Goal: Task Accomplishment & Management: Manage account settings

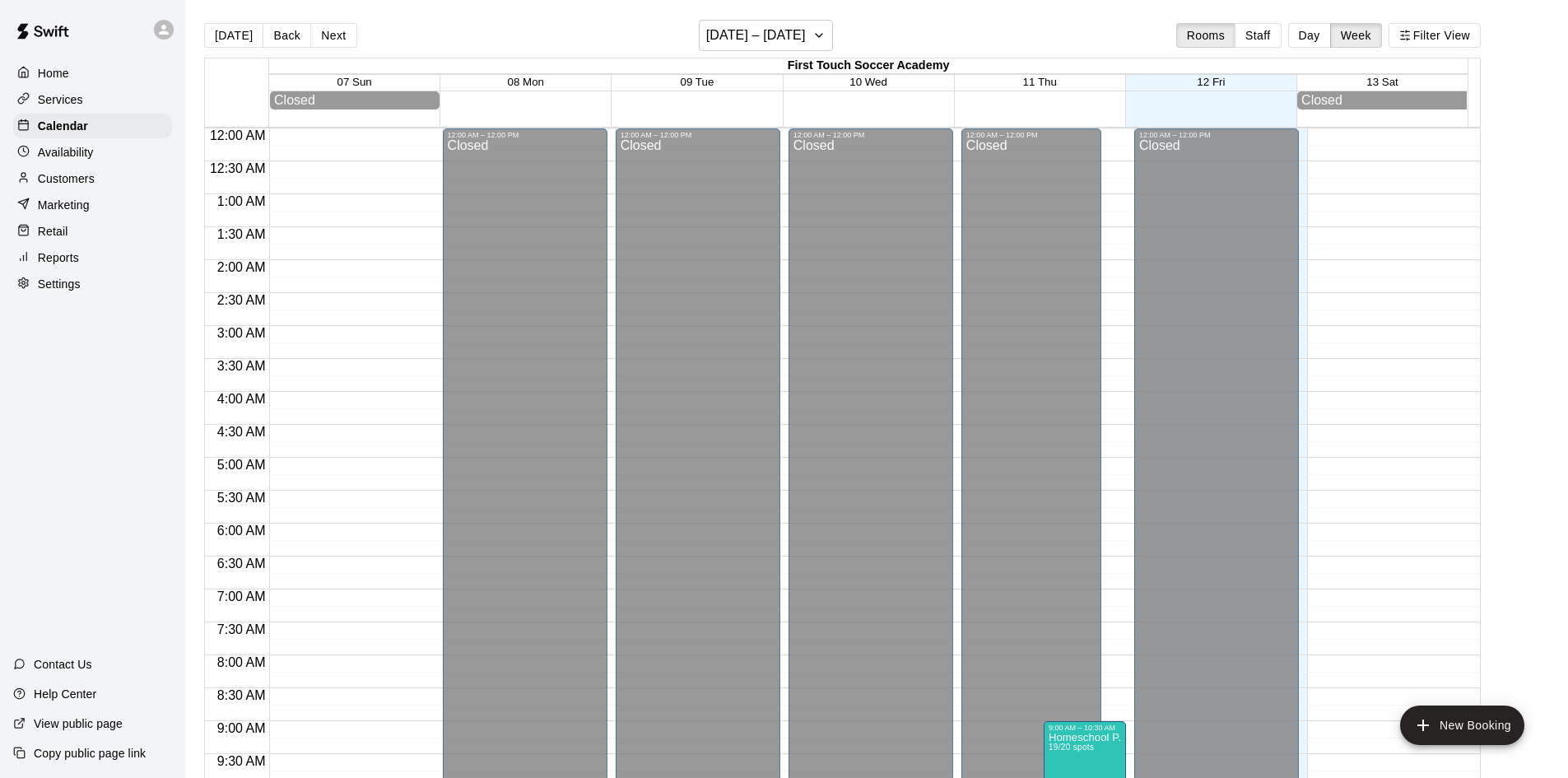
scroll to position [917, 0]
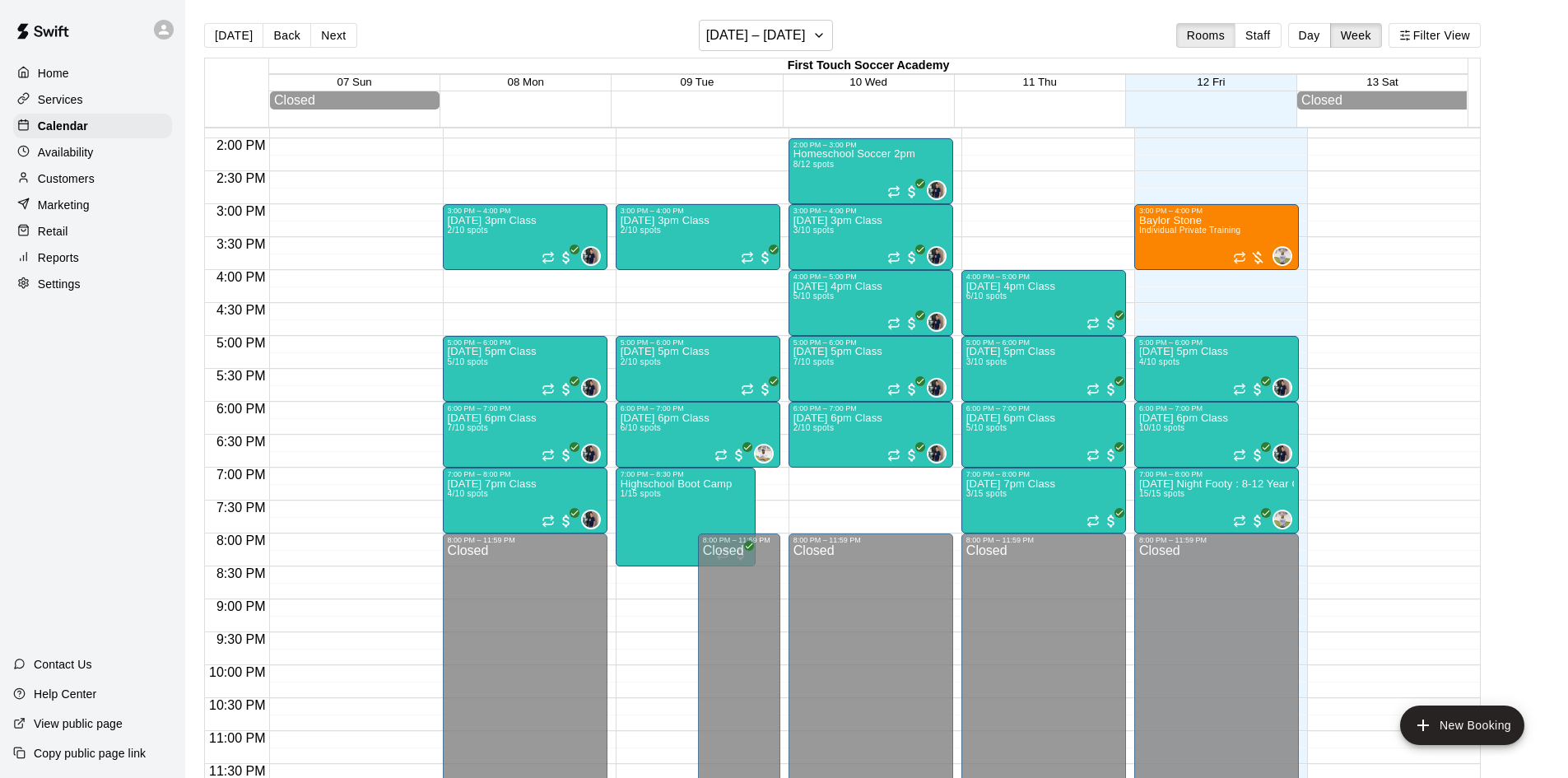
click at [76, 187] on p "Customers" at bounding box center [66, 179] width 57 height 17
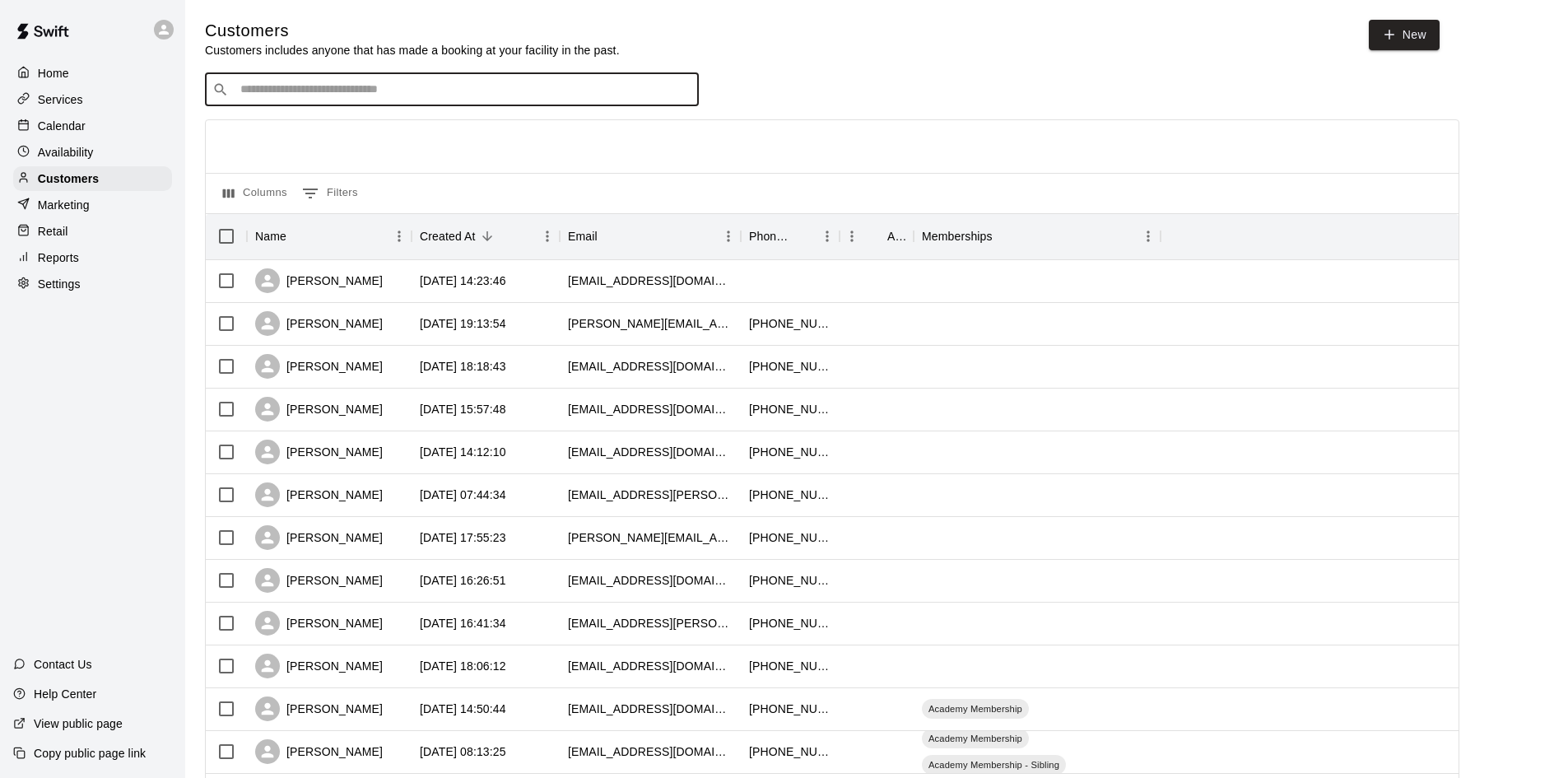
click at [614, 89] on input "Search customers by name or email" at bounding box center [463, 89] width 456 height 17
type input "****"
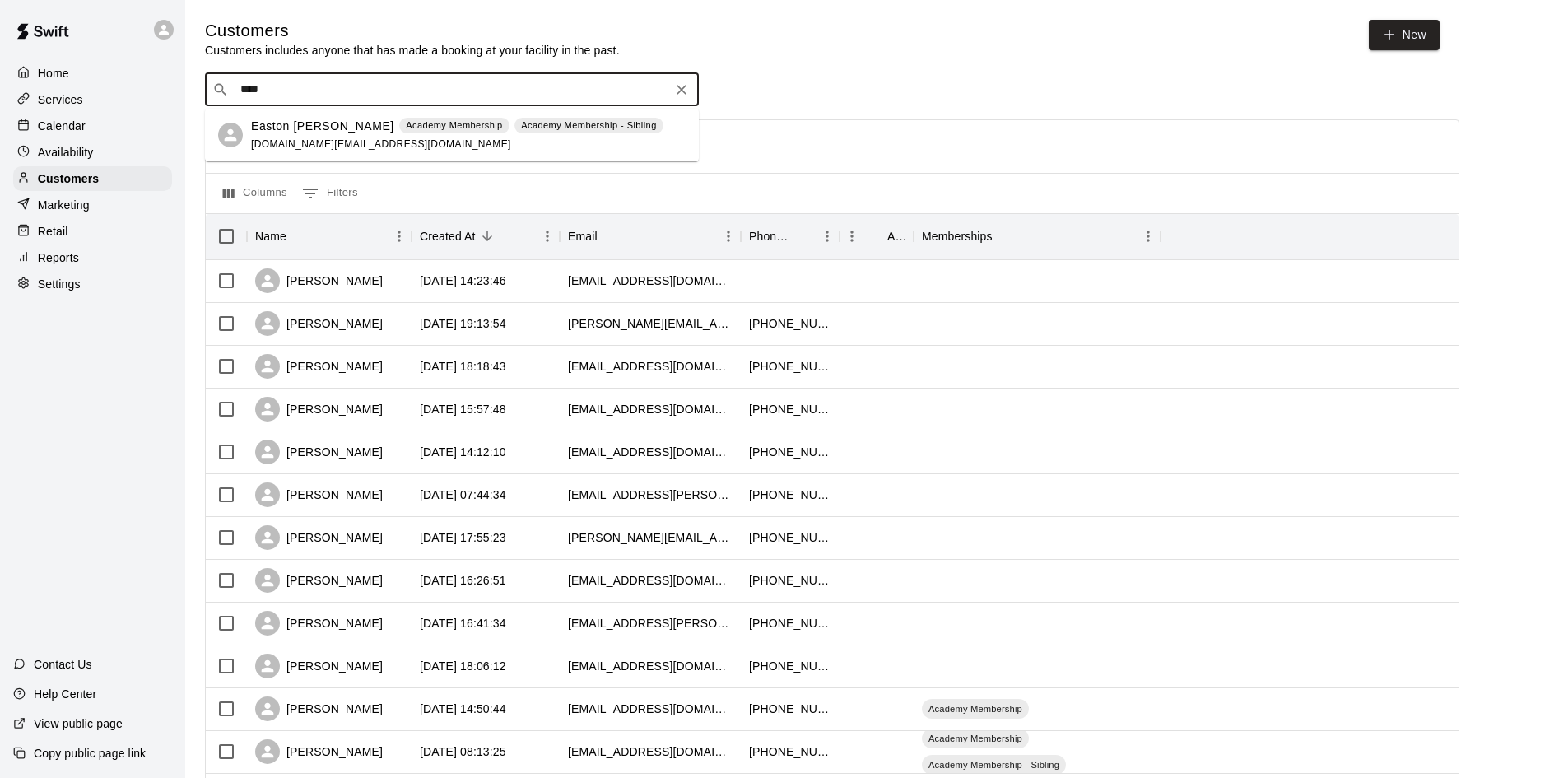
click at [282, 127] on p "Easton [PERSON_NAME]" at bounding box center [322, 126] width 143 height 17
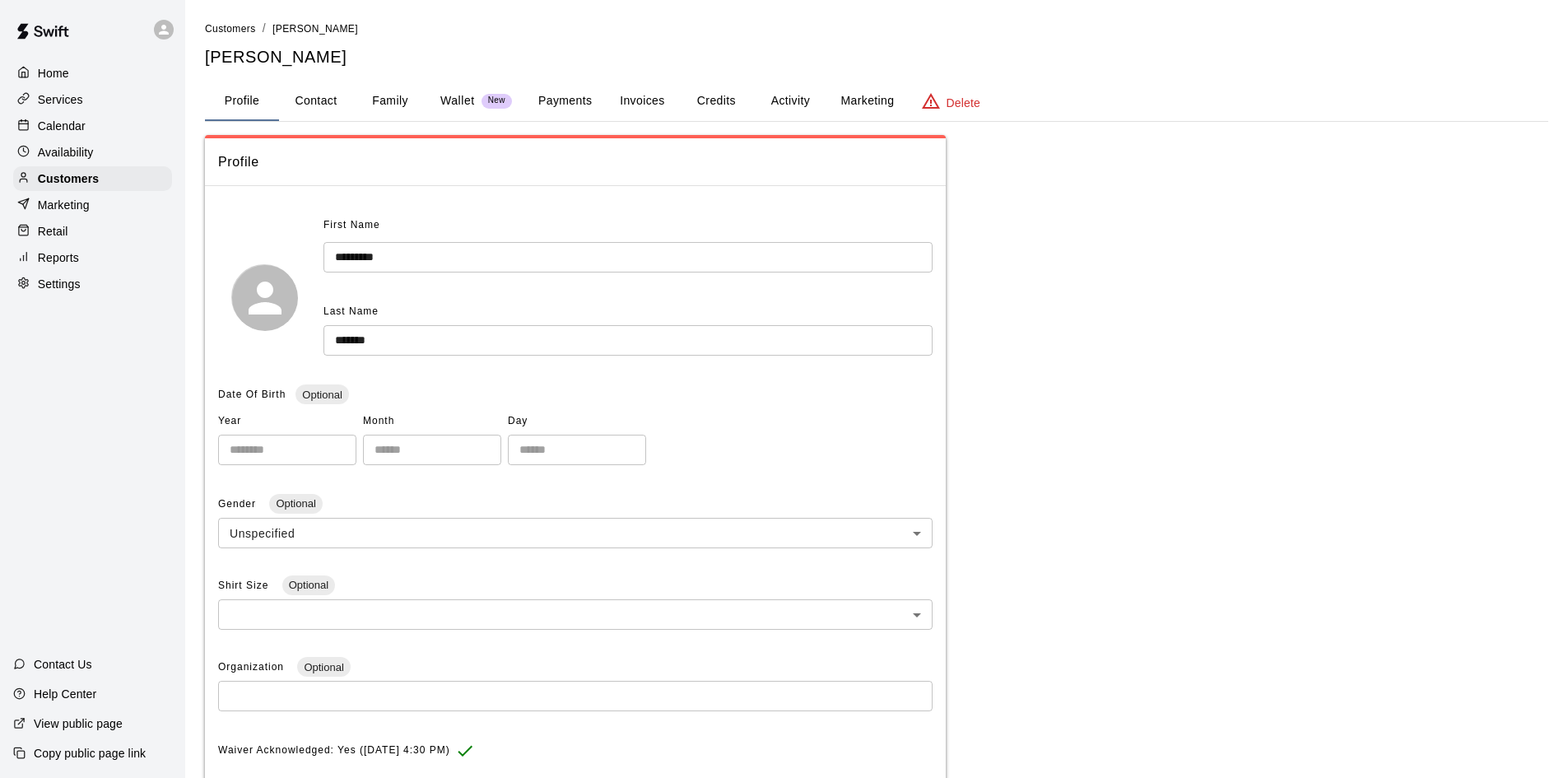
click at [787, 97] on button "Activity" at bounding box center [789, 101] width 74 height 40
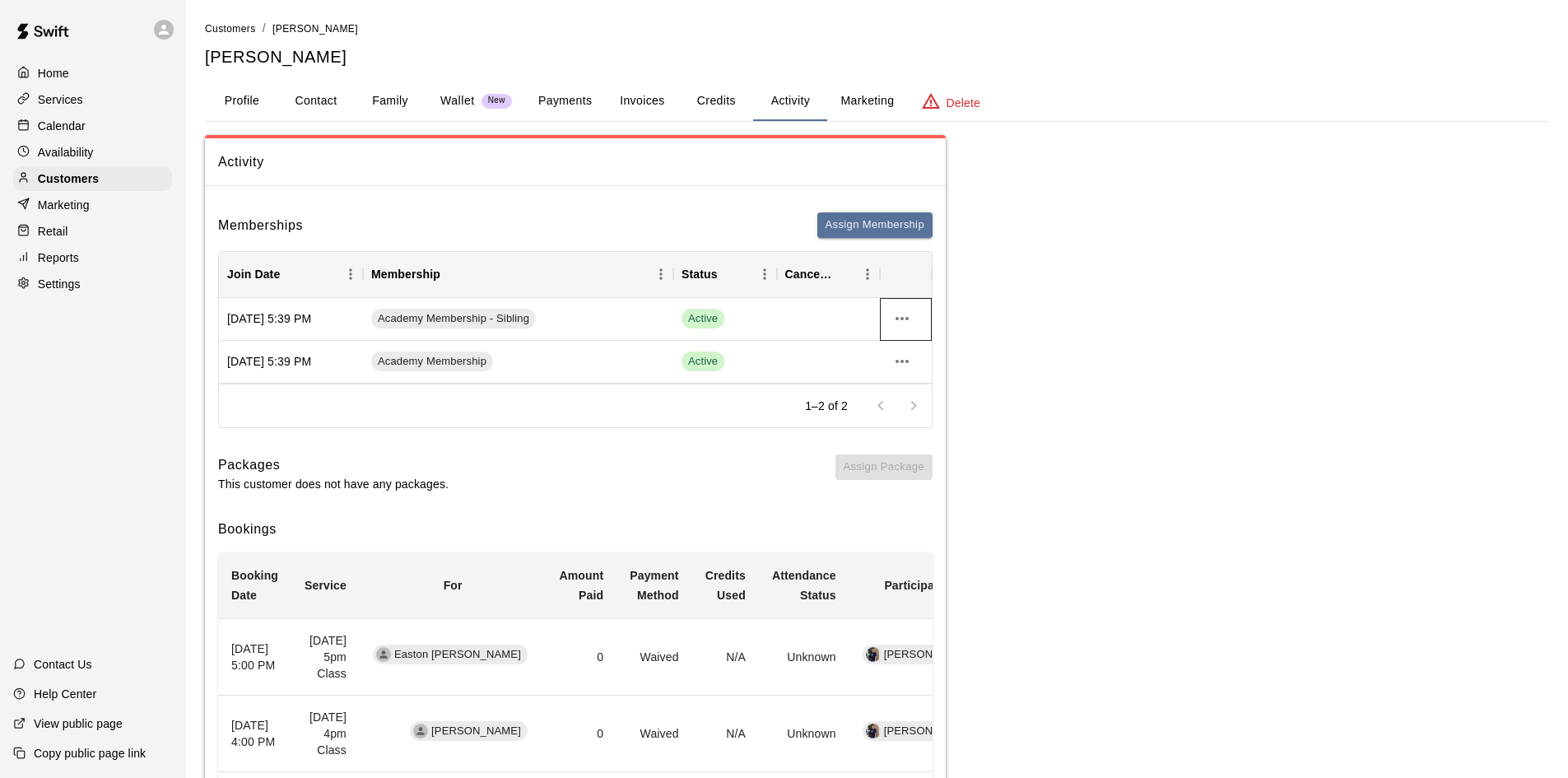
click at [918, 318] on div at bounding box center [905, 320] width 52 height 43
click at [904, 355] on icon "more actions" at bounding box center [902, 361] width 20 height 20
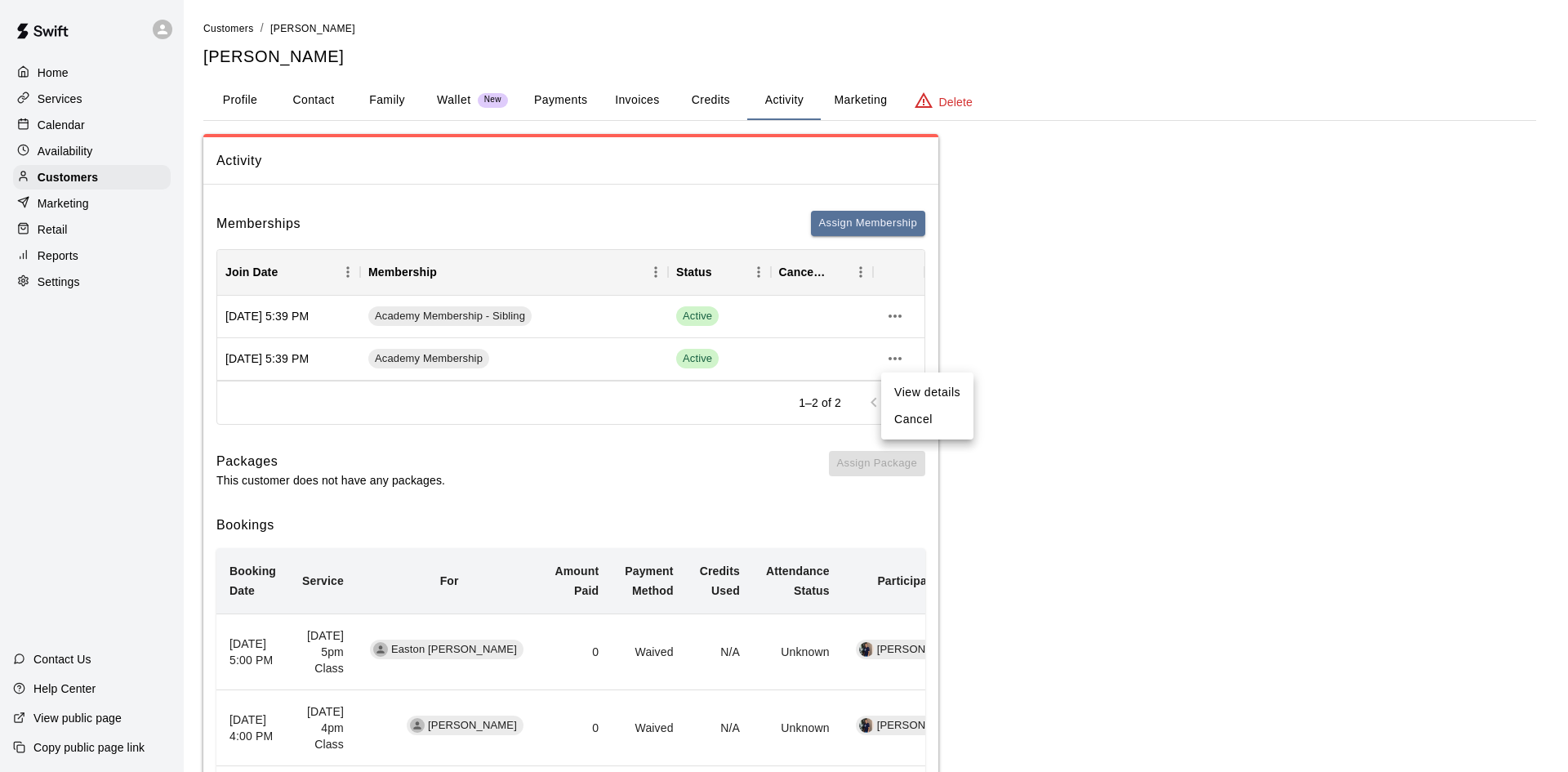
click at [932, 418] on li "Cancel" at bounding box center [927, 419] width 92 height 27
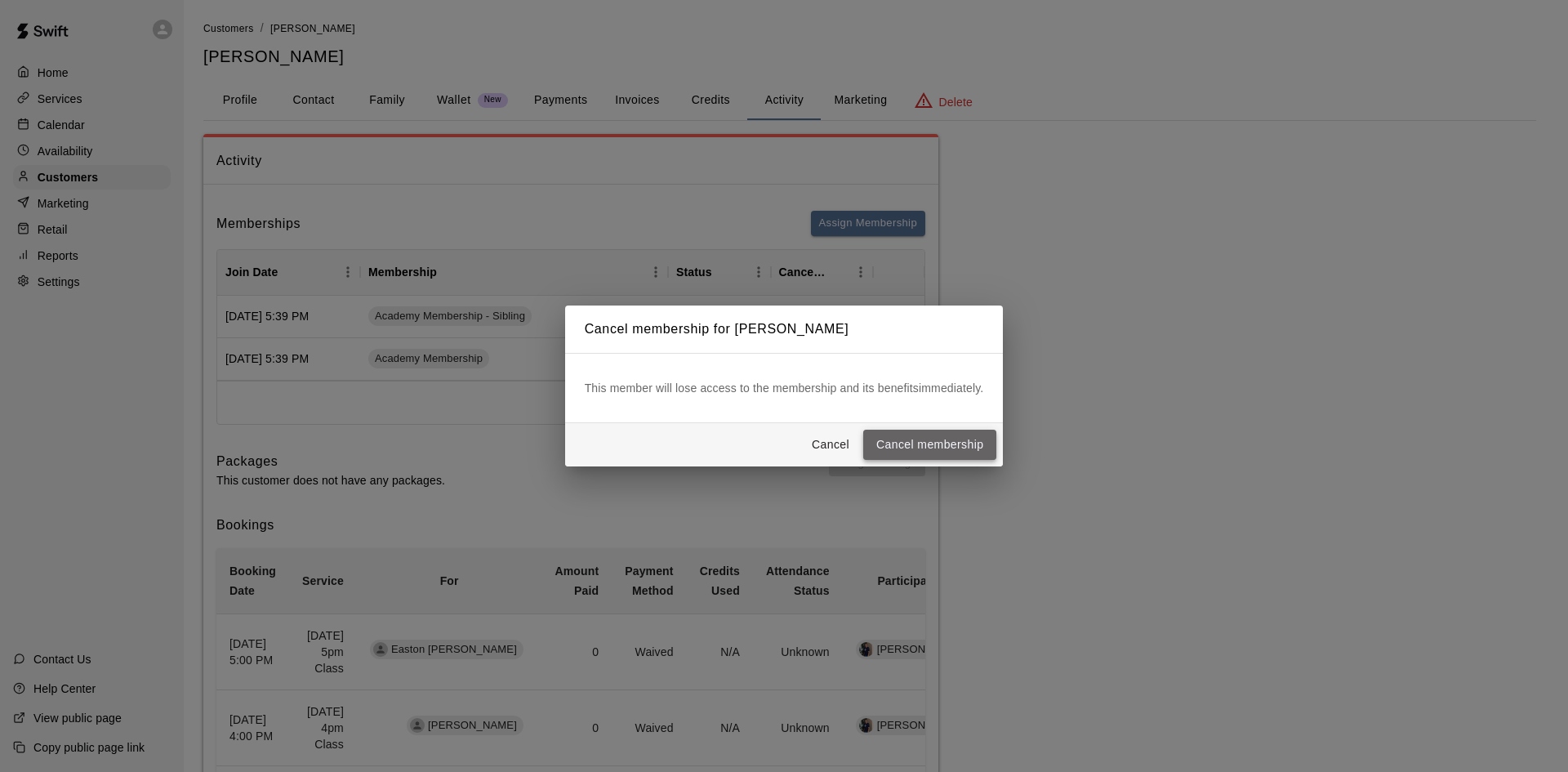
click at [915, 444] on button "Cancel membership" at bounding box center [929, 445] width 133 height 30
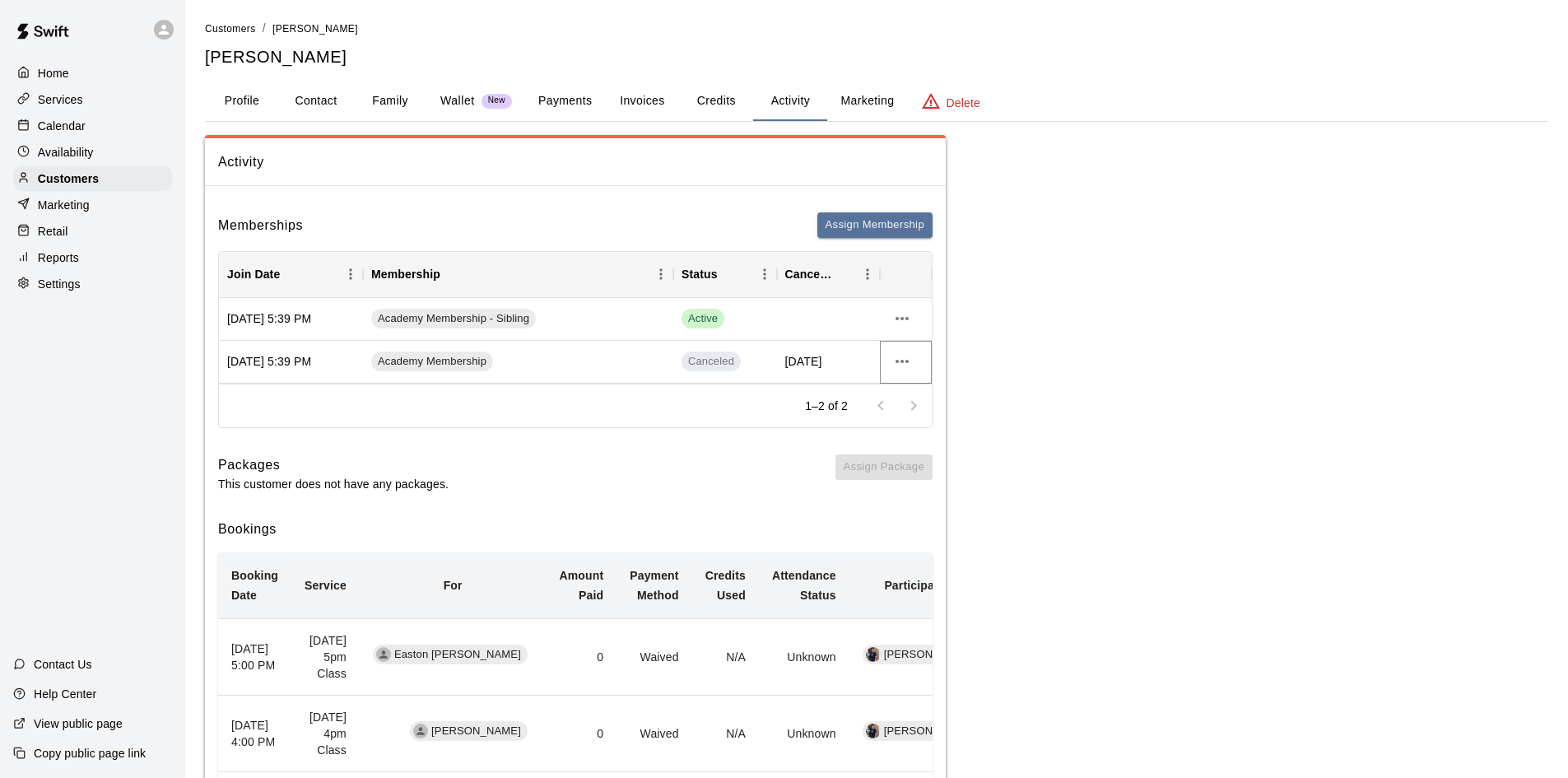
click at [901, 359] on icon "more actions" at bounding box center [902, 361] width 20 height 20
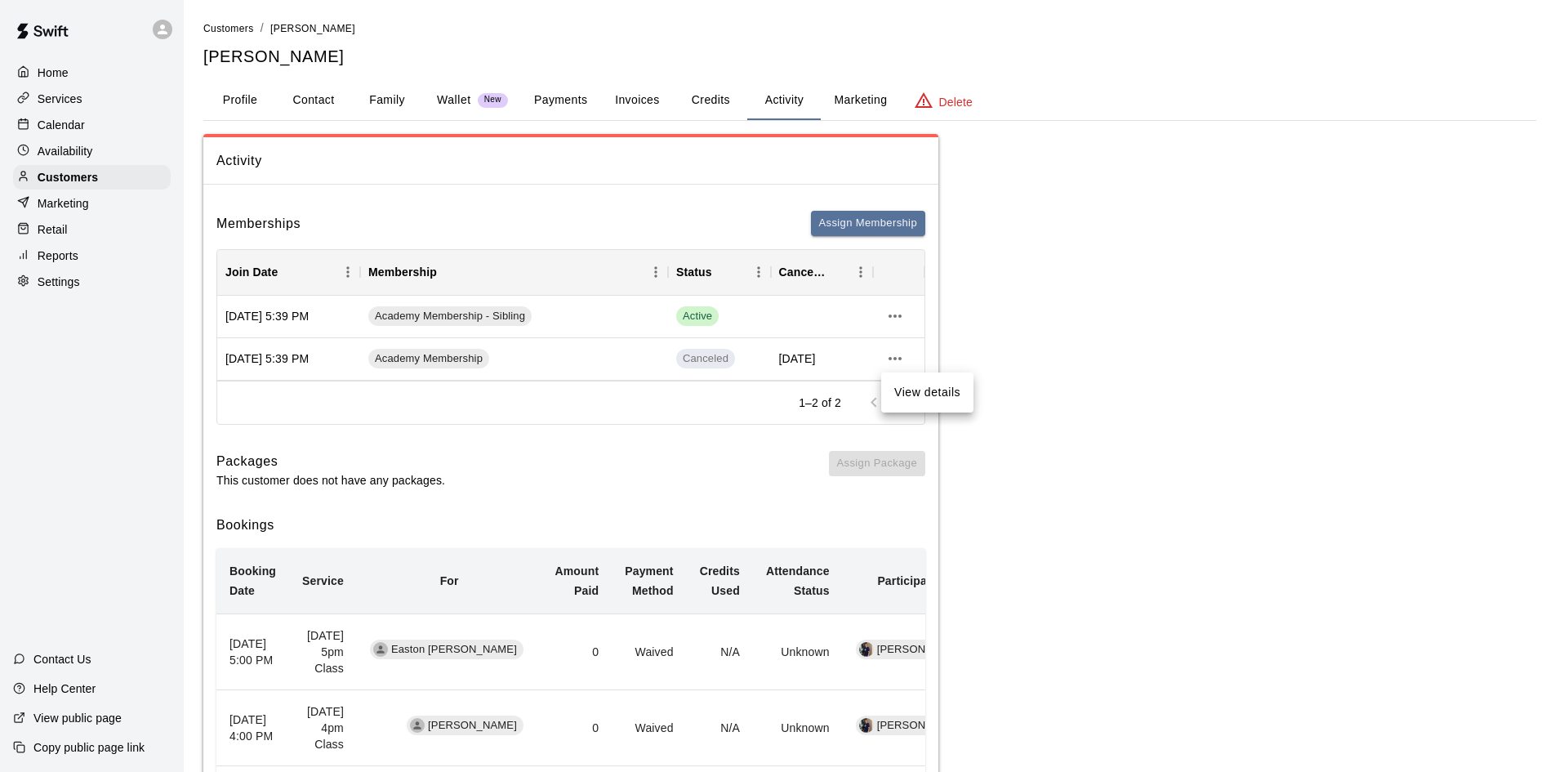
click at [914, 386] on li "View details" at bounding box center [927, 392] width 92 height 27
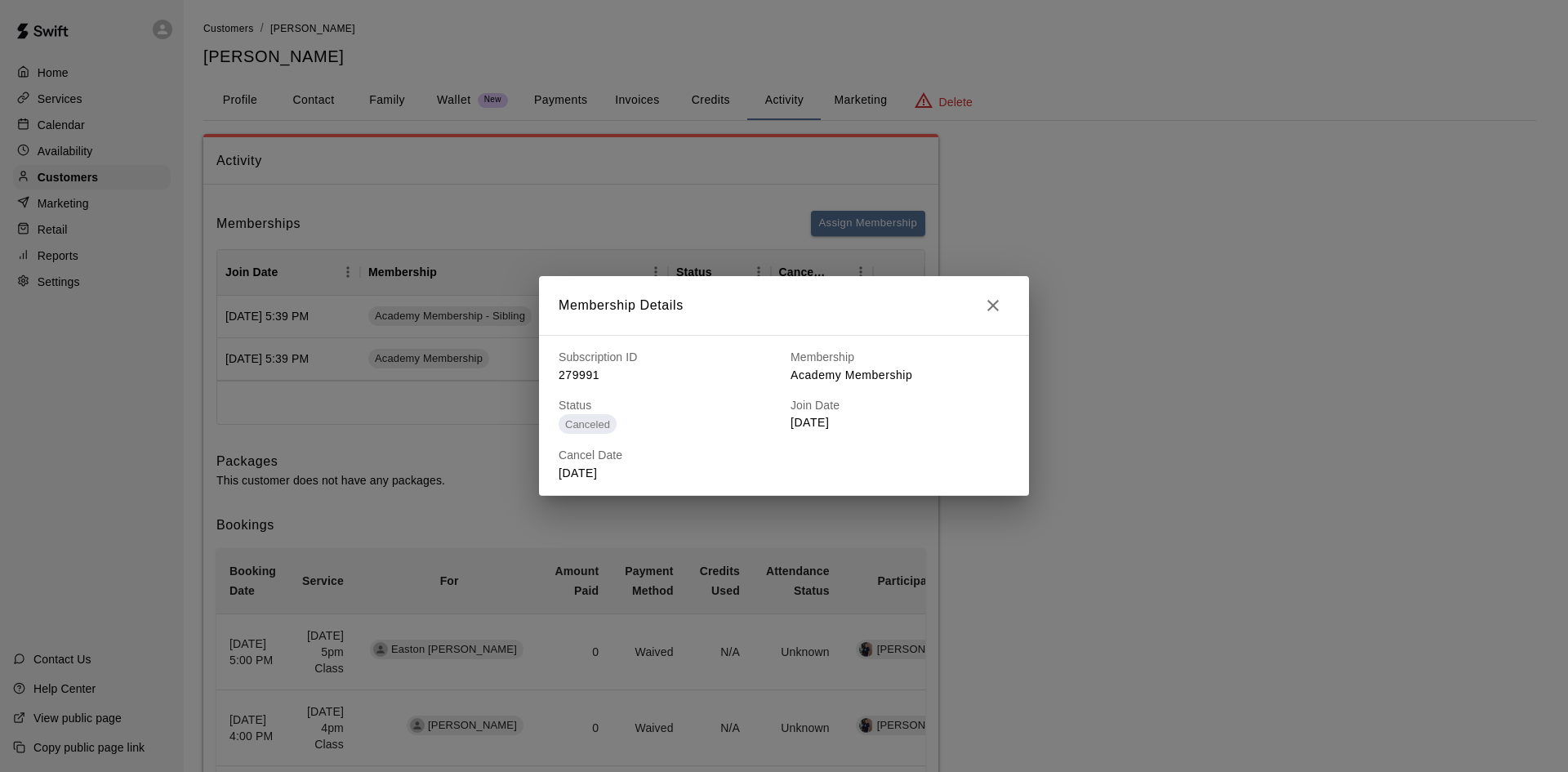
click at [999, 310] on icon "button" at bounding box center [994, 306] width 20 height 20
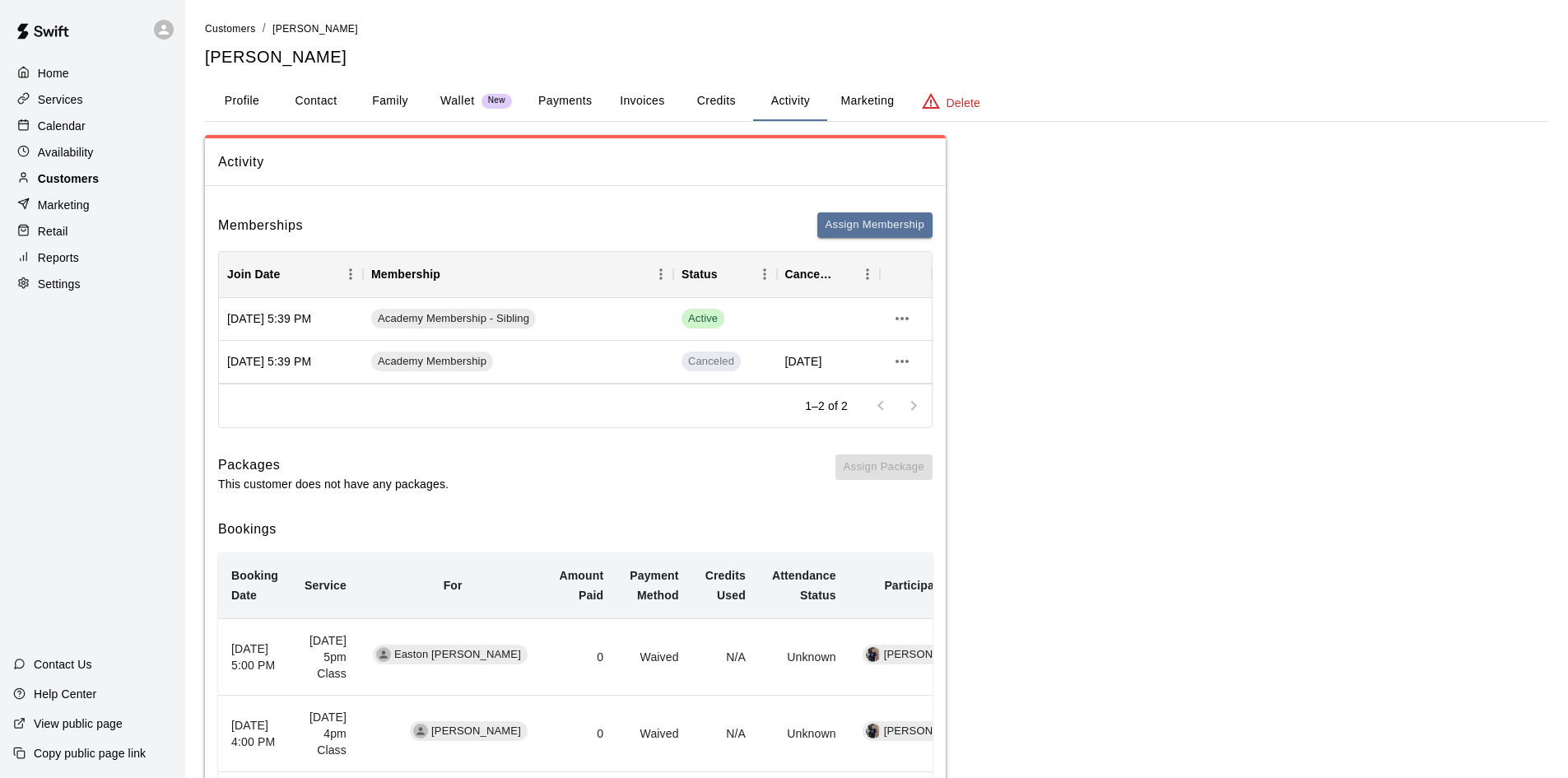
click at [91, 185] on p "Customers" at bounding box center [69, 179] width 61 height 17
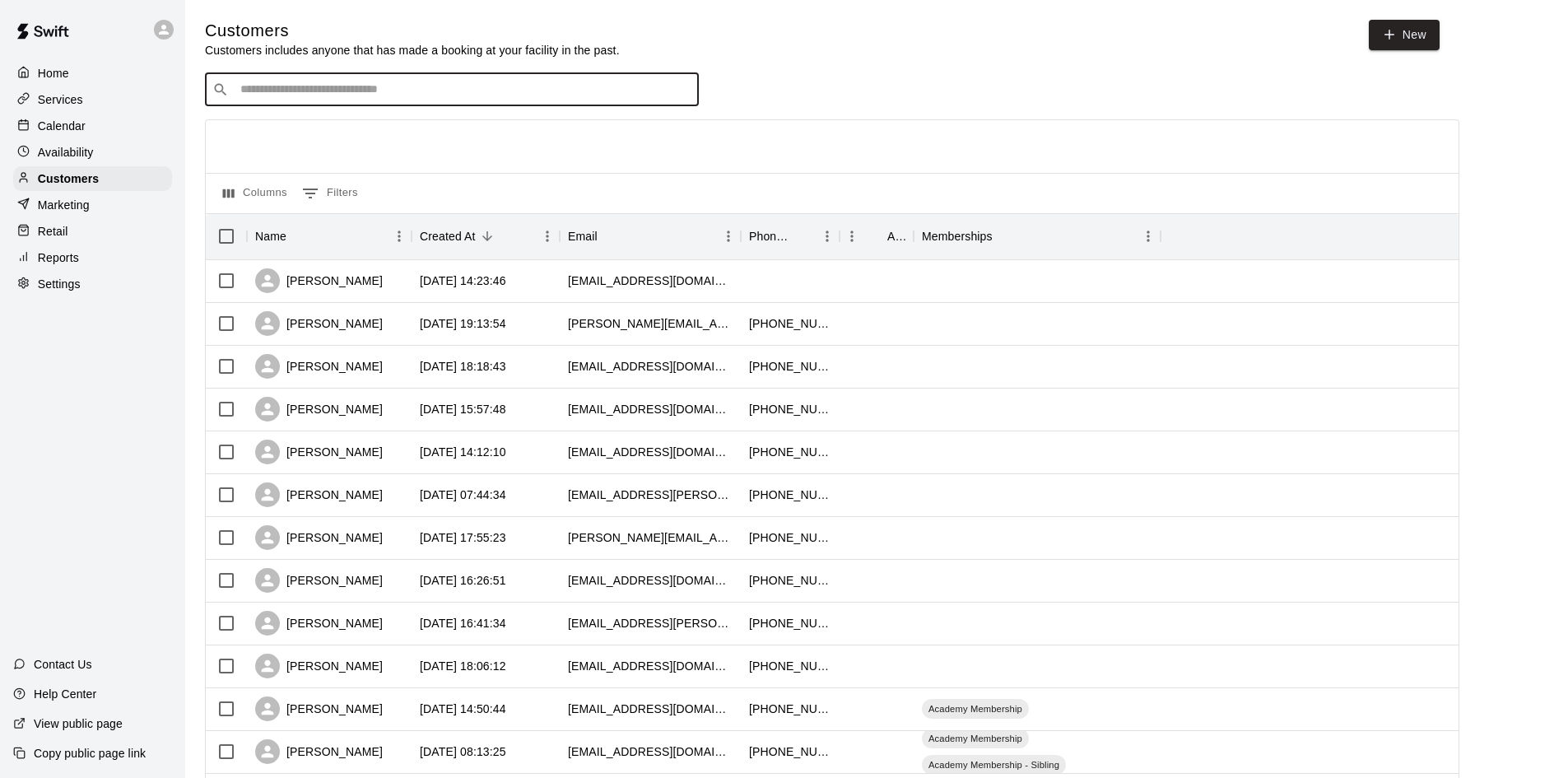
click at [469, 89] on input "Search customers by name or email" at bounding box center [463, 89] width 456 height 17
type input "****"
click at [432, 129] on span "Academy Membership" at bounding box center [383, 125] width 109 height 14
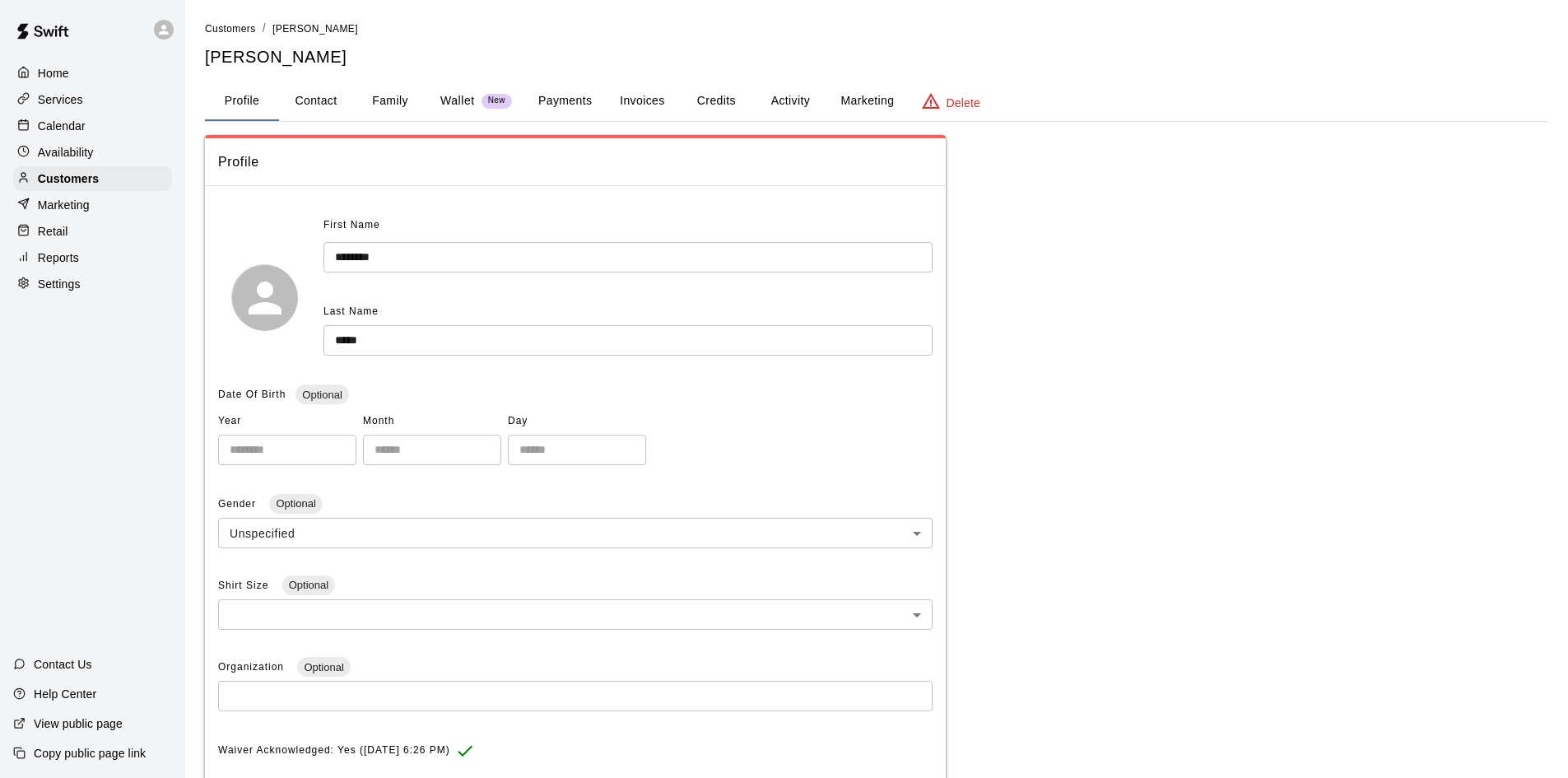
click at [786, 97] on button "Activity" at bounding box center [789, 101] width 74 height 40
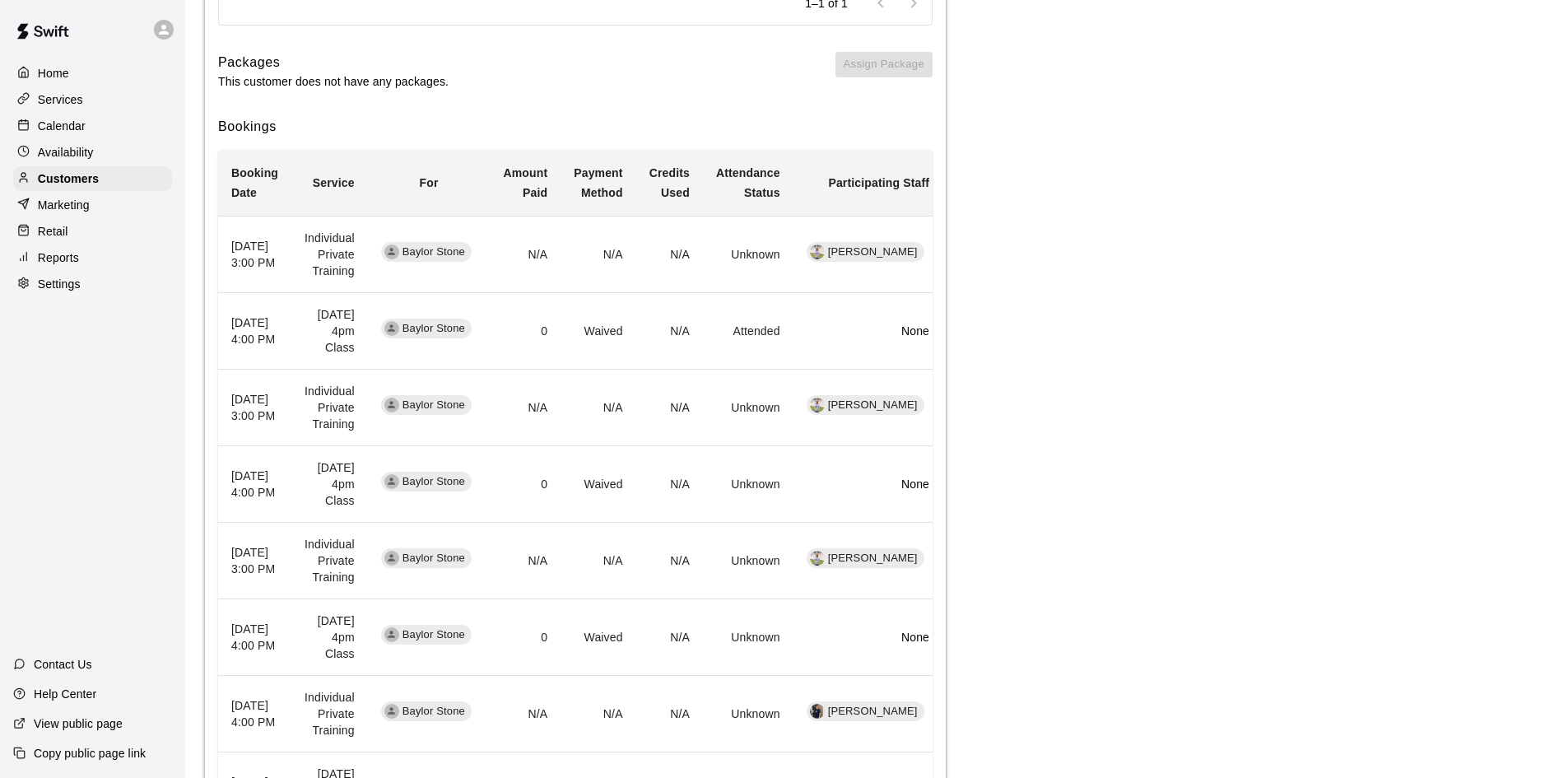
scroll to position [165, 0]
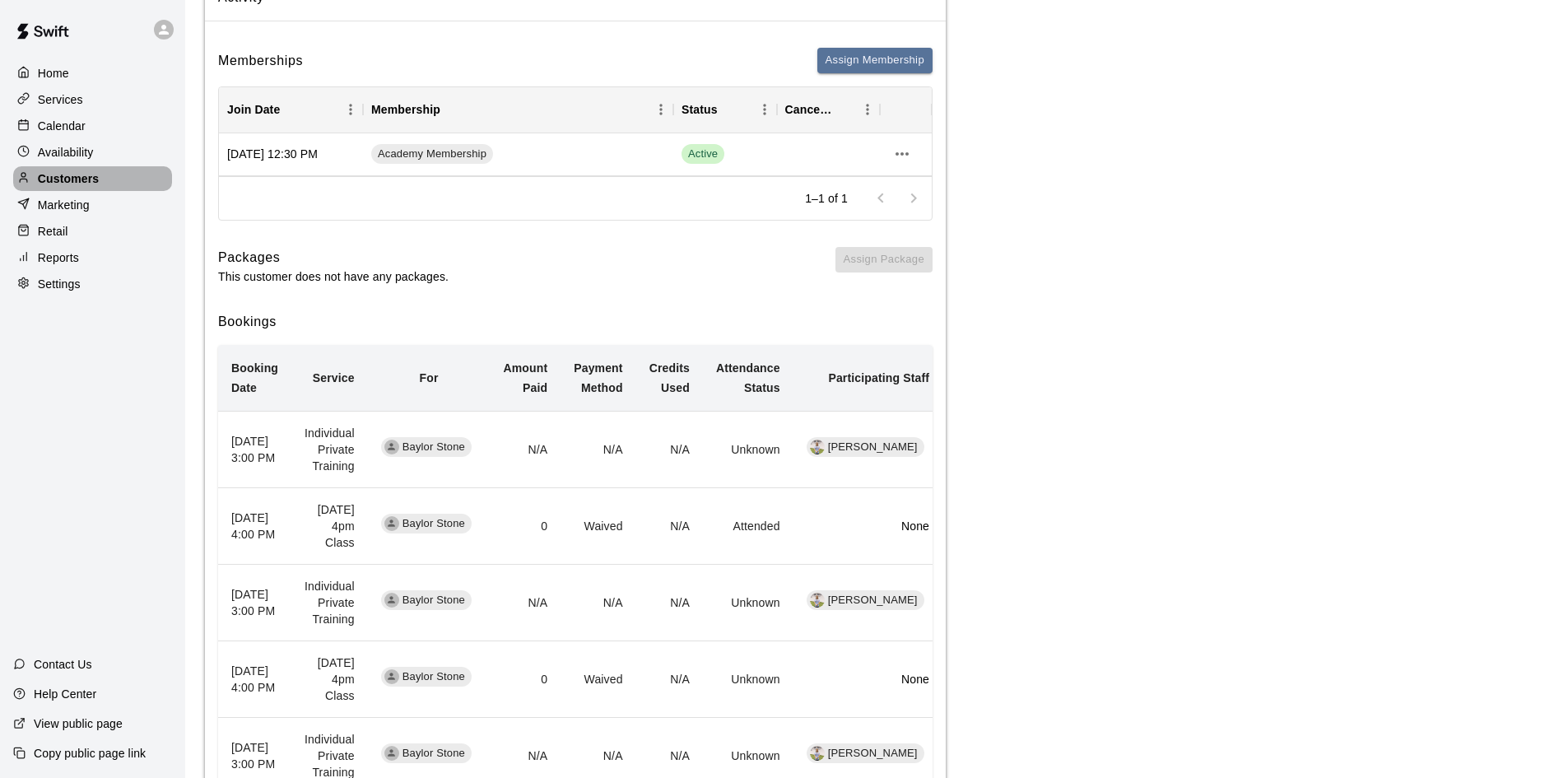
click at [86, 181] on p "Customers" at bounding box center [69, 179] width 61 height 17
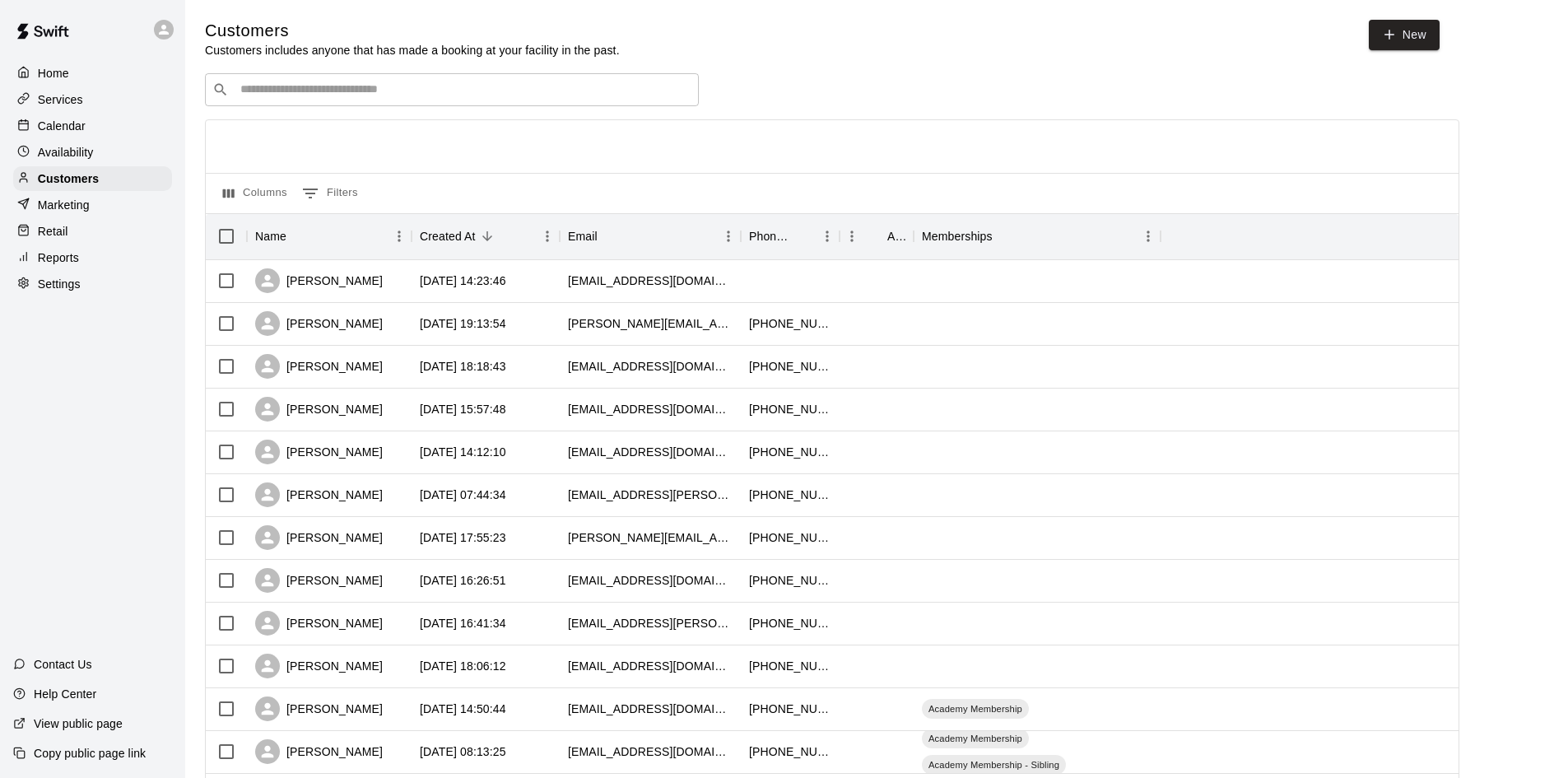
click at [465, 110] on div "​ ​ Columns 0 Filters Name Created At Email Phone Number Age Memberships Mark L…" at bounding box center [832, 723] width 1255 height 1302
click at [461, 96] on input "Search customers by name or email" at bounding box center [463, 89] width 456 height 17
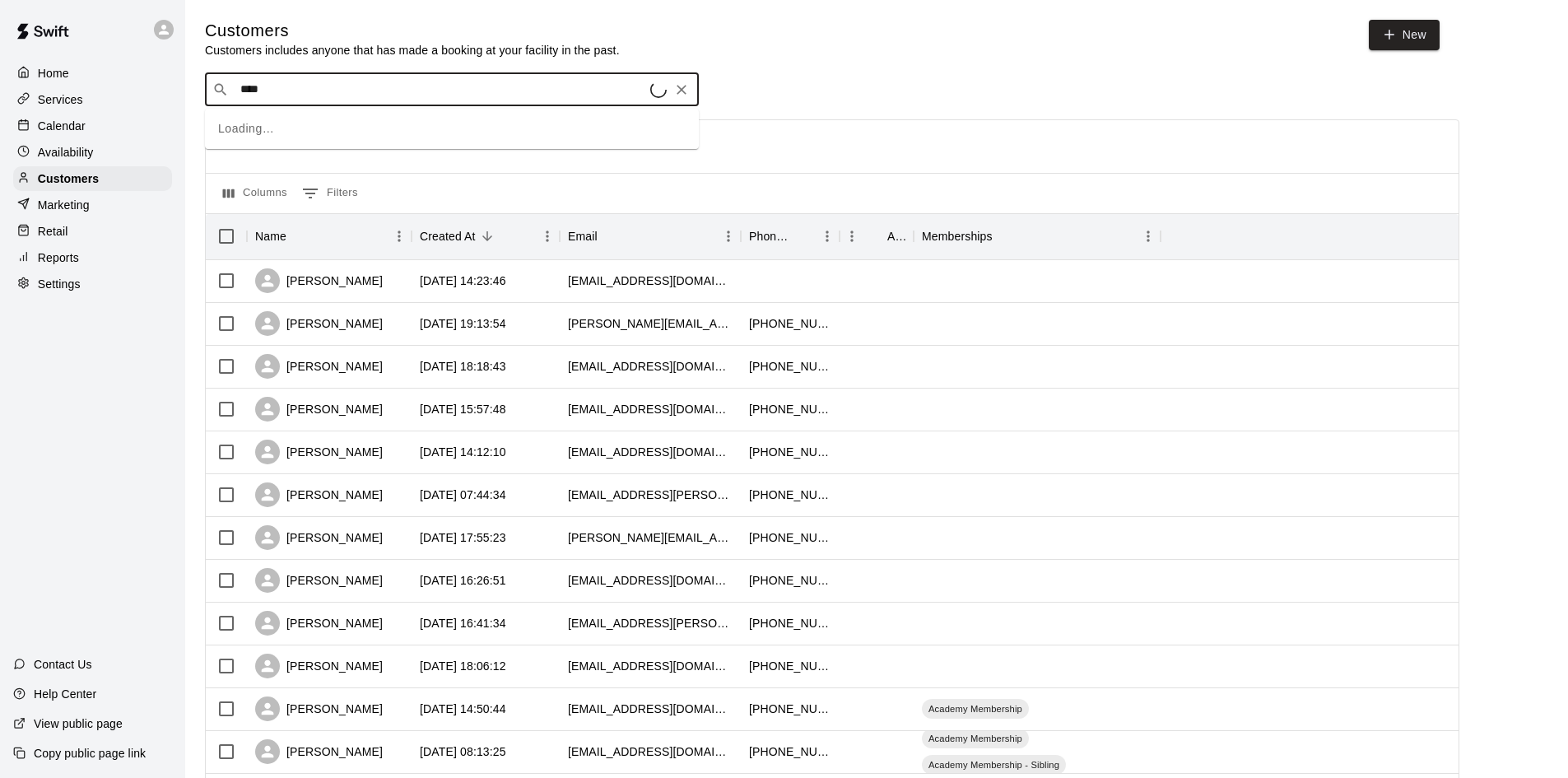
type input "*****"
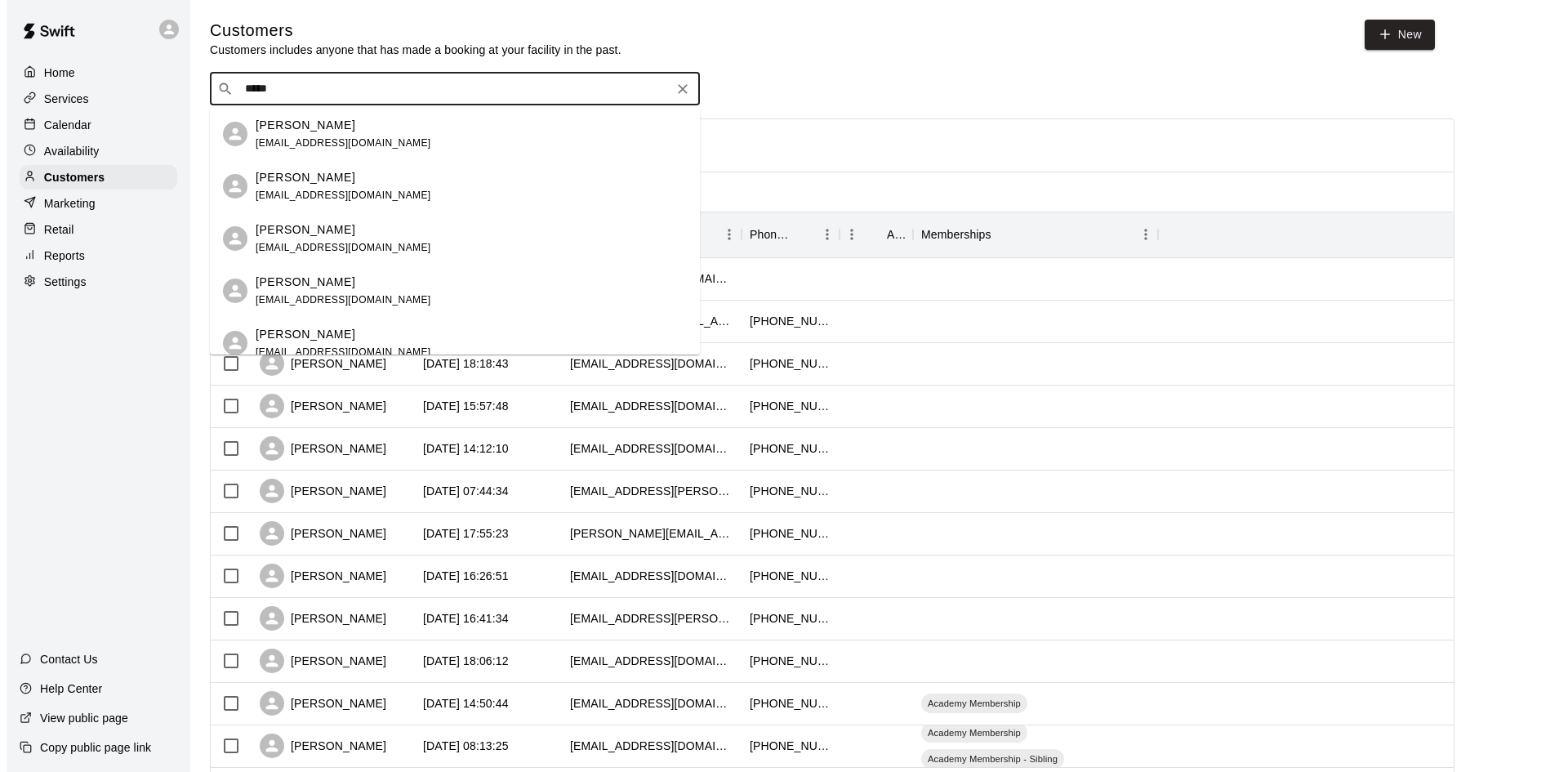
scroll to position [164, 0]
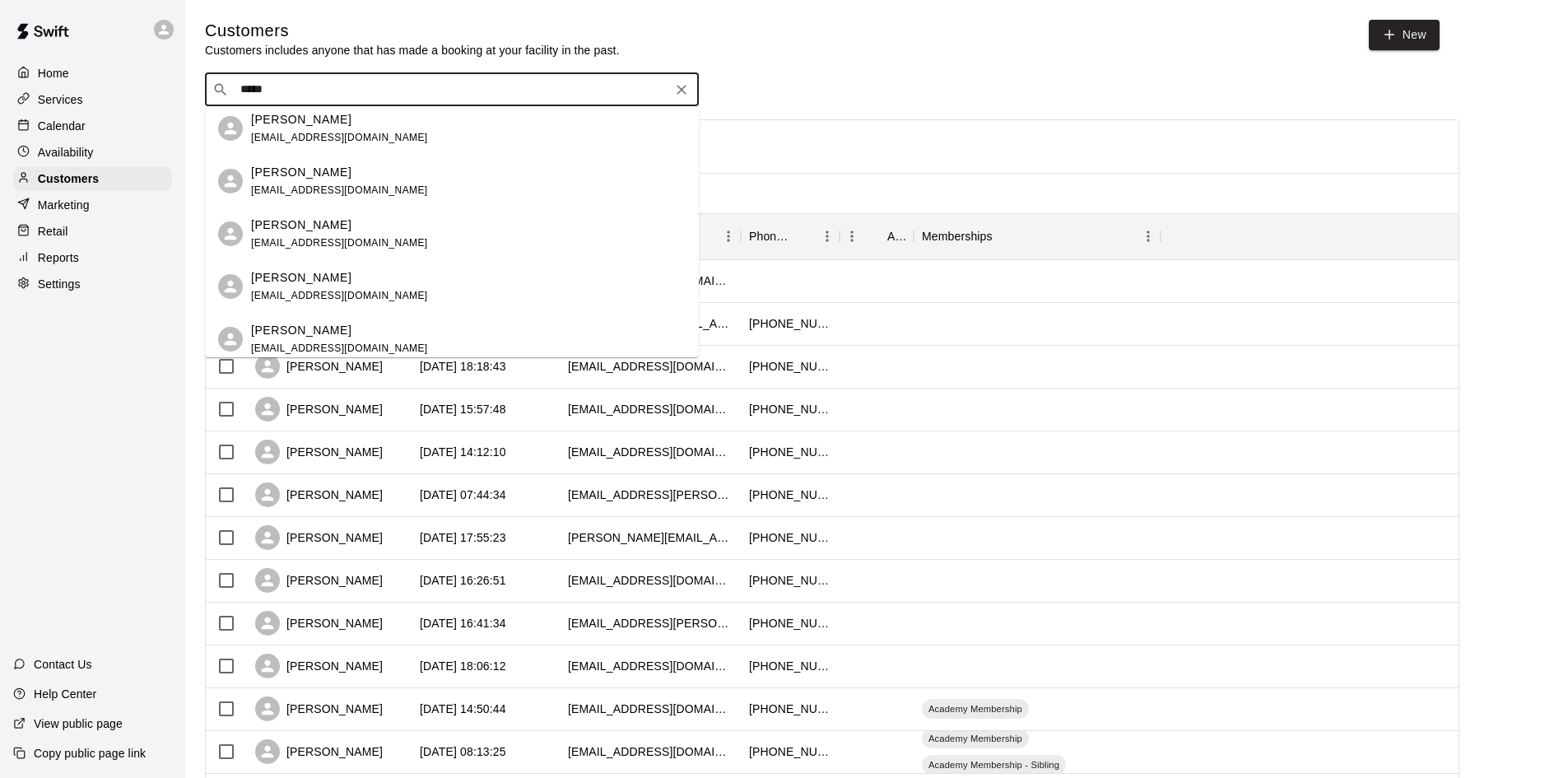
click at [384, 186] on div "Jennifer Jiménez evajimenez906@gmail.com" at bounding box center [468, 181] width 435 height 36
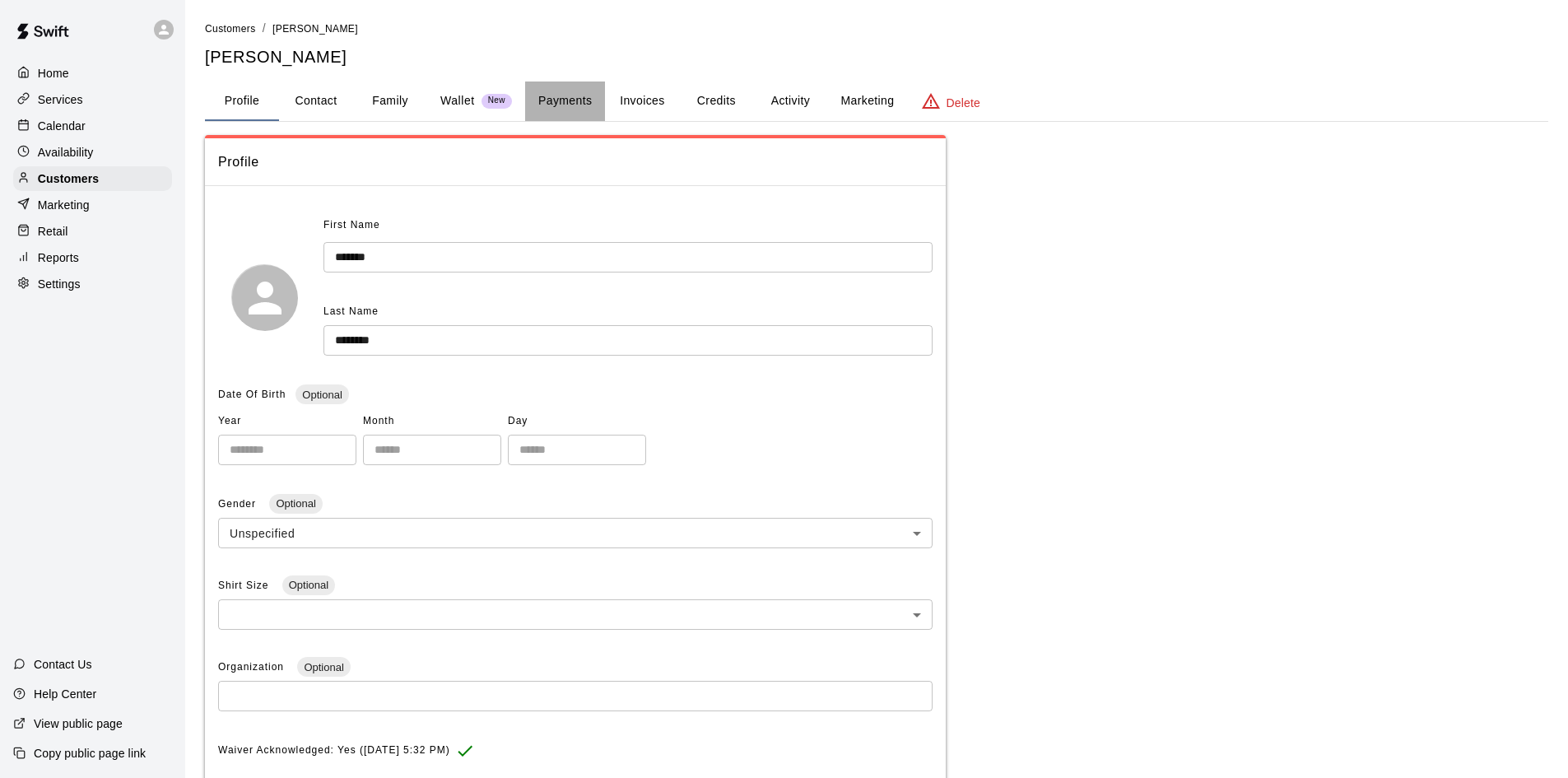
click at [581, 105] on button "Payments" at bounding box center [565, 101] width 80 height 40
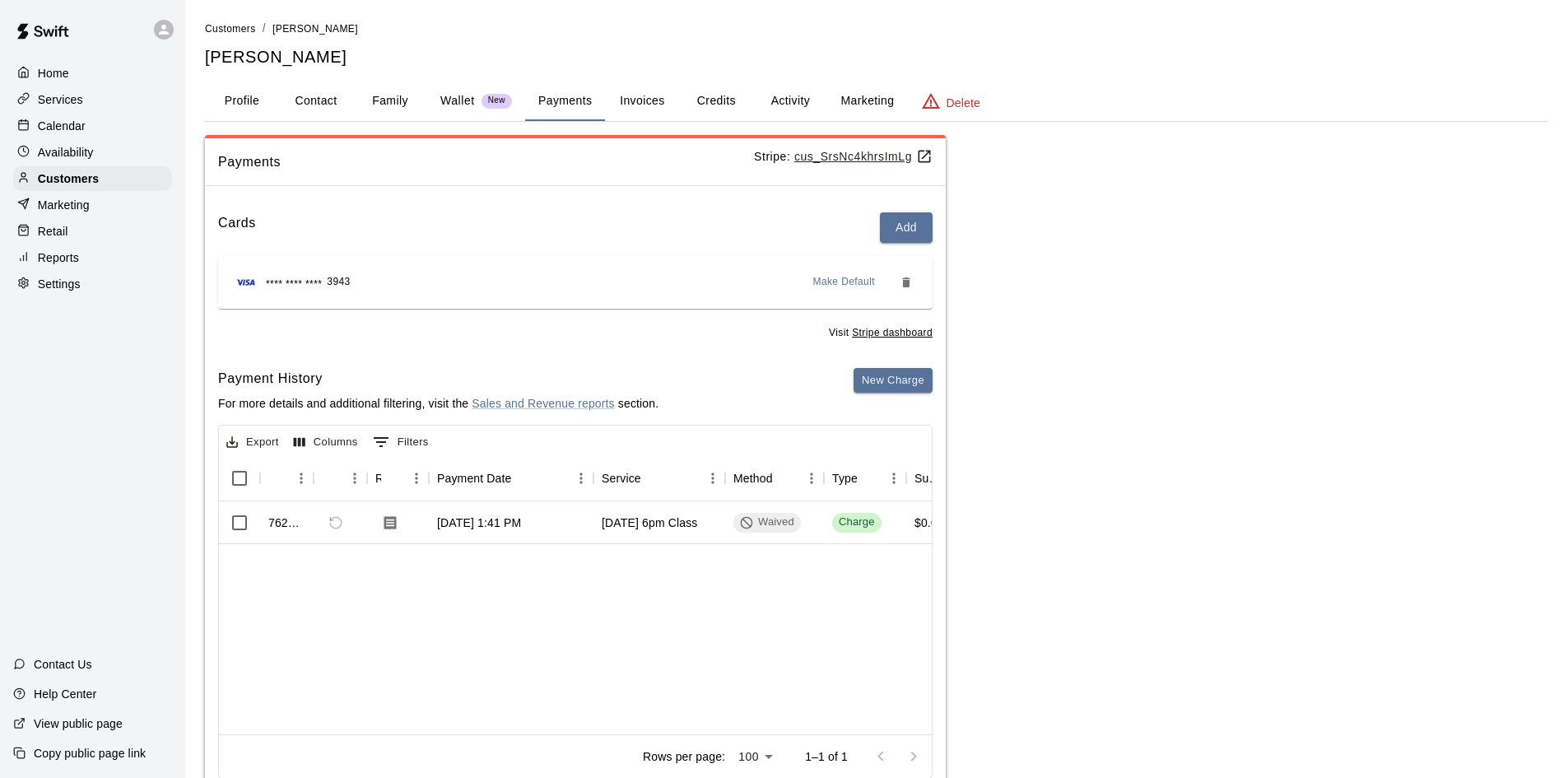
click at [326, 99] on button "Contact" at bounding box center [316, 101] width 74 height 40
select select "**"
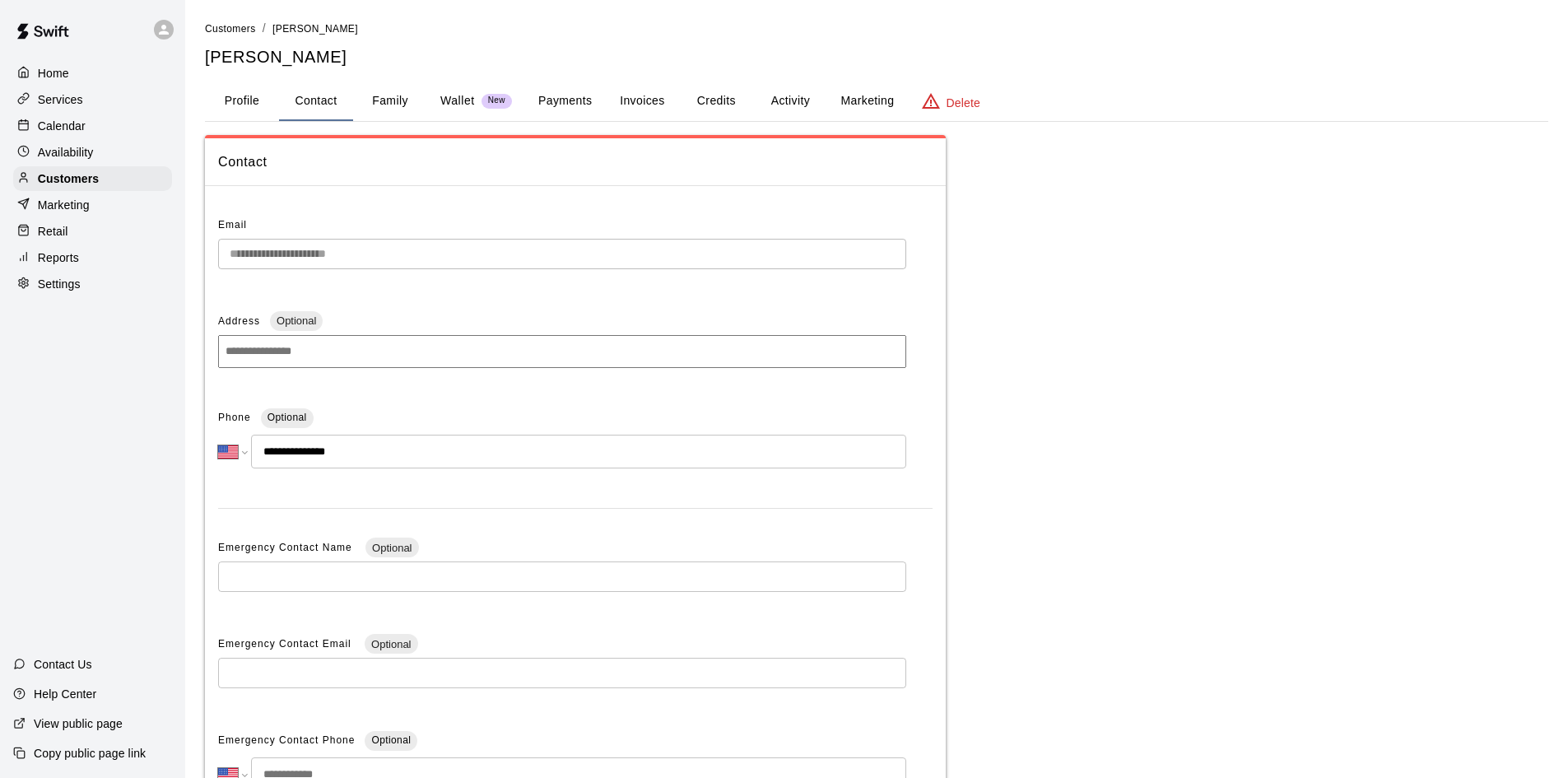
click at [396, 104] on button "Family" at bounding box center [389, 101] width 74 height 40
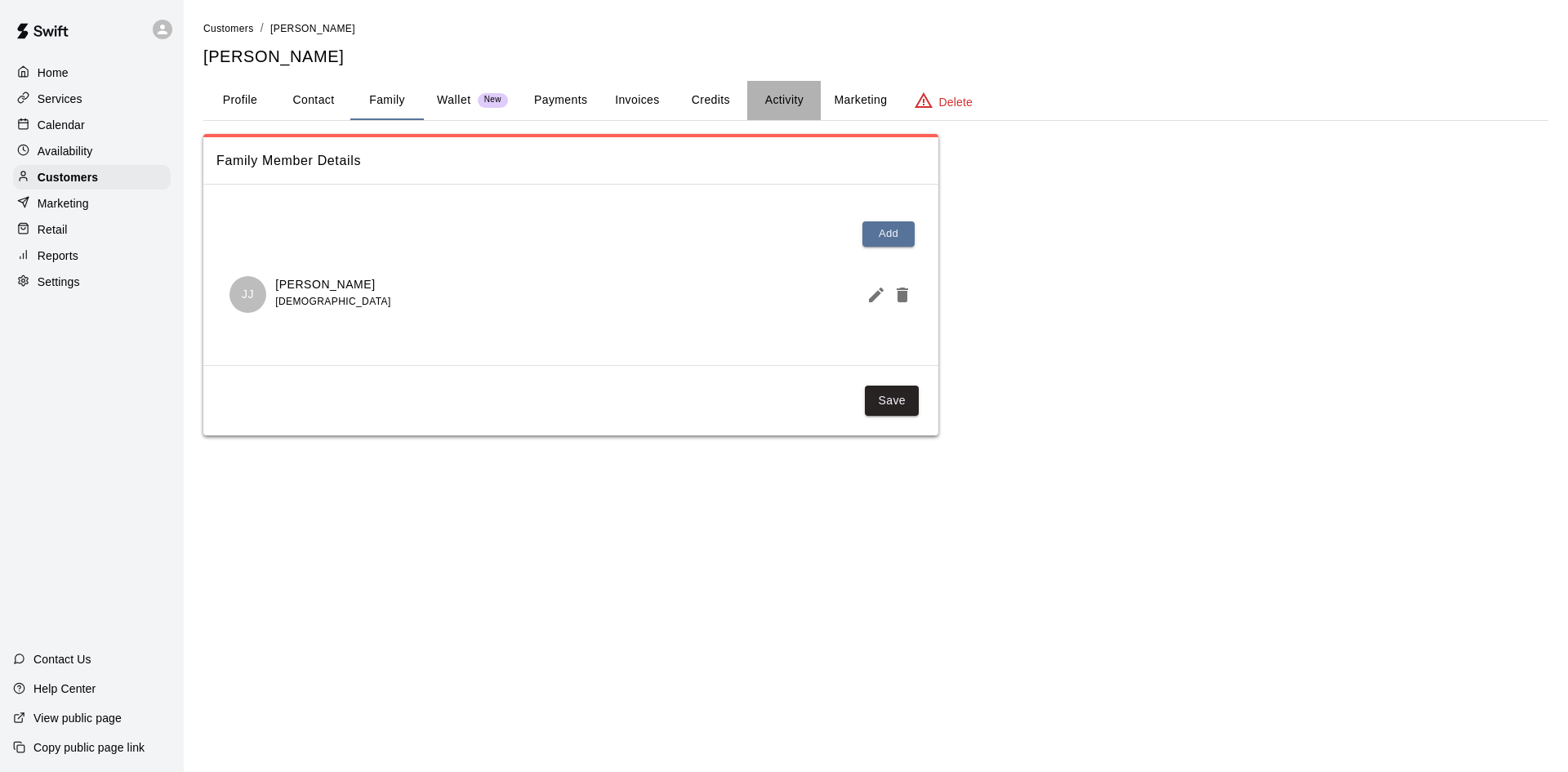
click at [805, 92] on button "Activity" at bounding box center [783, 100] width 73 height 39
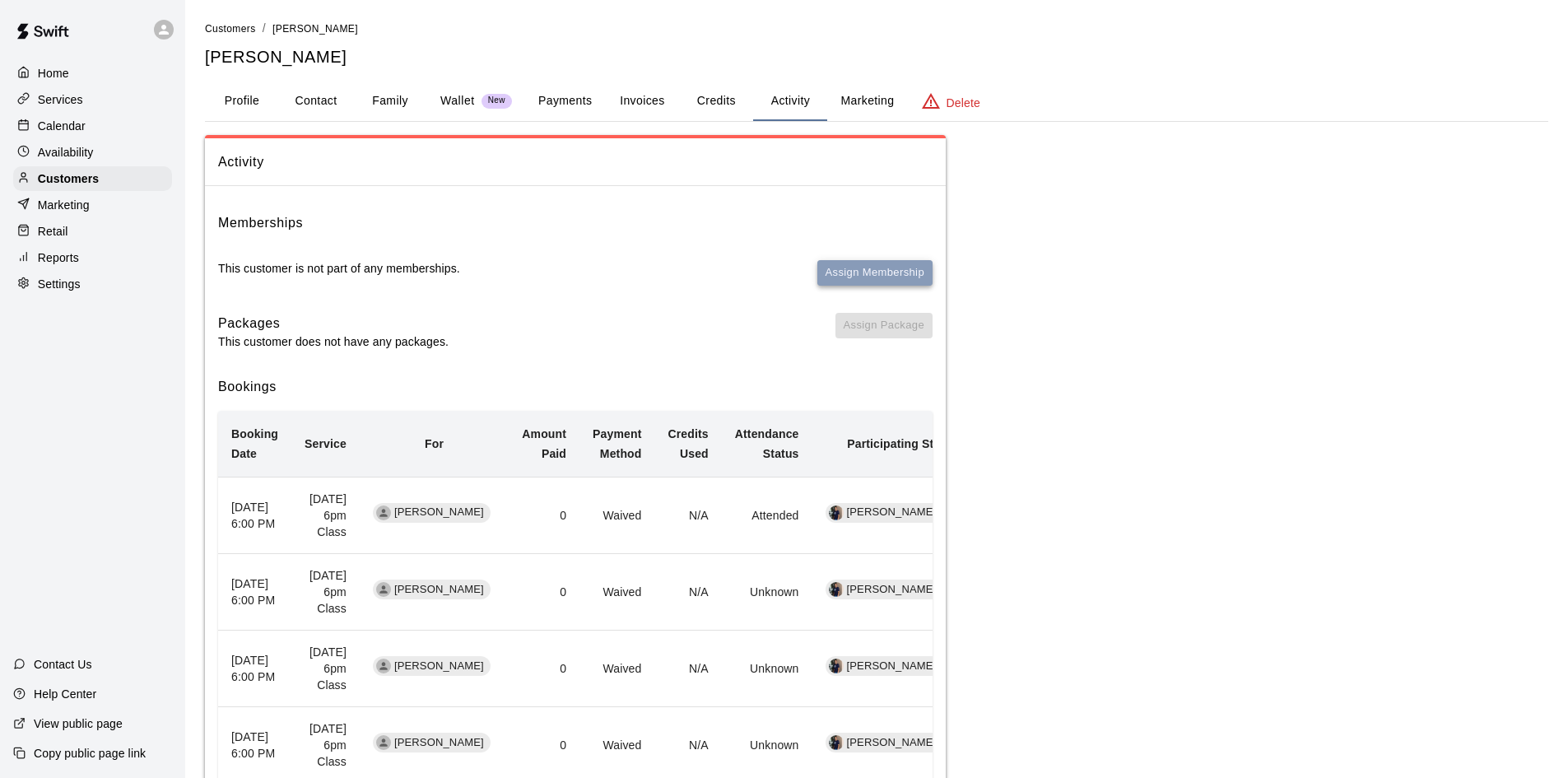
click at [869, 274] on button "Assign Membership" at bounding box center [875, 273] width 115 height 26
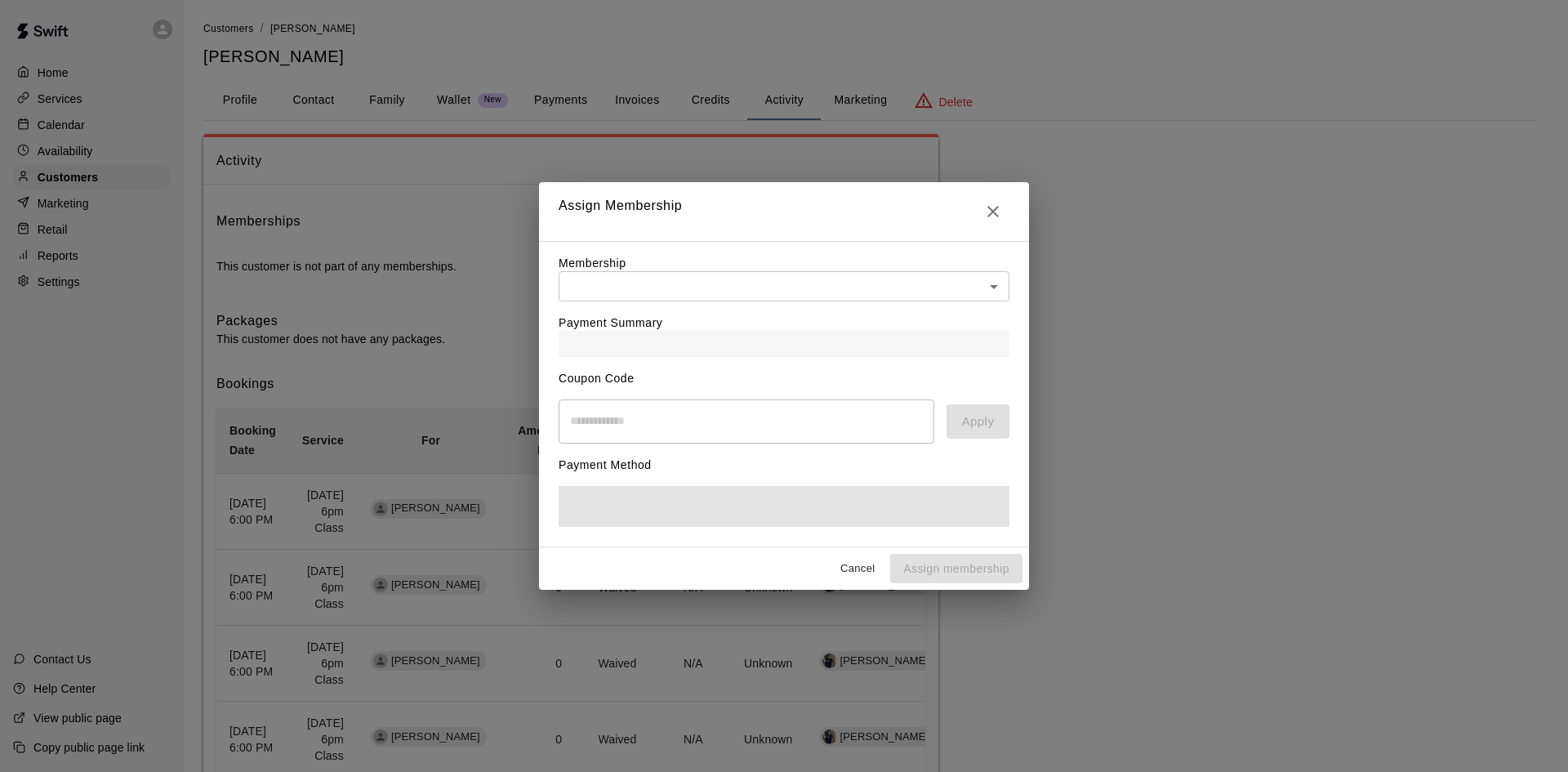
click at [761, 277] on body "Home Services Calendar Availability Customers Marketing Retail Reports Settings…" at bounding box center [784, 436] width 1568 height 871
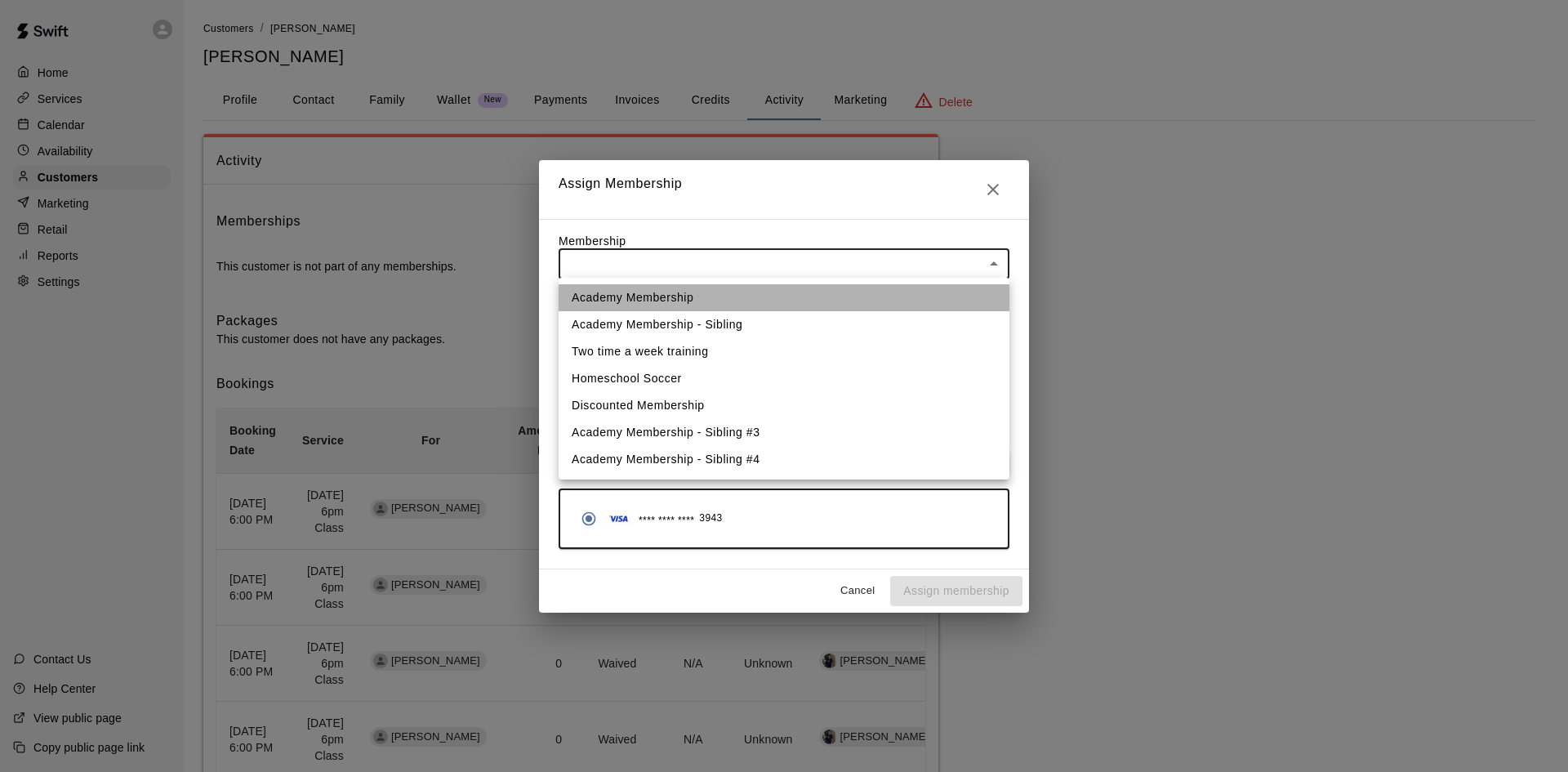
click at [690, 299] on li "Academy Membership" at bounding box center [784, 298] width 451 height 27
type input "**********"
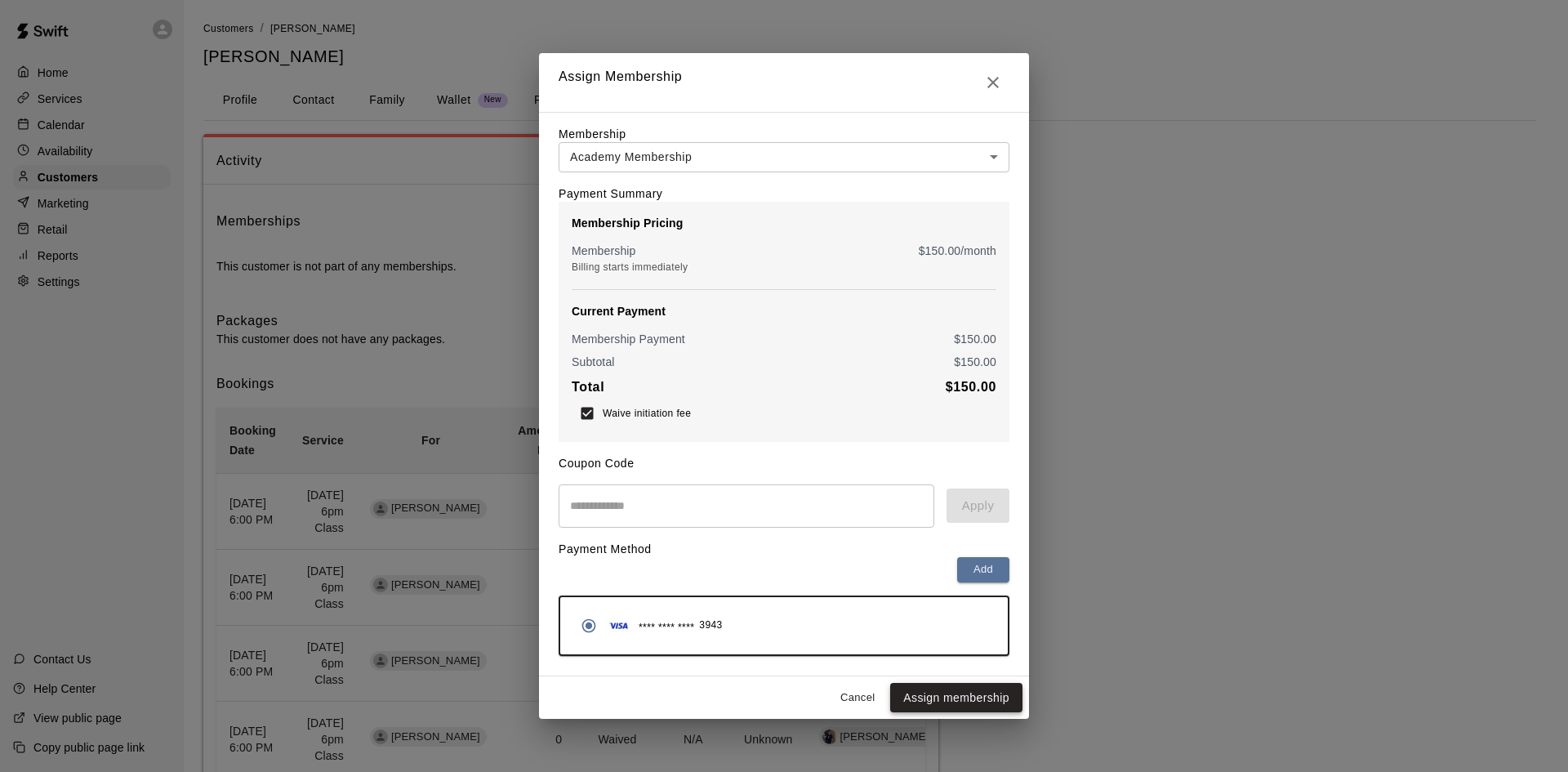
click at [996, 705] on button "Assign membership" at bounding box center [956, 698] width 132 height 30
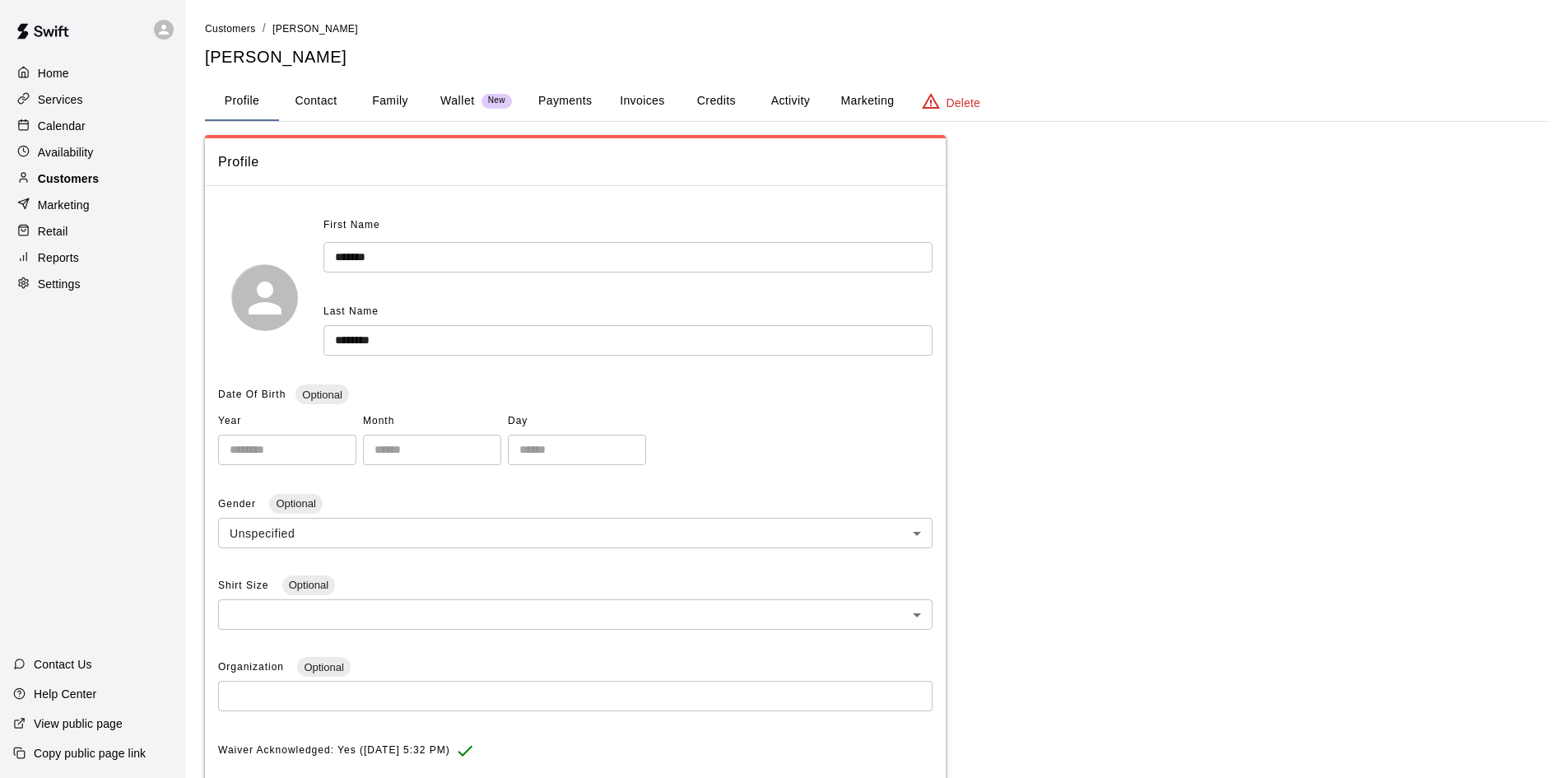
drag, startPoint x: 49, startPoint y: 191, endPoint x: 52, endPoint y: 181, distance: 10.4
click at [49, 187] on p "Customers" at bounding box center [69, 179] width 61 height 17
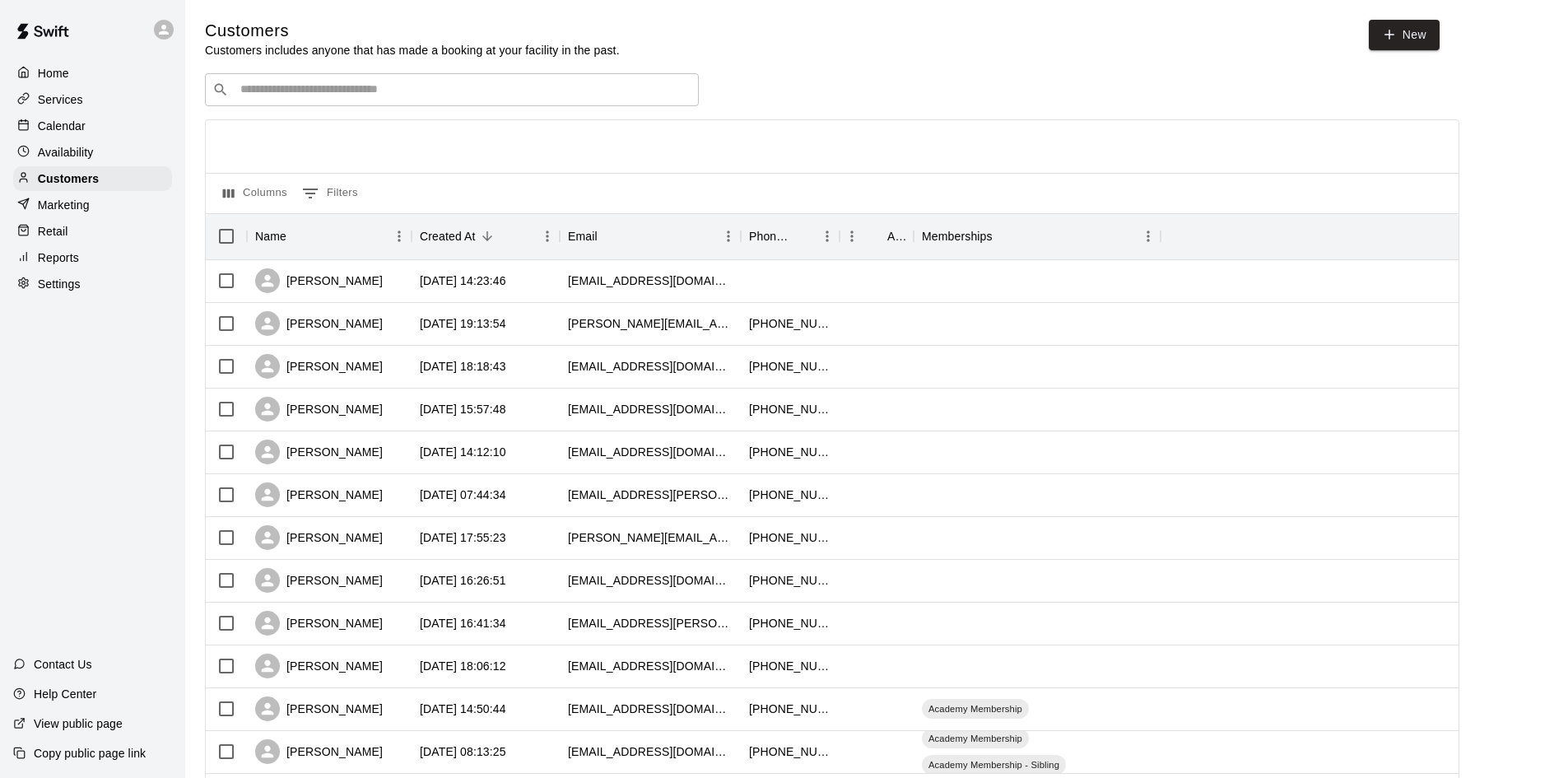
click at [398, 89] on input "Search customers by name or email" at bounding box center [463, 89] width 456 height 17
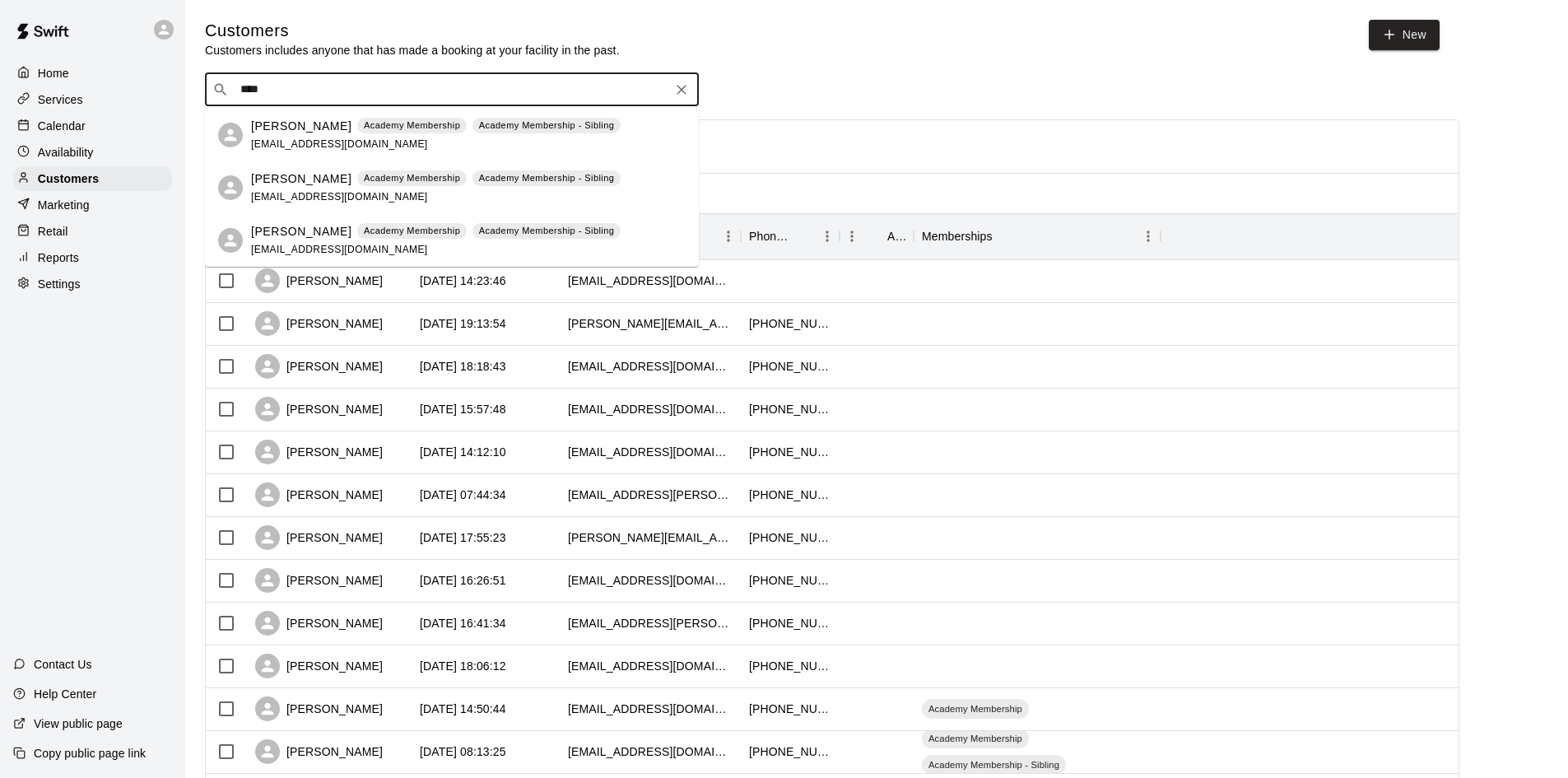
click at [295, 90] on input "****" at bounding box center [451, 89] width 432 height 17
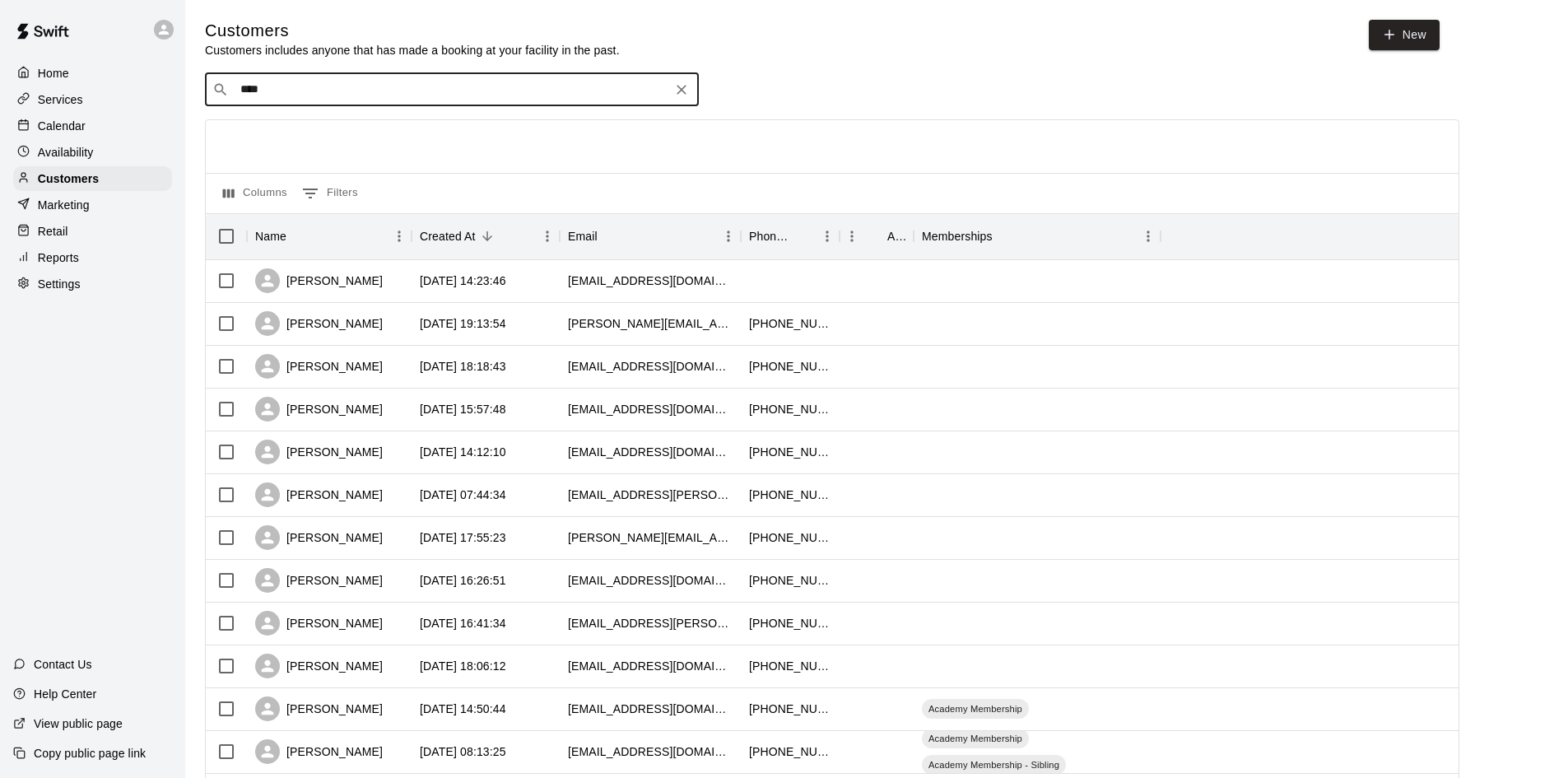
type input "*****"
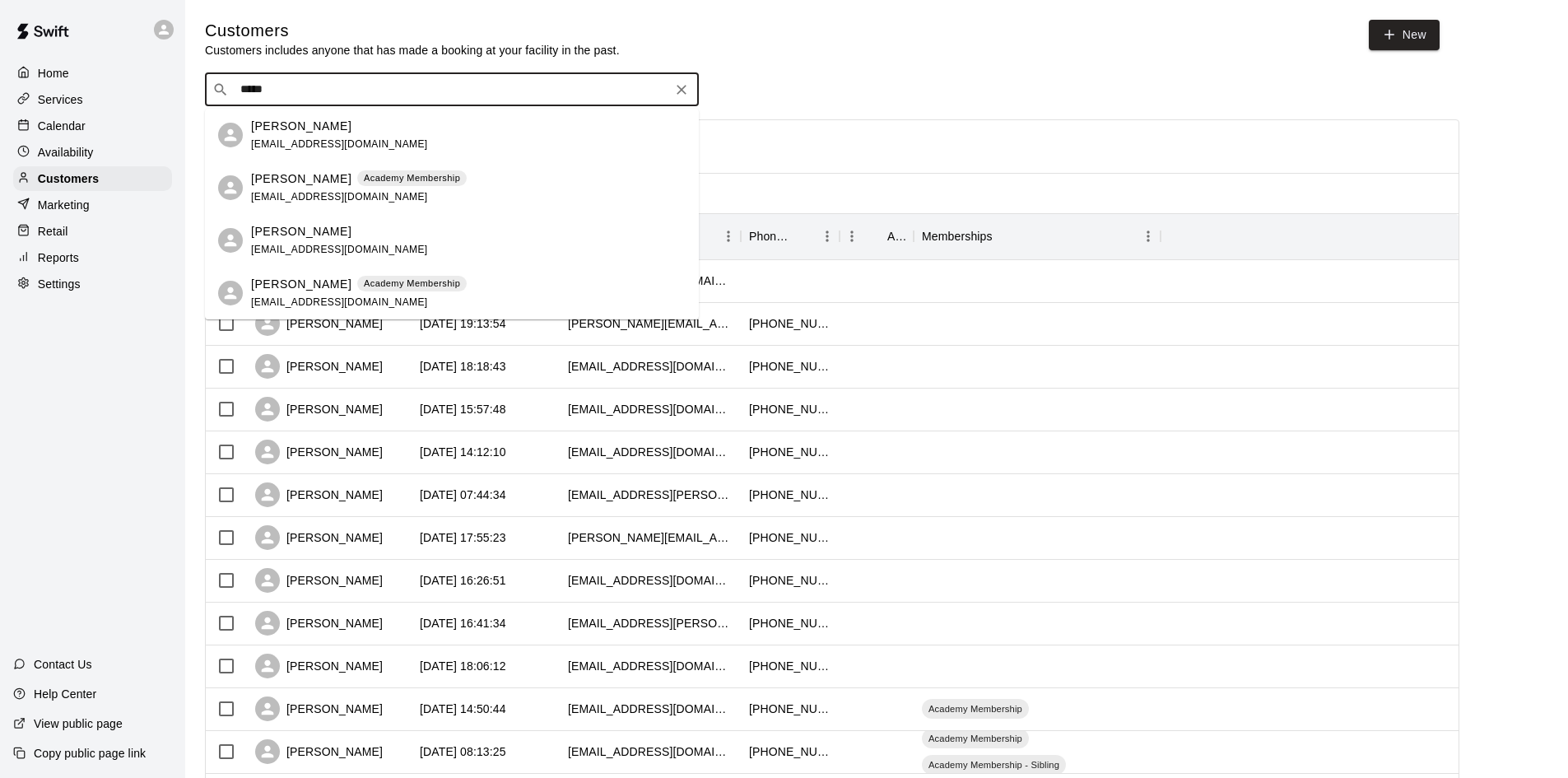
click at [306, 187] on div "[PERSON_NAME] Academy Membership [EMAIL_ADDRESS][DOMAIN_NAME]" at bounding box center [359, 188] width 215 height 36
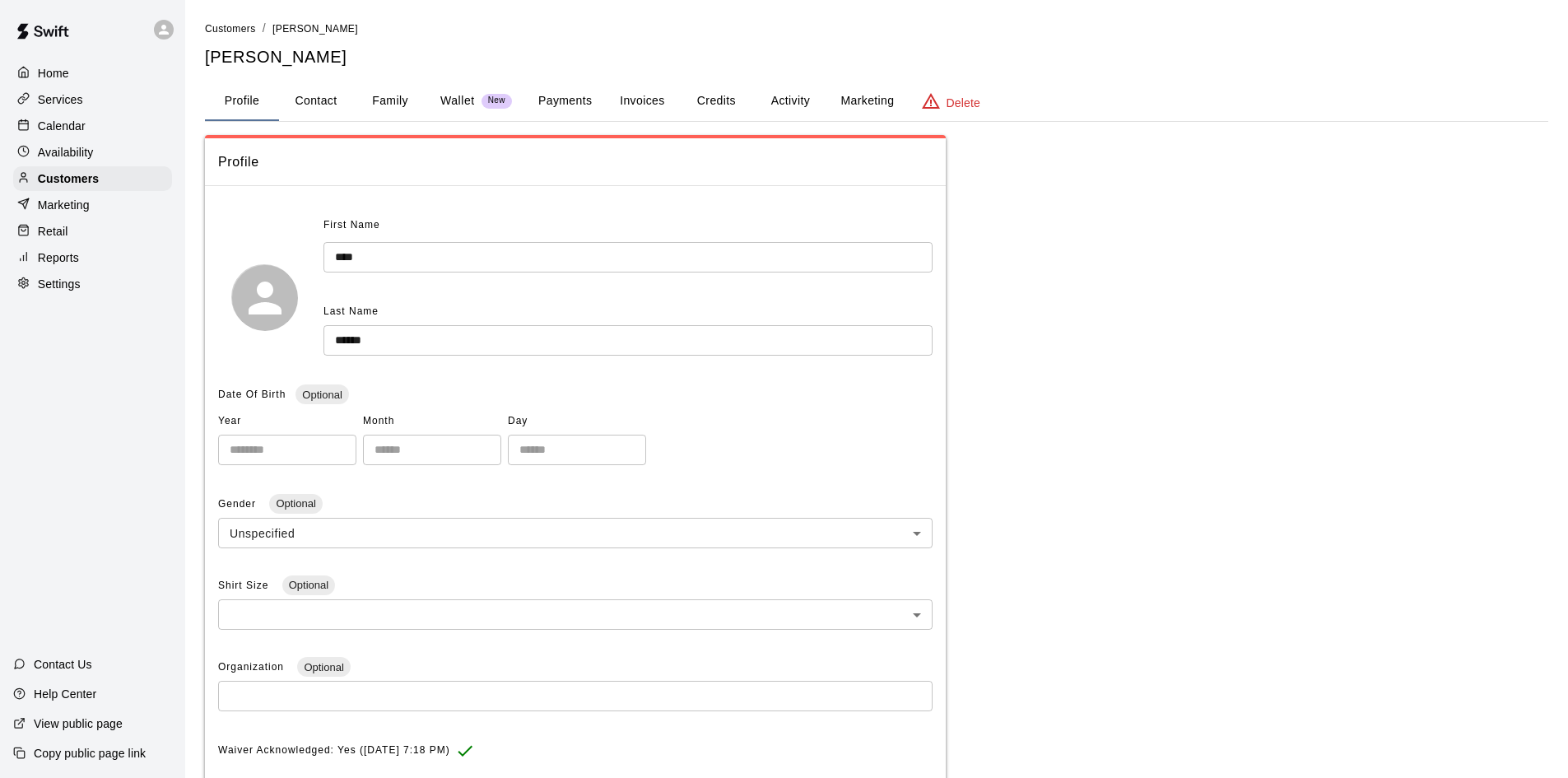
click at [796, 101] on button "Activity" at bounding box center [789, 101] width 74 height 40
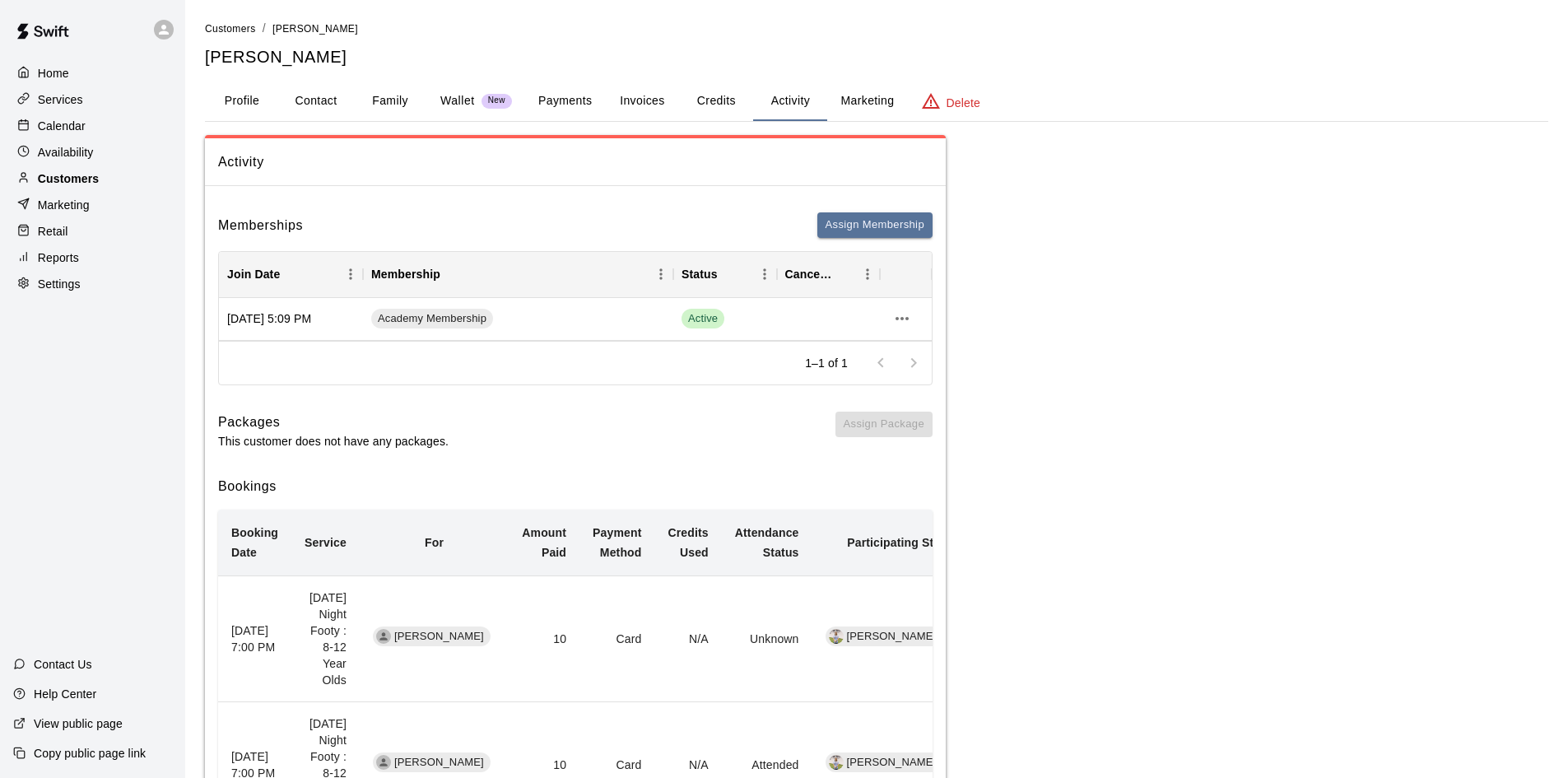
click at [84, 186] on p "Customers" at bounding box center [69, 179] width 61 height 17
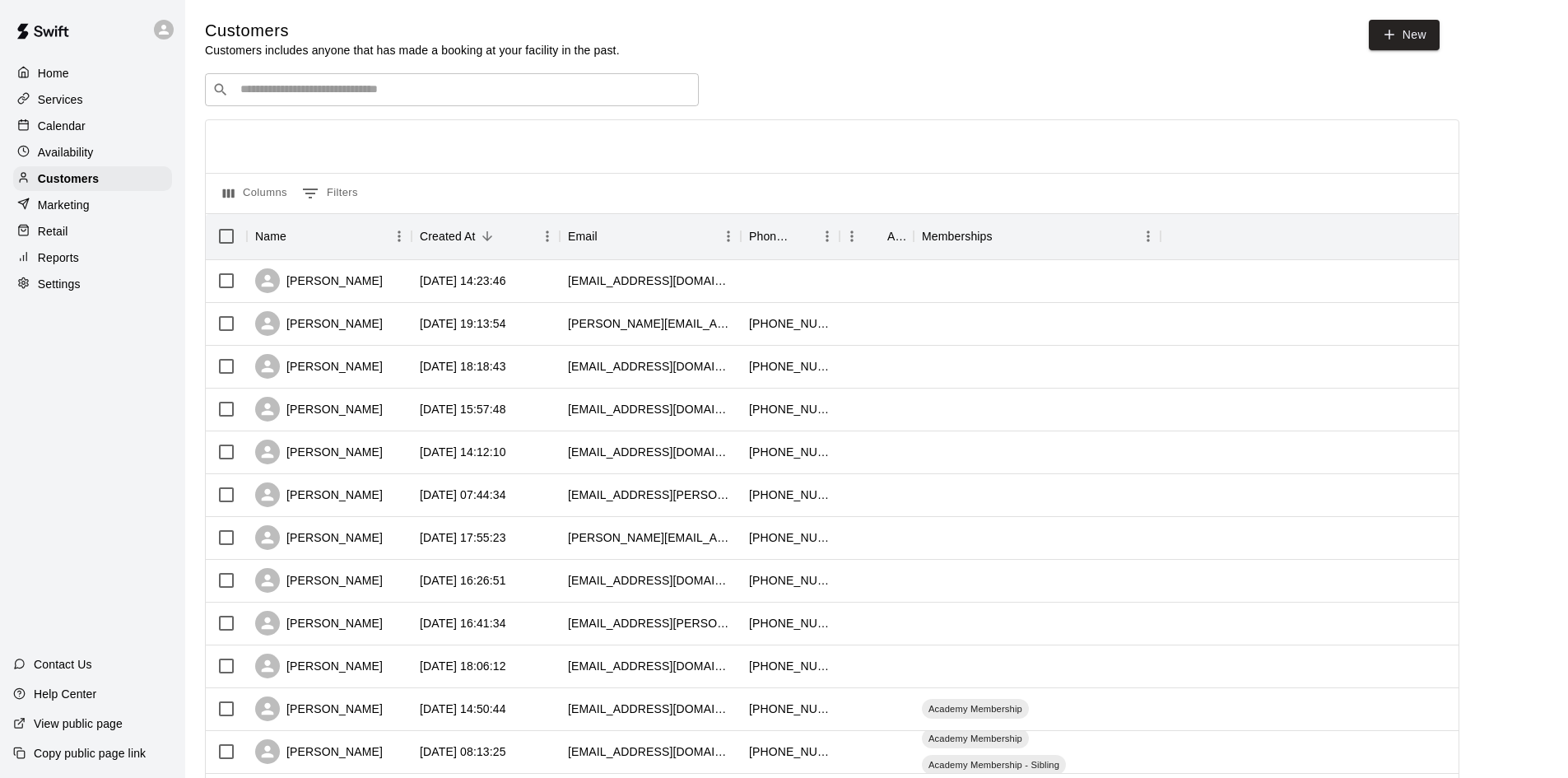
click at [469, 98] on div "​ ​" at bounding box center [451, 89] width 494 height 33
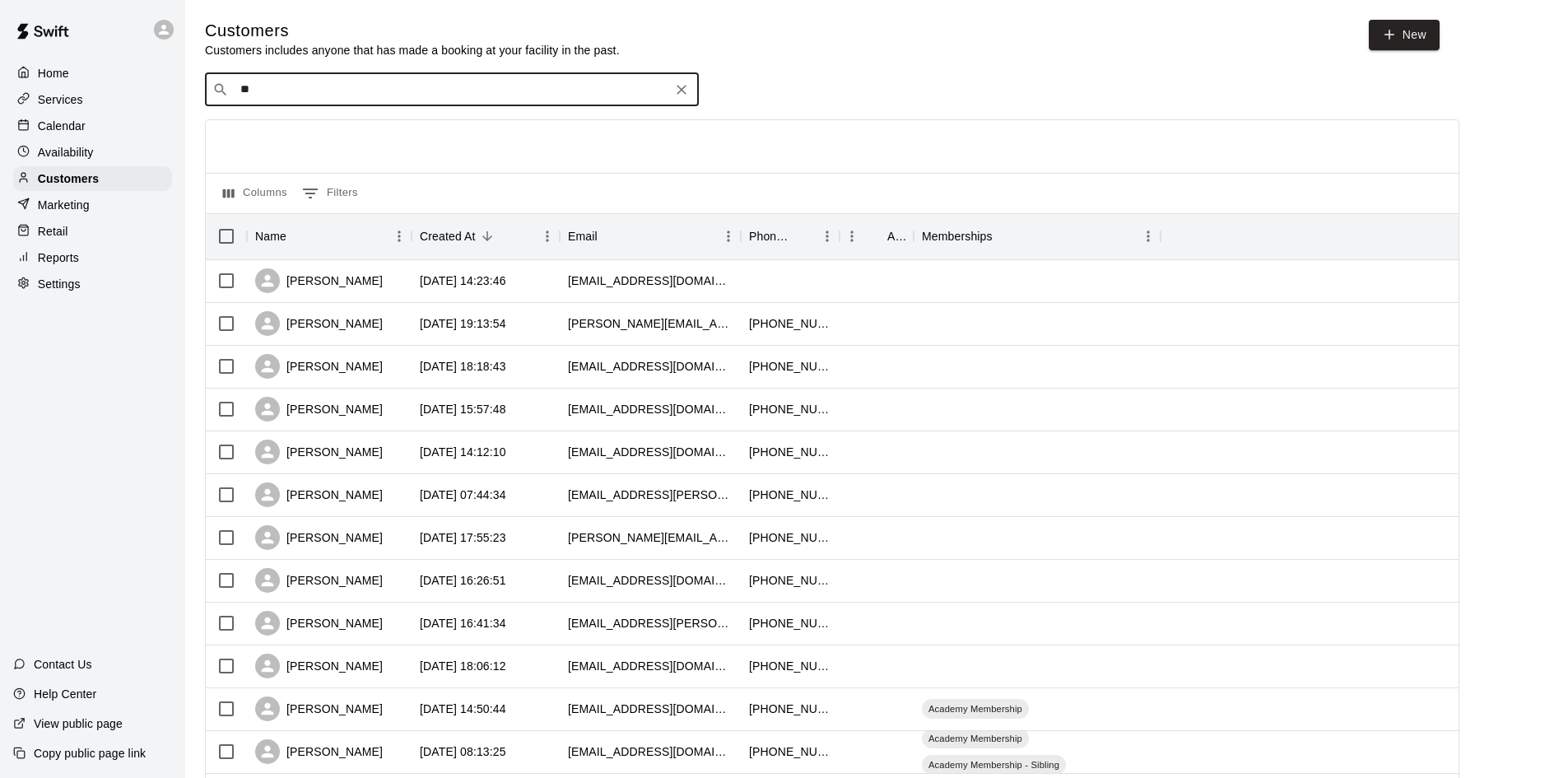
type input "***"
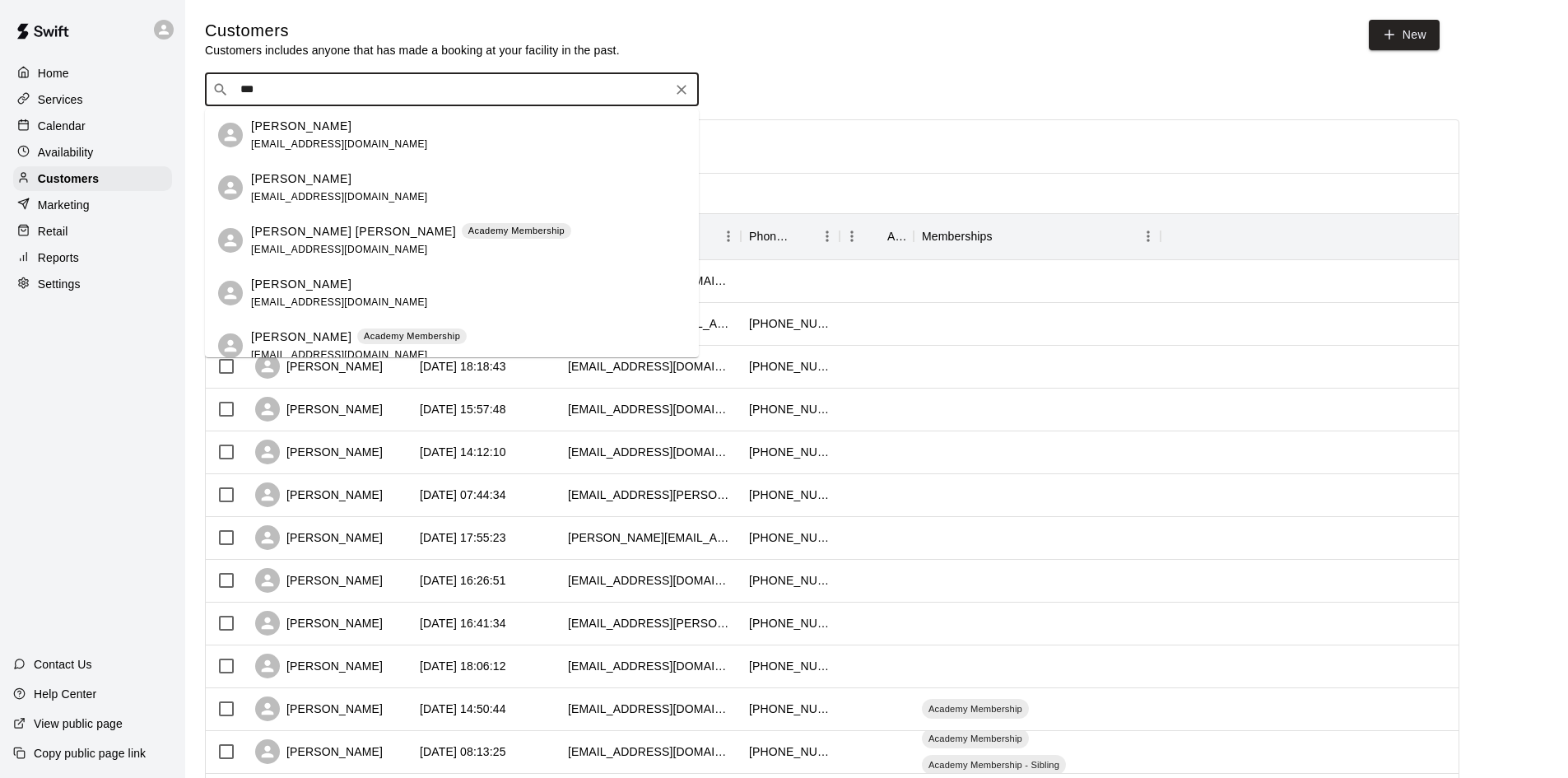
click at [409, 347] on div "[PERSON_NAME] Academy Membership [EMAIL_ADDRESS][DOMAIN_NAME]" at bounding box center [359, 346] width 215 height 36
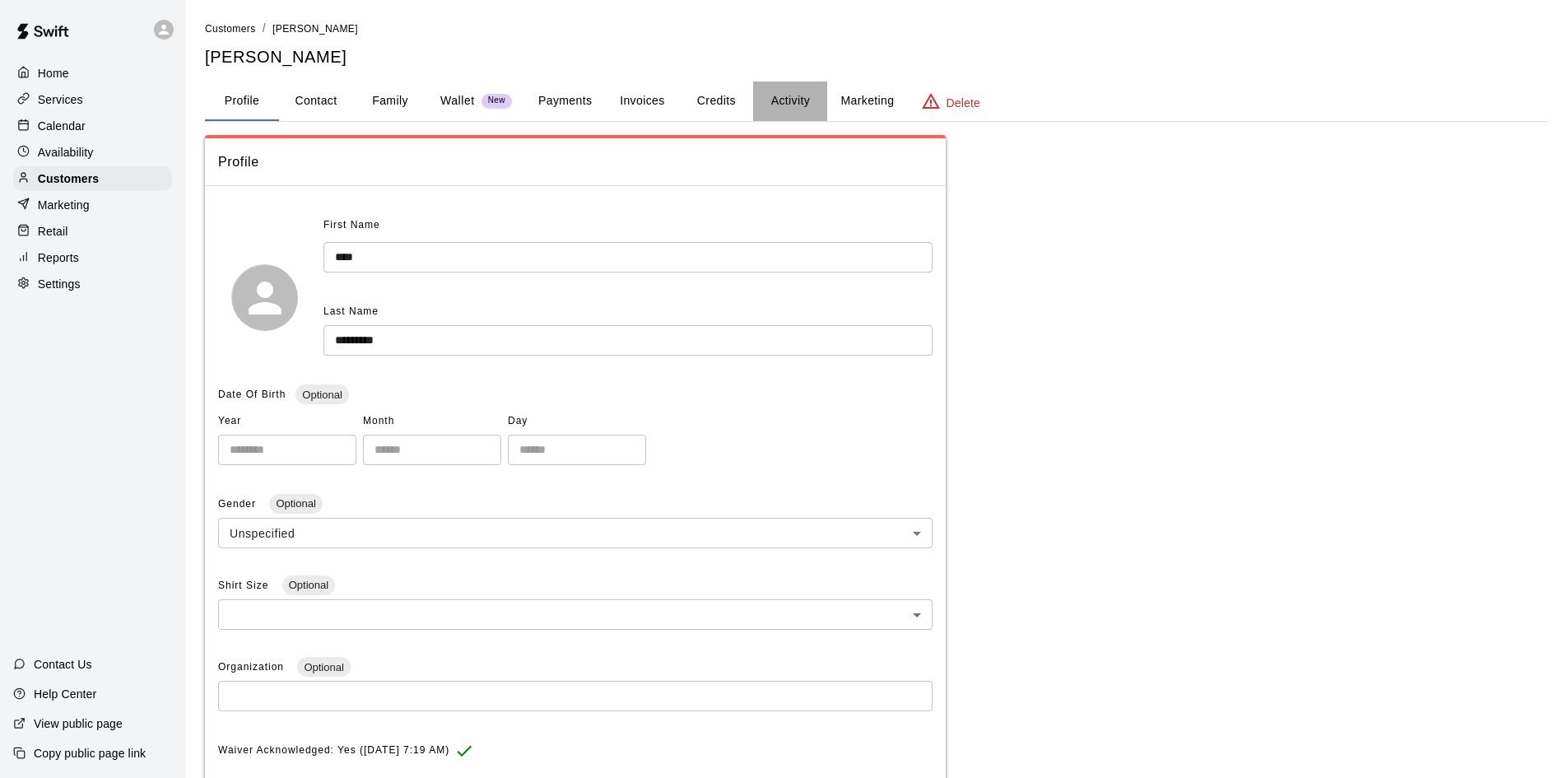
click at [801, 94] on button "Activity" at bounding box center [789, 101] width 74 height 40
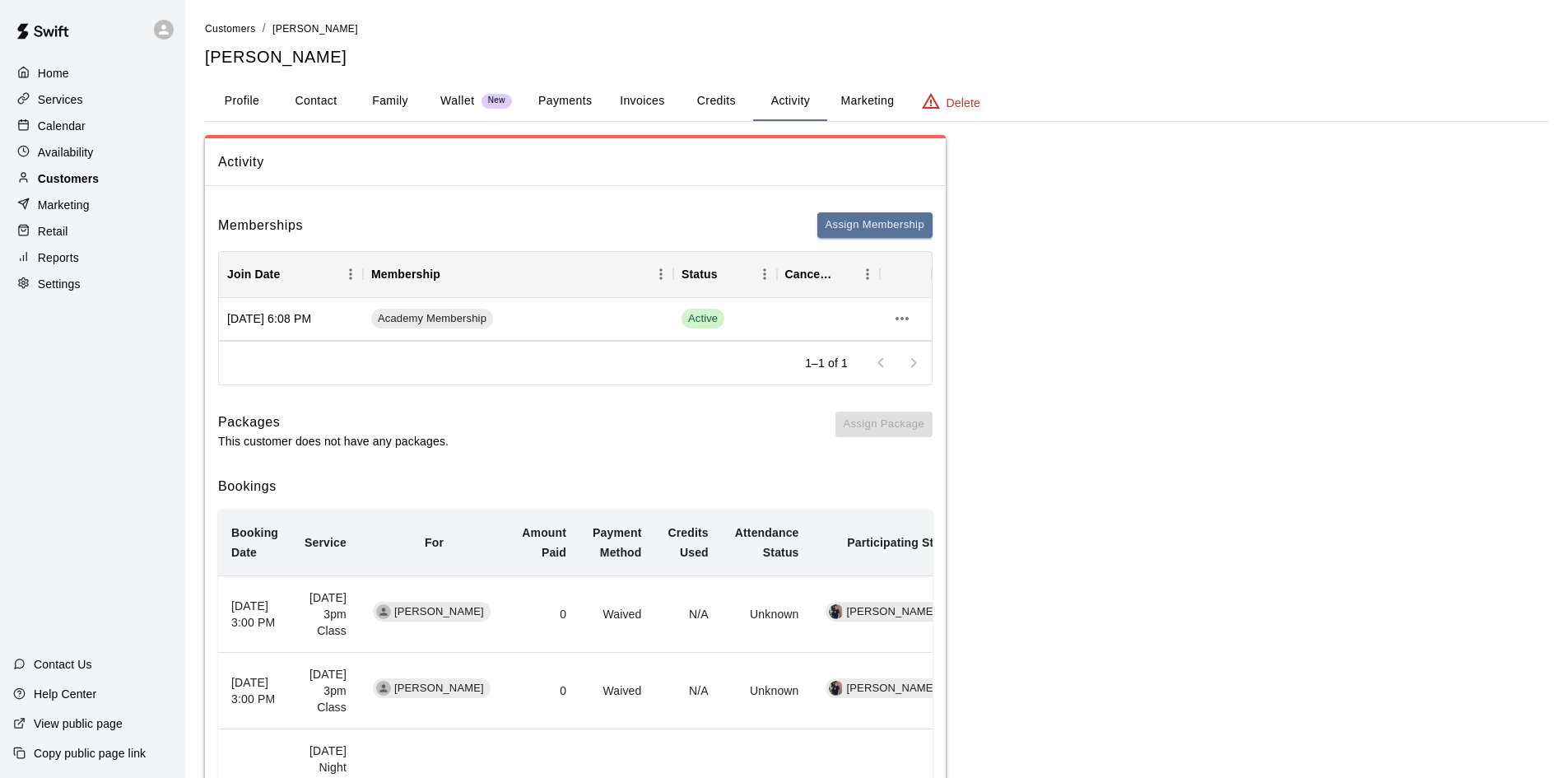
click at [83, 181] on p "Customers" at bounding box center [69, 179] width 61 height 17
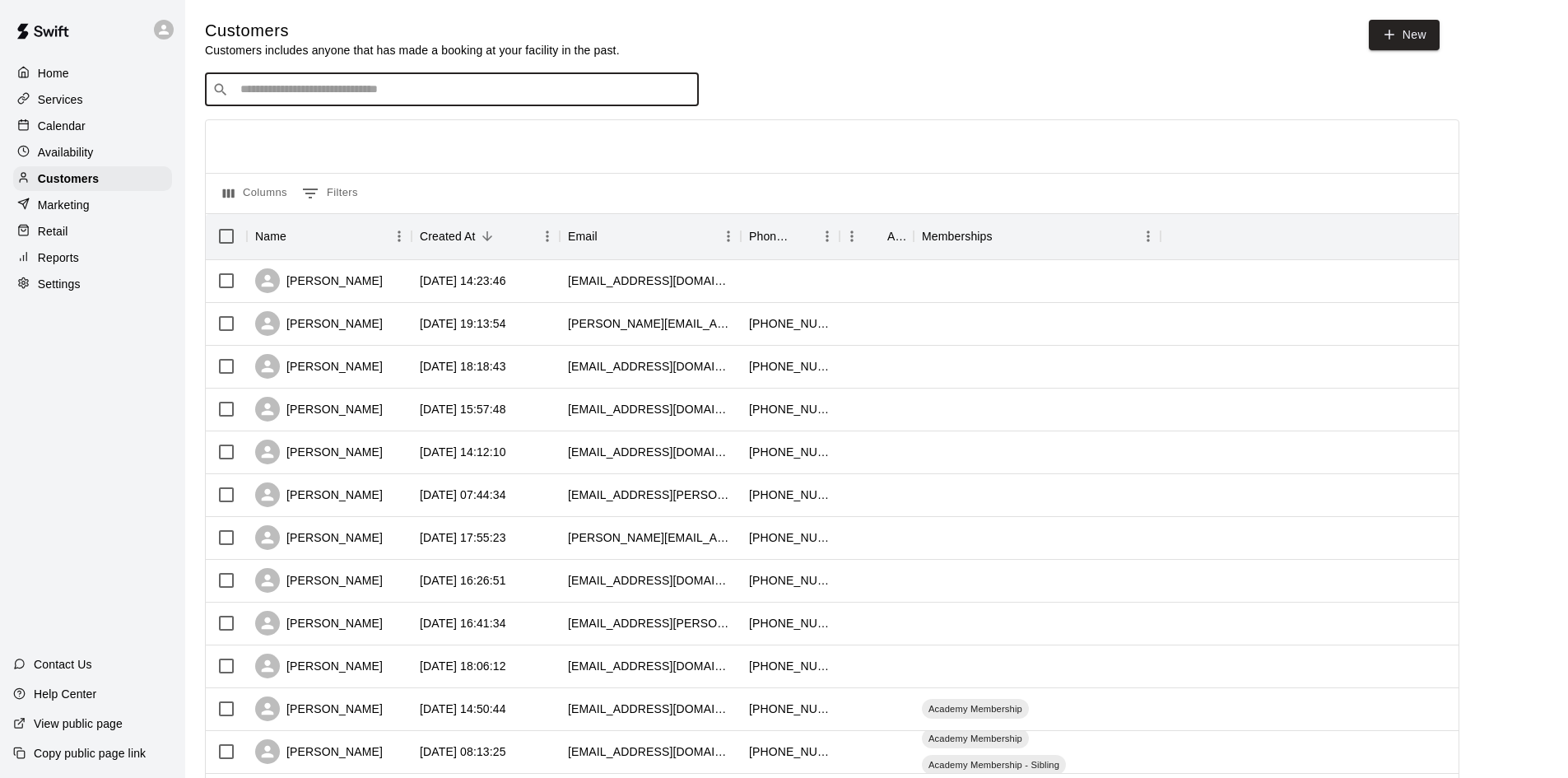
click at [449, 93] on input "Search customers by name or email" at bounding box center [463, 89] width 456 height 17
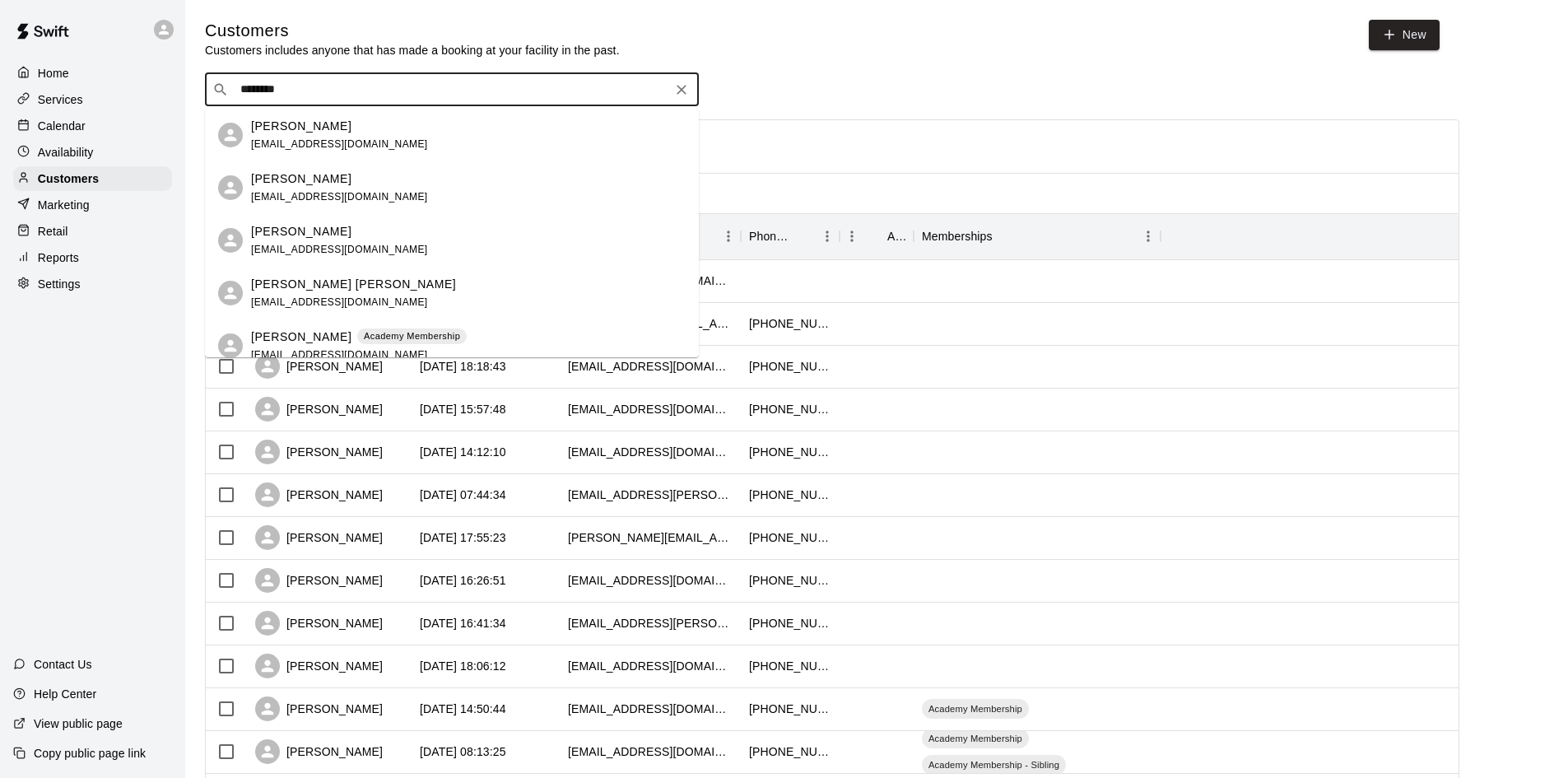
type input "********"
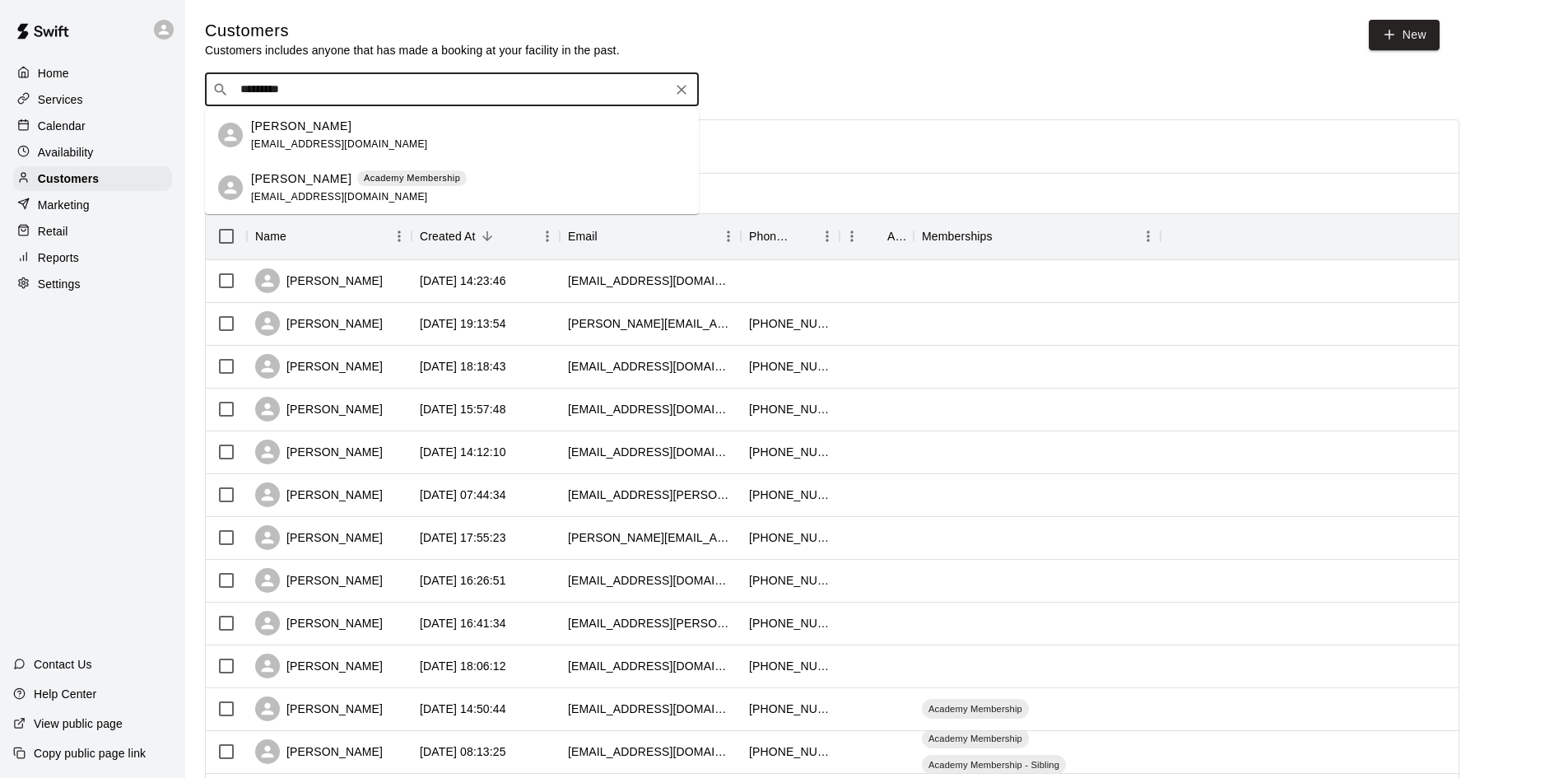
click at [411, 182] on p "Academy Membership" at bounding box center [412, 178] width 96 height 14
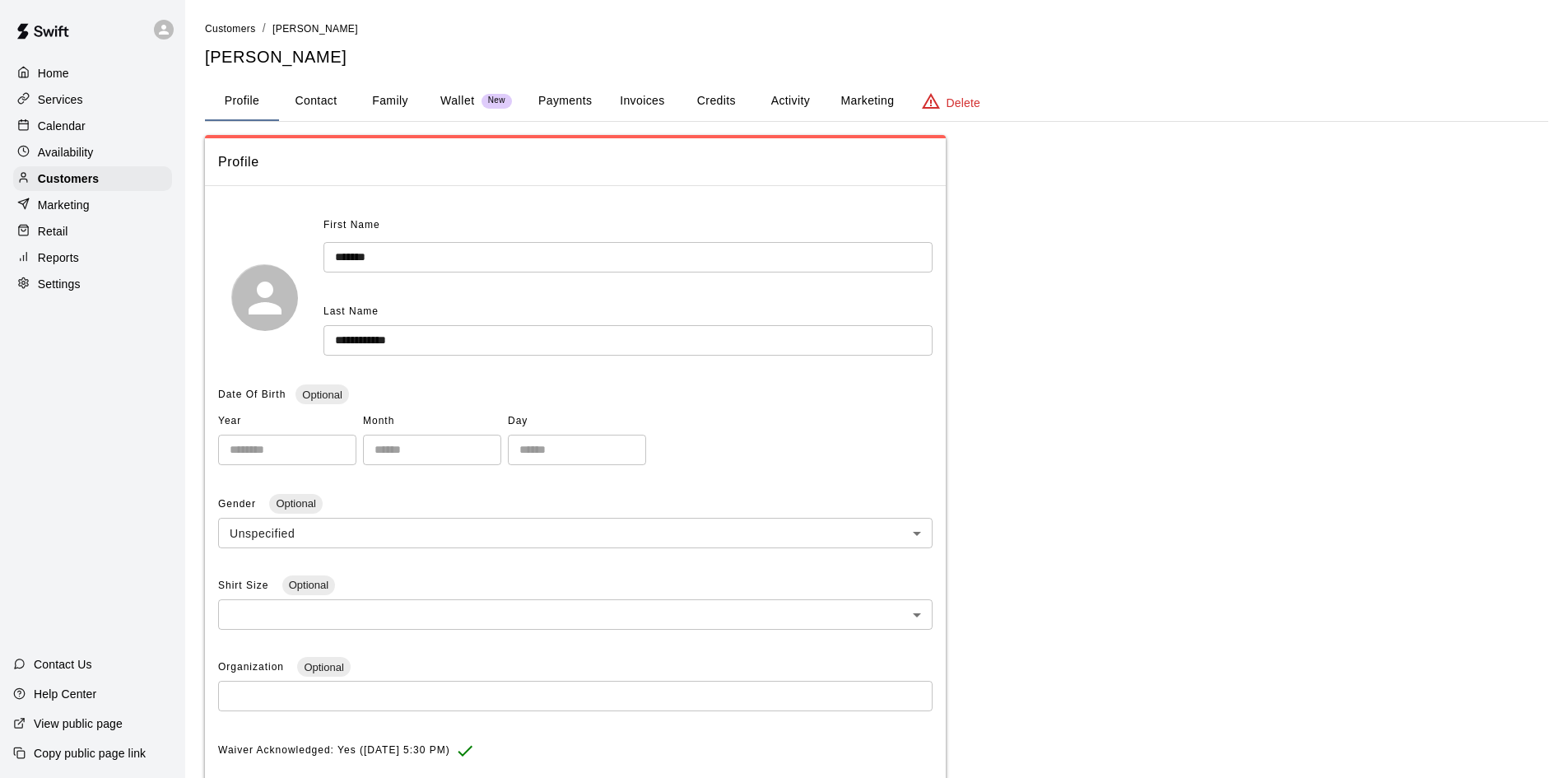
drag, startPoint x: 773, startPoint y: 90, endPoint x: 741, endPoint y: 99, distance: 33.2
click at [774, 90] on button "Activity" at bounding box center [789, 101] width 74 height 40
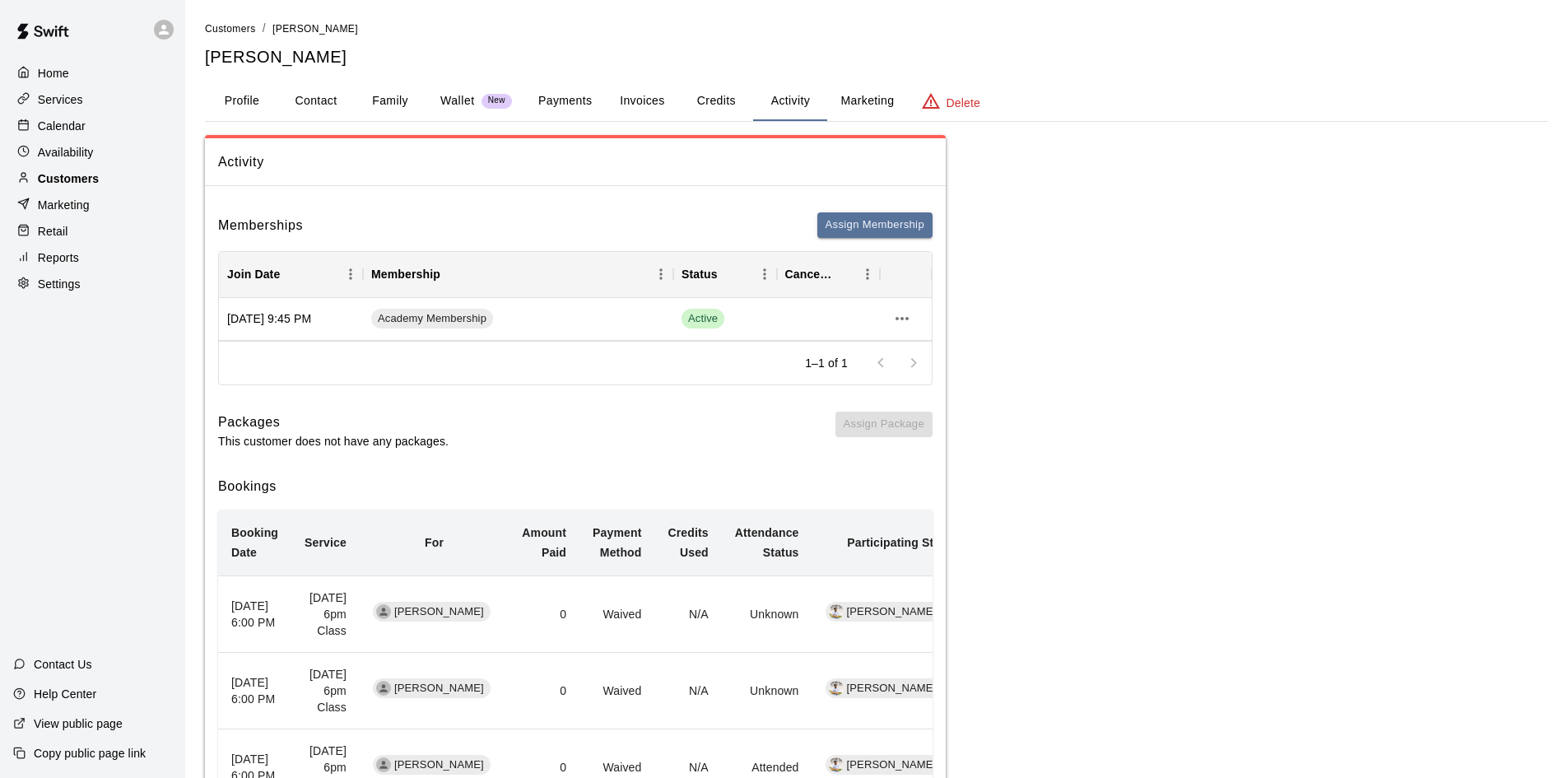
click at [70, 184] on p "Customers" at bounding box center [69, 179] width 61 height 17
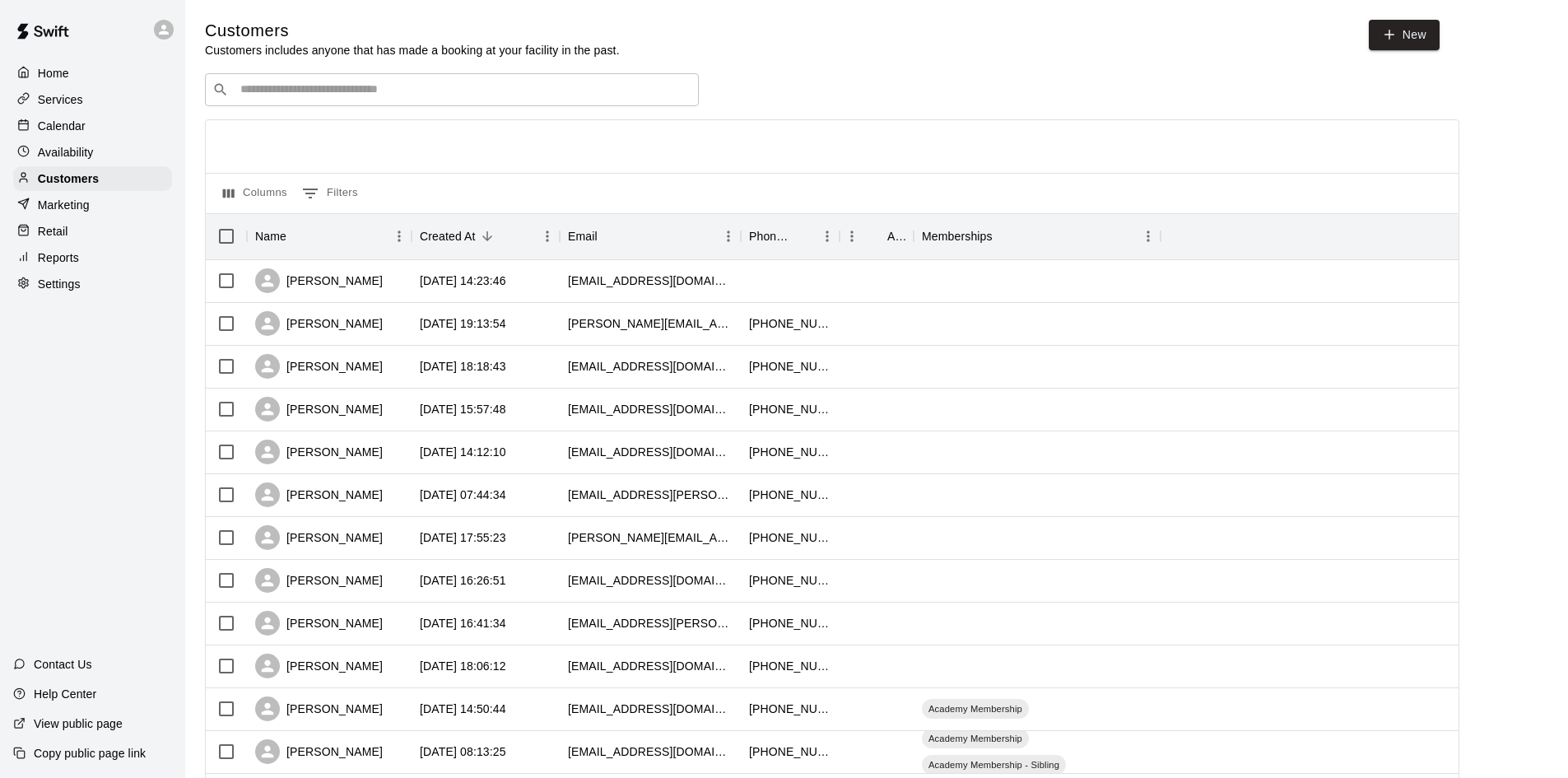
click at [452, 81] on div "​ ​" at bounding box center [451, 89] width 494 height 33
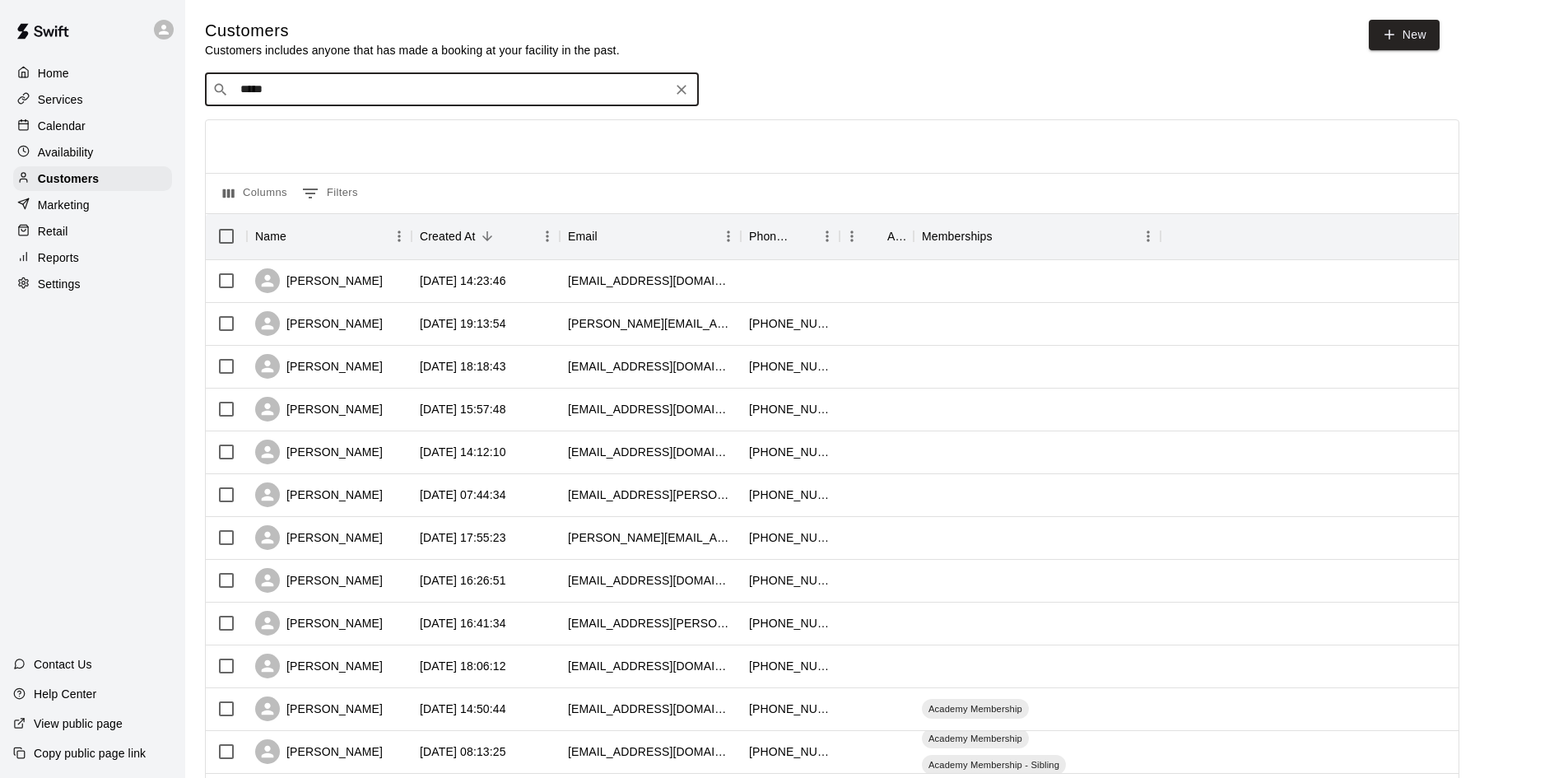
type input "******"
click at [407, 123] on div "[PERSON_NAME] [EMAIL_ADDRESS][DOMAIN_NAME]" at bounding box center [468, 135] width 435 height 36
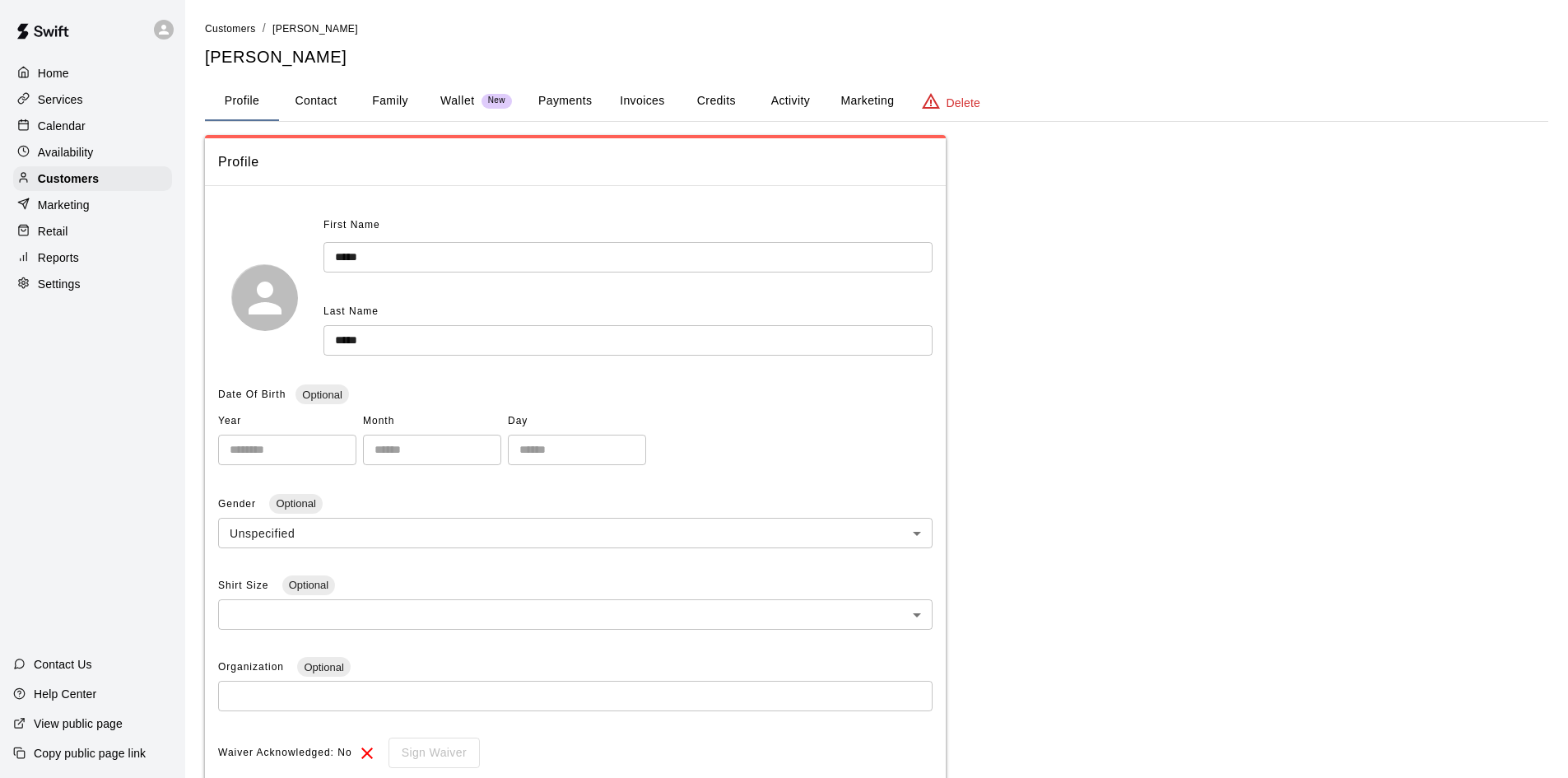
click at [379, 97] on button "Family" at bounding box center [389, 101] width 74 height 40
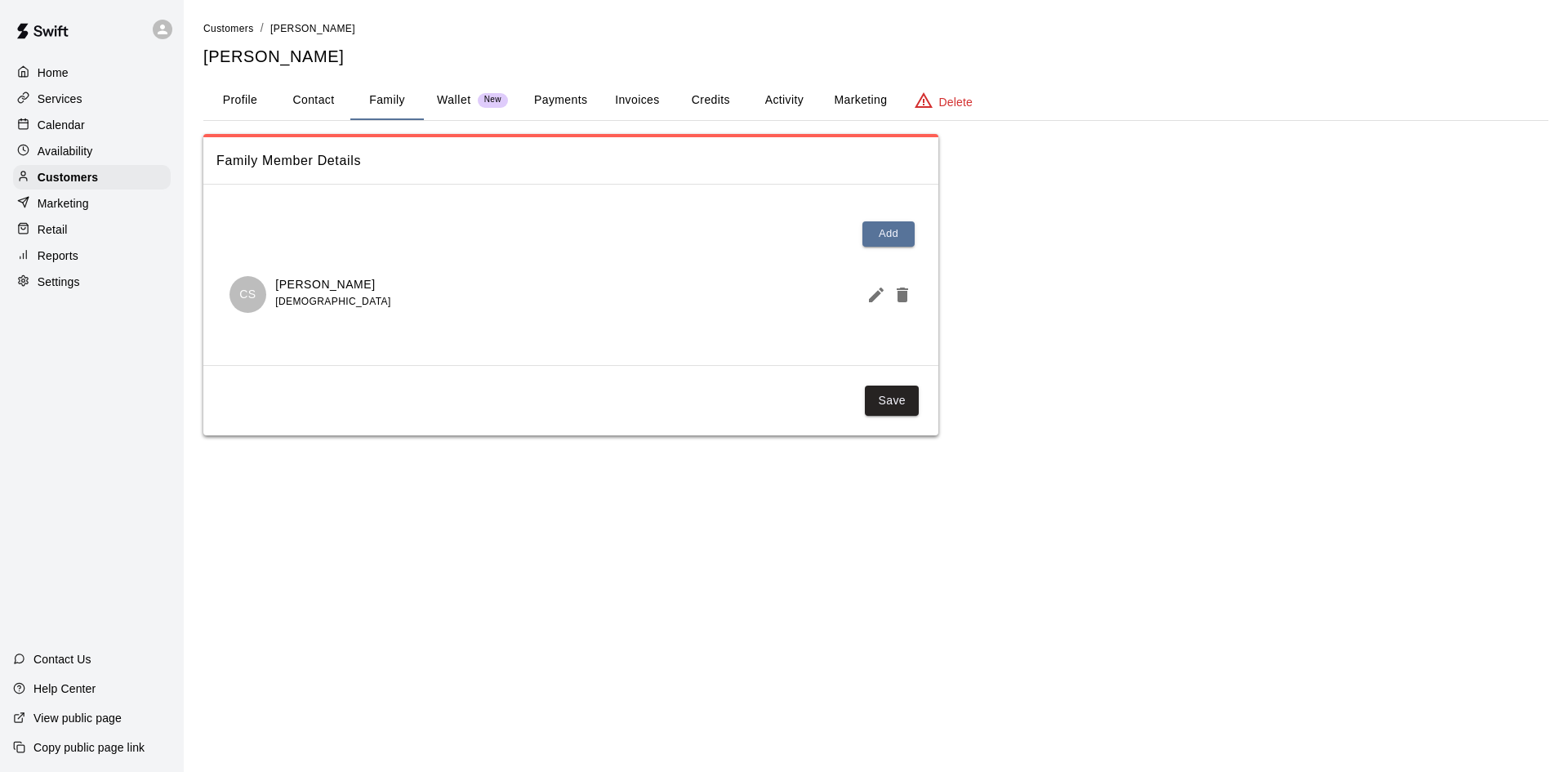
click at [773, 94] on button "Activity" at bounding box center [783, 100] width 73 height 39
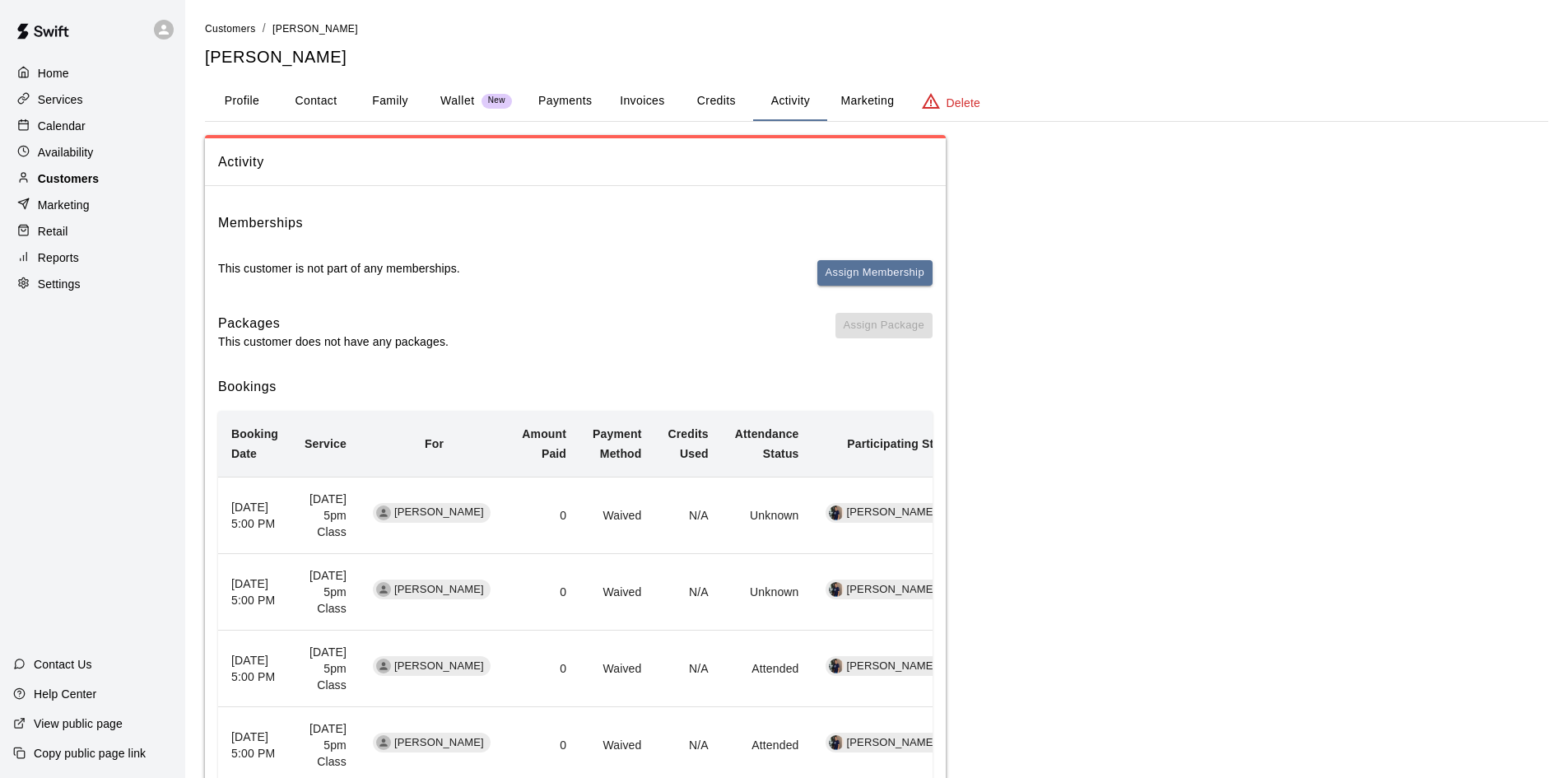
click at [70, 180] on p "Customers" at bounding box center [69, 179] width 61 height 17
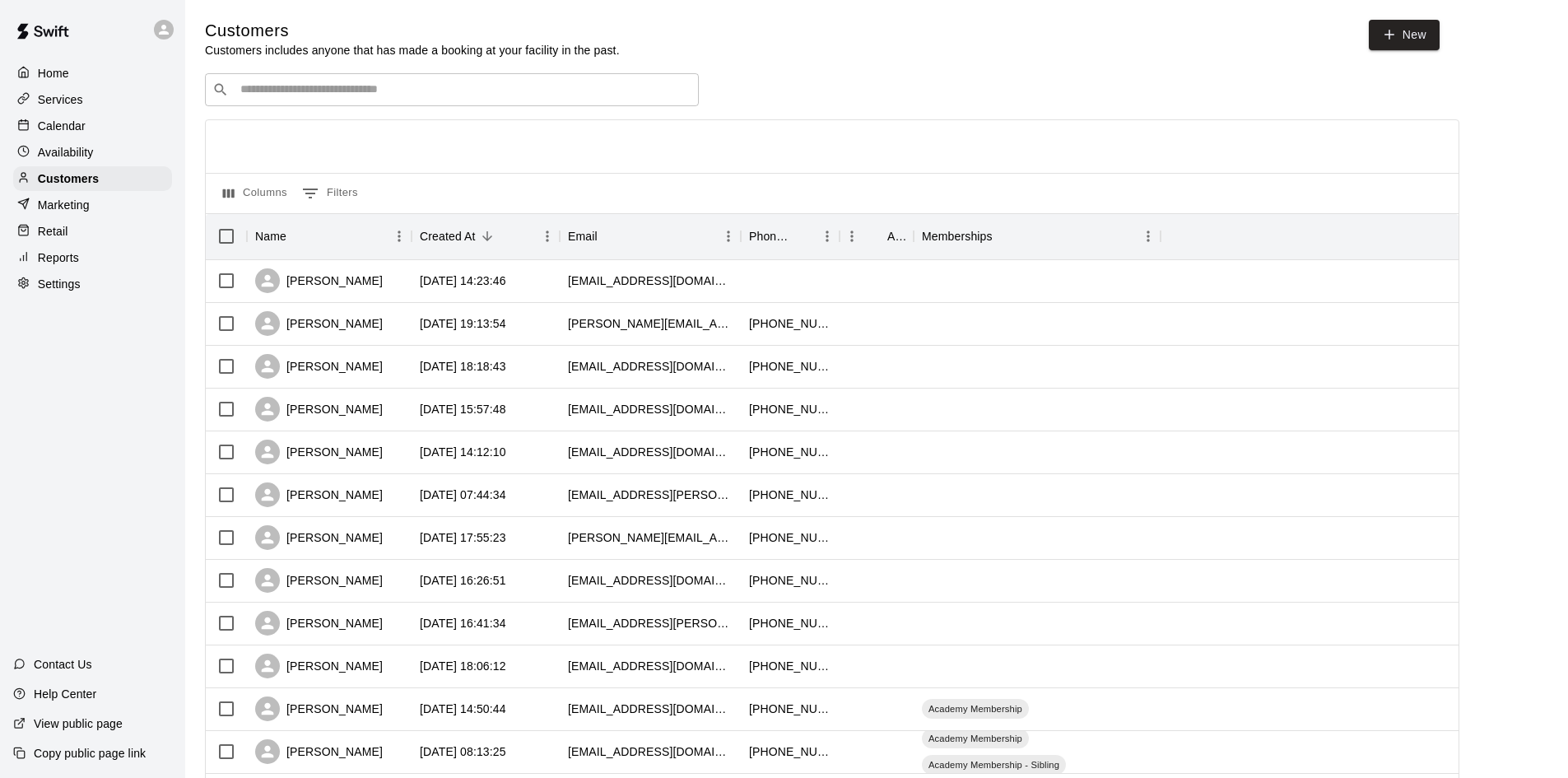
click at [277, 82] on div "​ ​" at bounding box center [451, 89] width 494 height 33
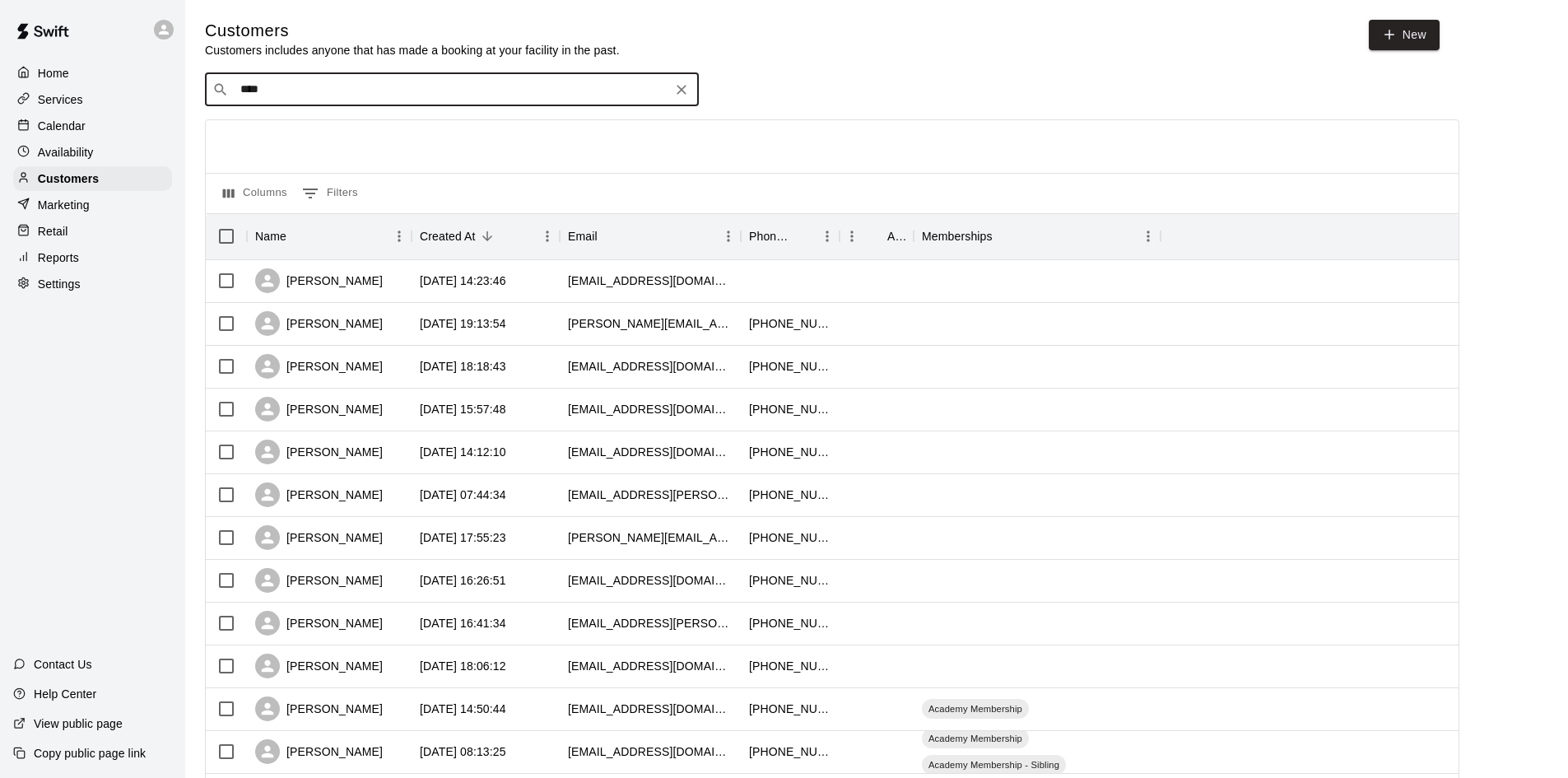
type input "*****"
click at [300, 128] on p "[PERSON_NAME]" at bounding box center [301, 126] width 100 height 17
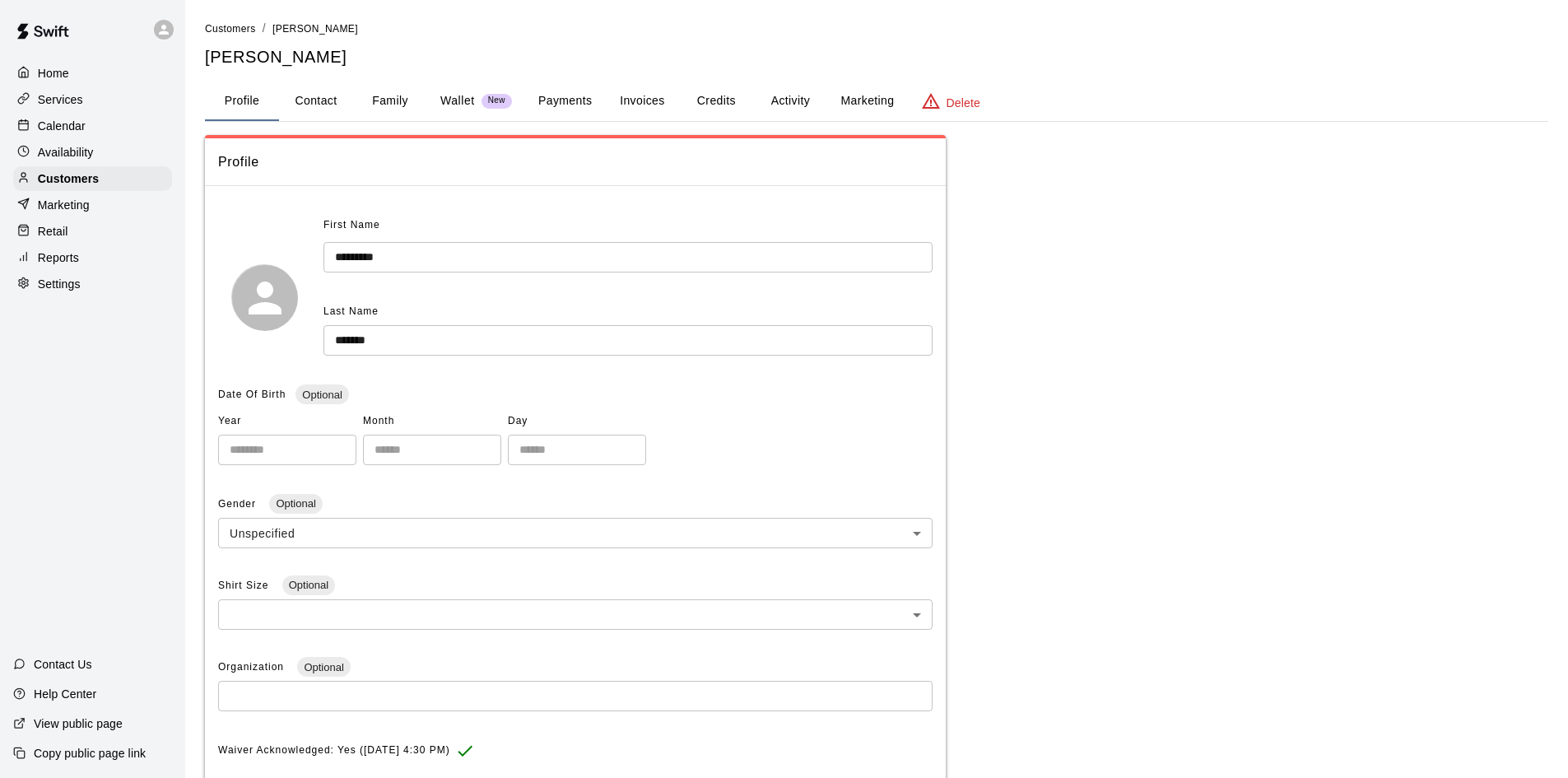
click at [782, 99] on button "Activity" at bounding box center [789, 101] width 74 height 40
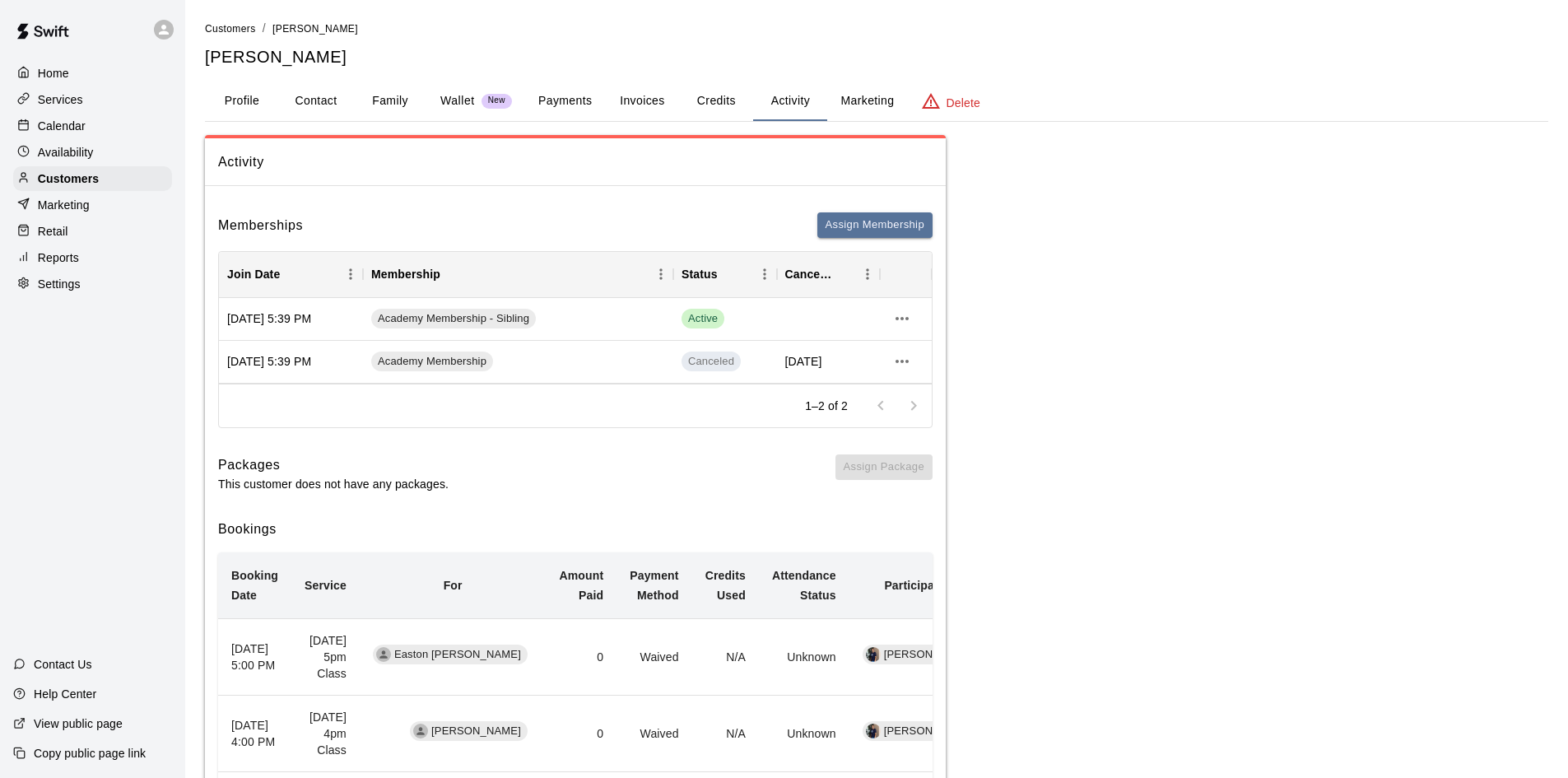
click at [573, 100] on button "Payments" at bounding box center [565, 101] width 80 height 40
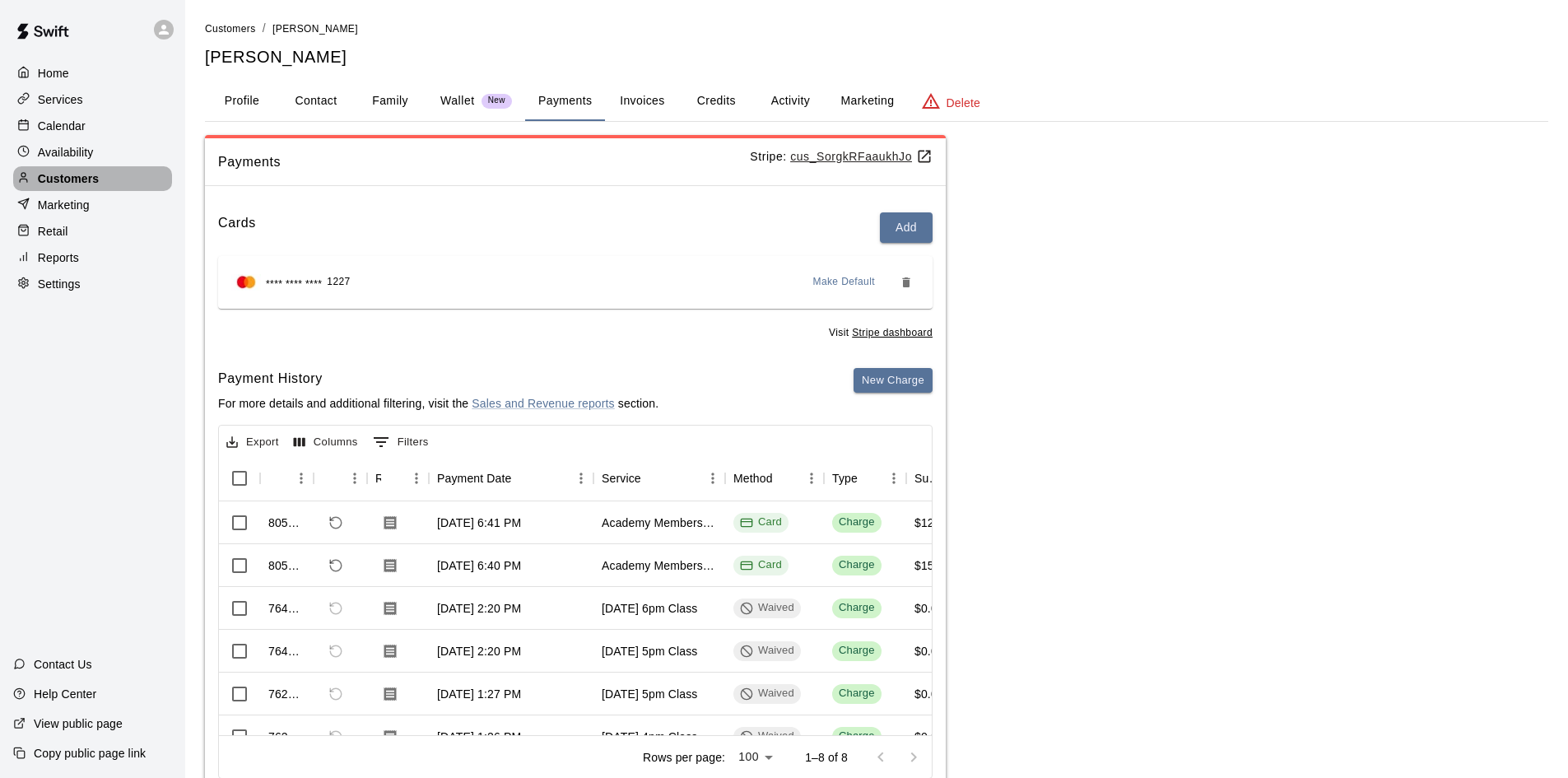
click at [69, 178] on p "Customers" at bounding box center [69, 179] width 61 height 17
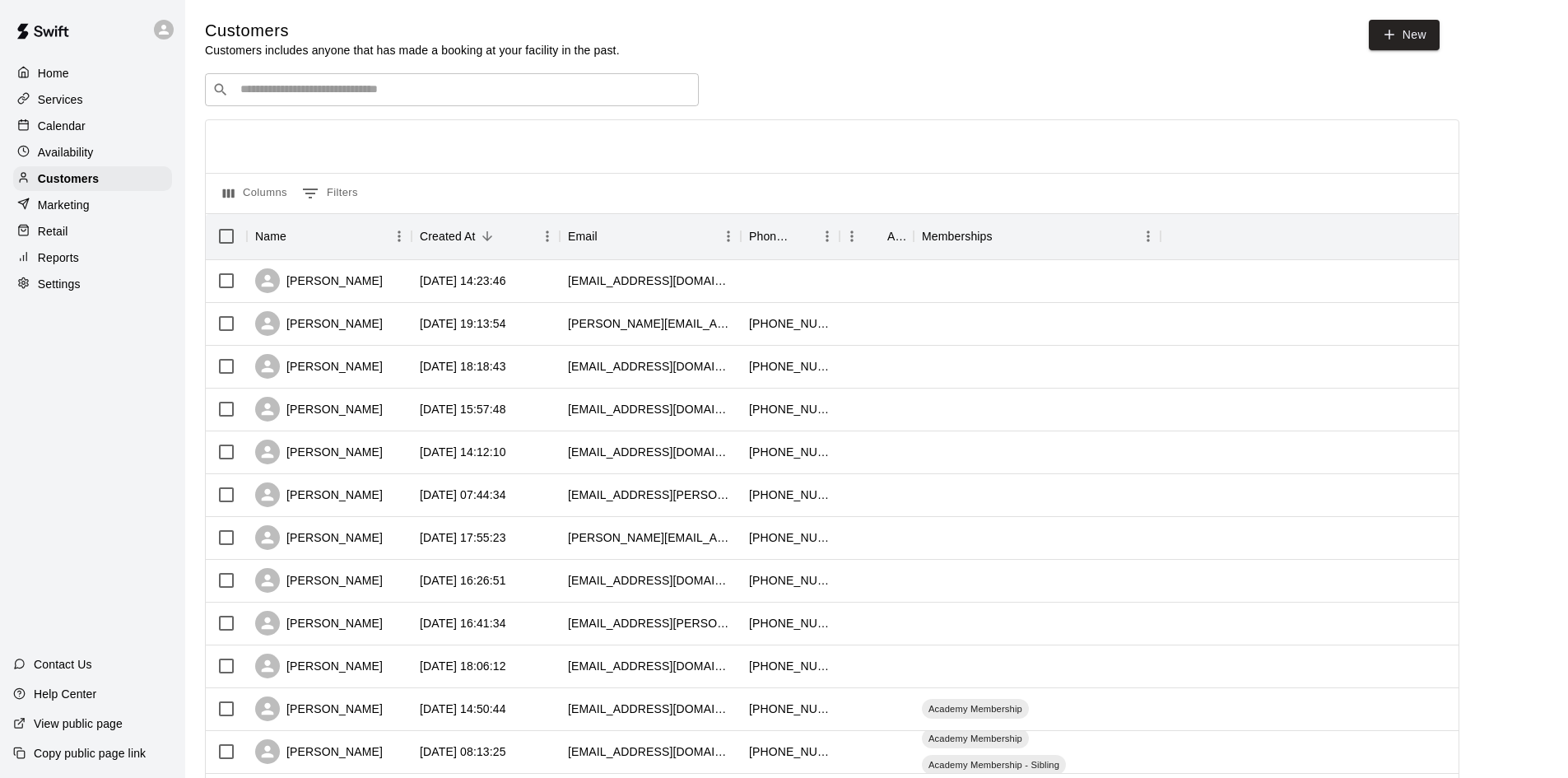
click at [321, 82] on div "​ ​" at bounding box center [451, 89] width 494 height 33
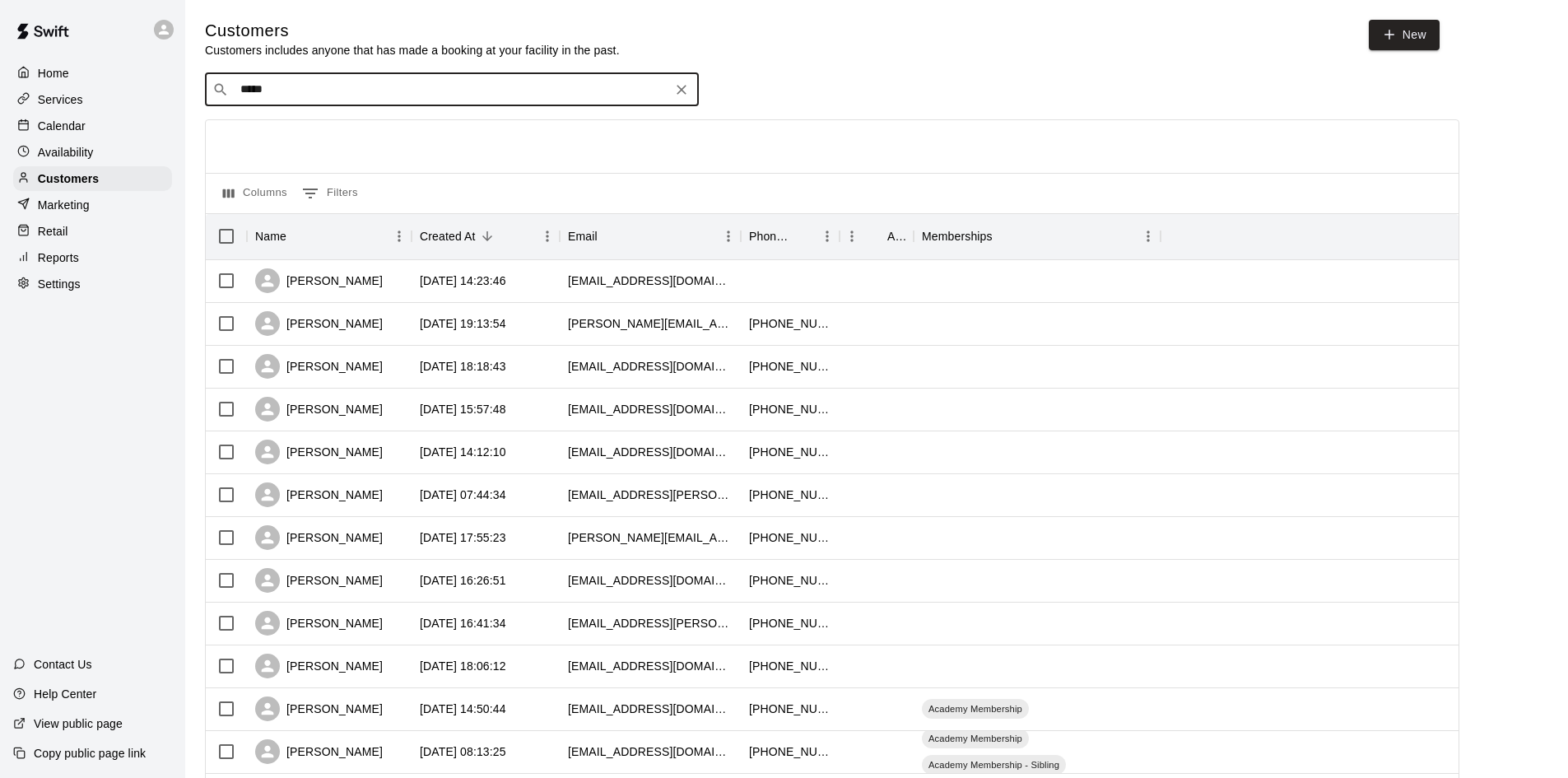
type input "******"
click at [342, 124] on div "[PERSON_NAME]" at bounding box center [340, 126] width 177 height 17
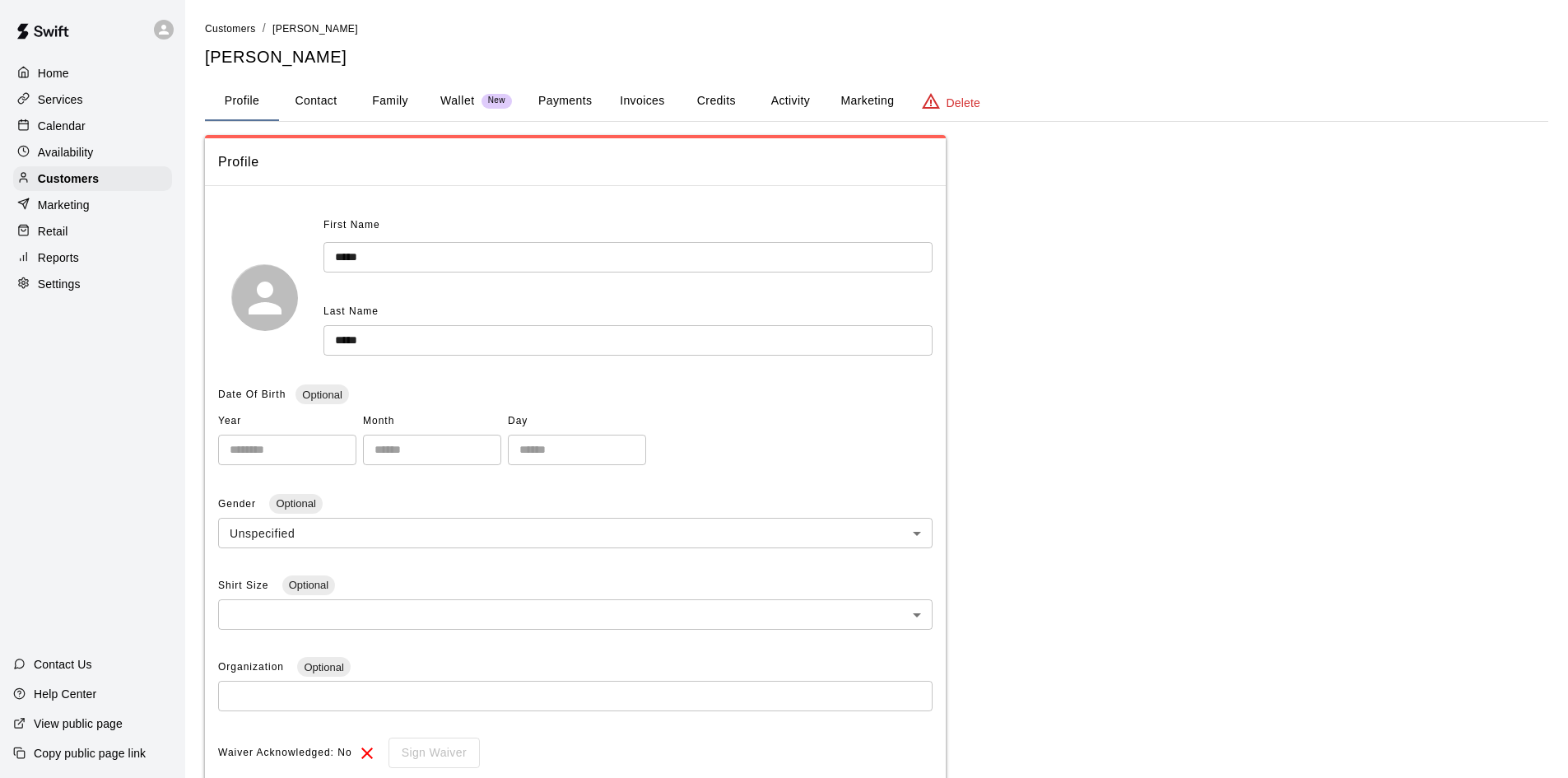
click at [327, 94] on button "Contact" at bounding box center [316, 101] width 74 height 40
select select "**"
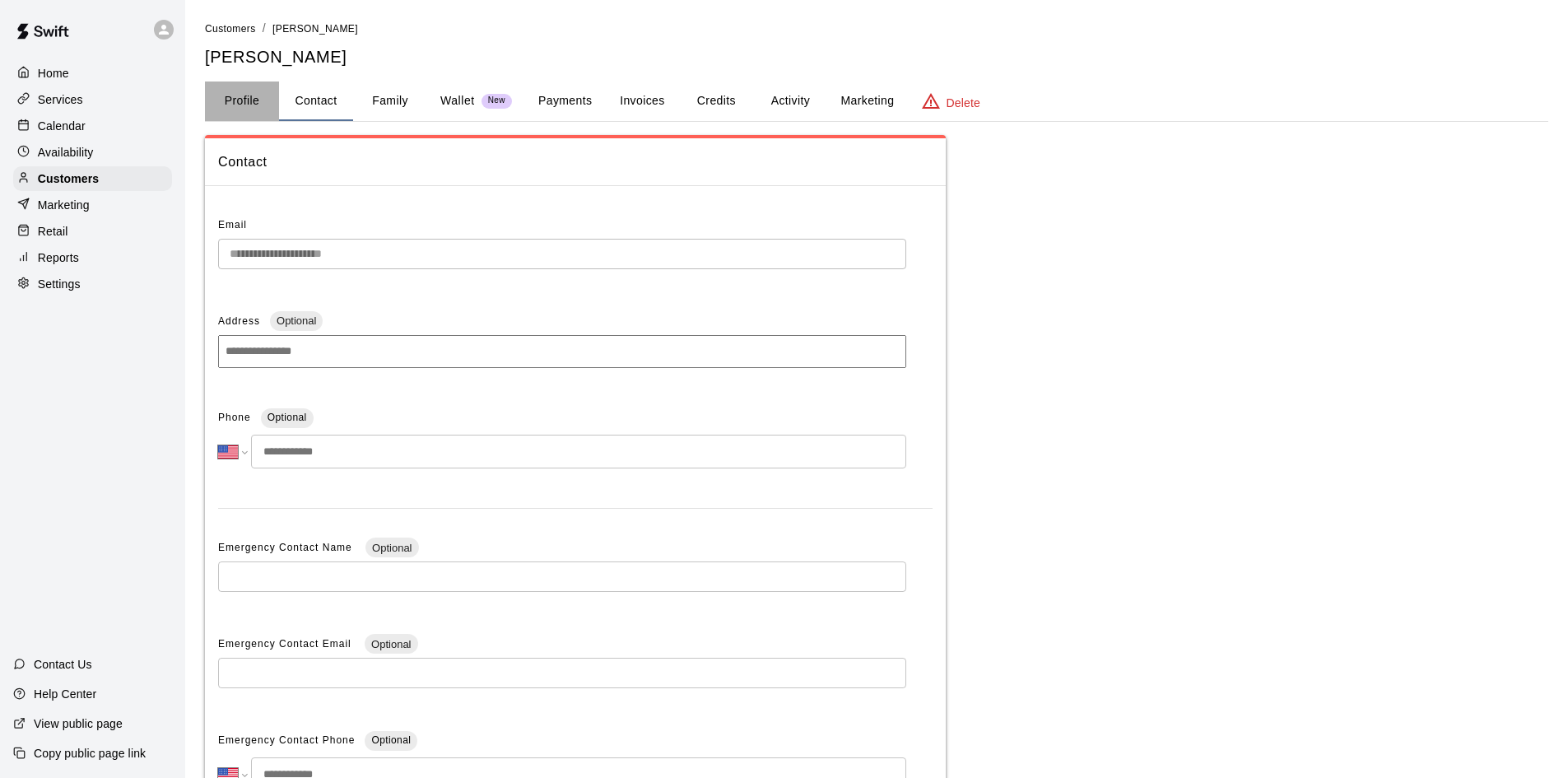
click at [243, 101] on button "Profile" at bounding box center [241, 101] width 74 height 40
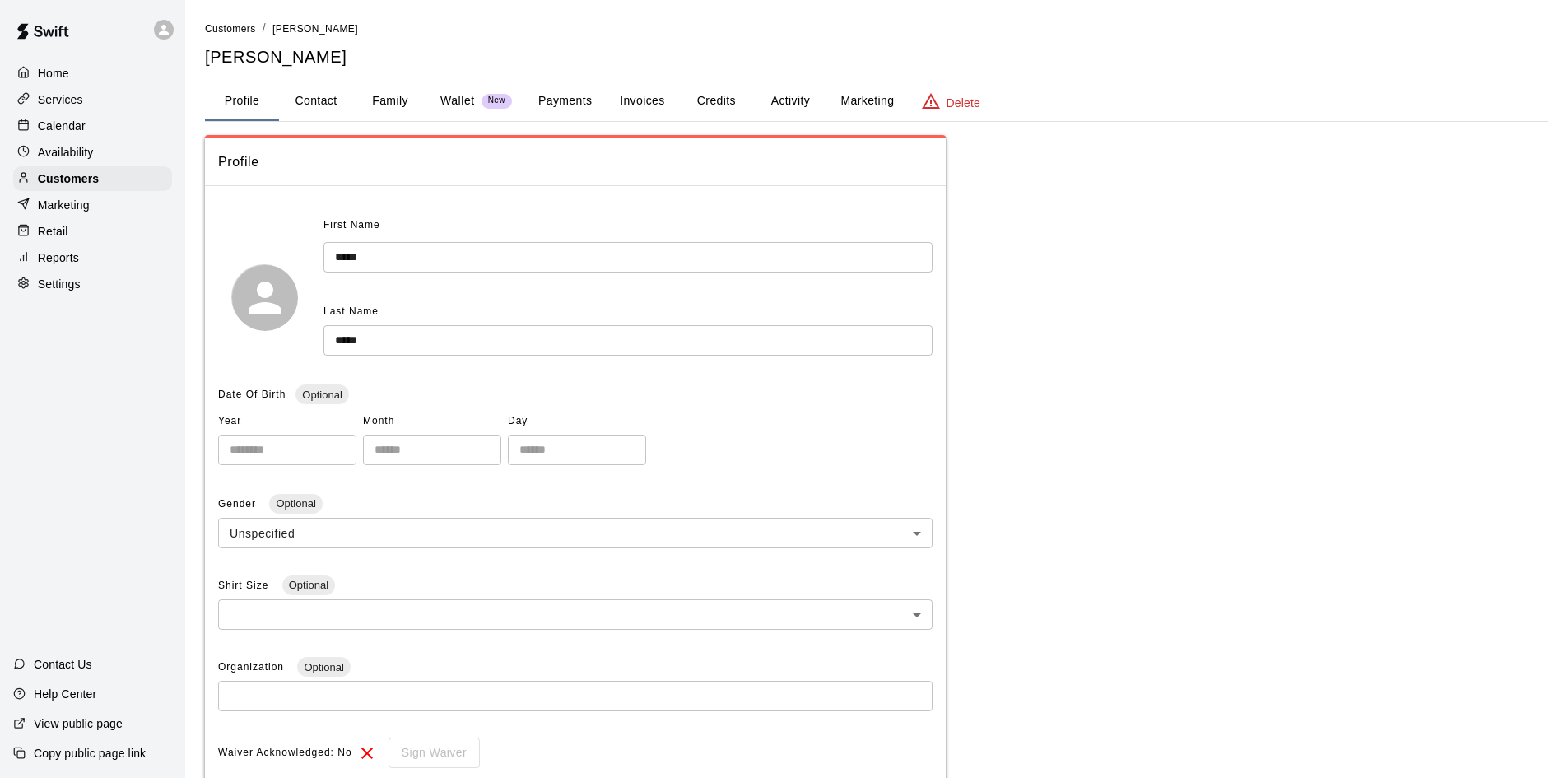
click at [312, 91] on button "Contact" at bounding box center [316, 101] width 74 height 40
select select "**"
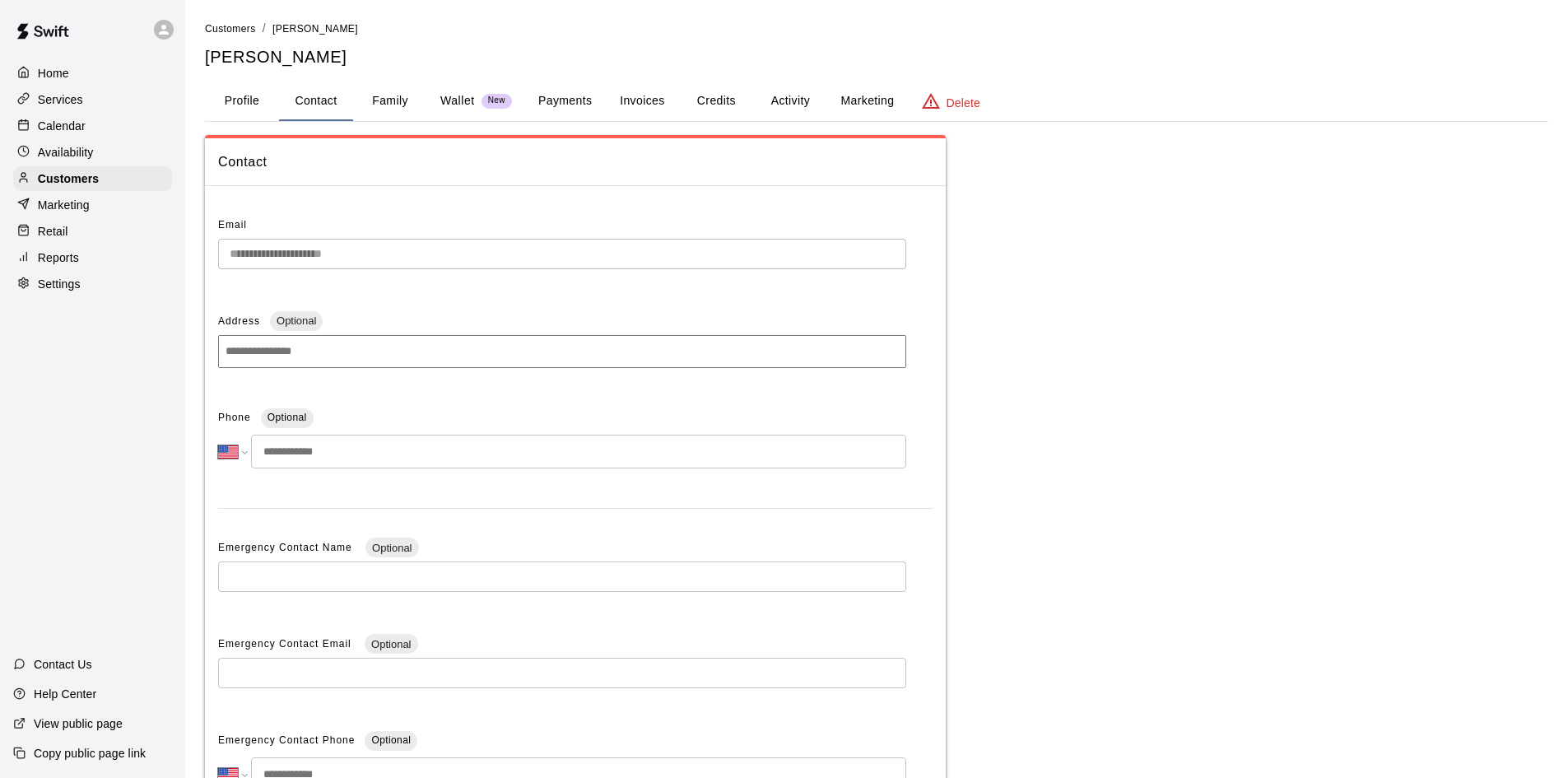
click at [244, 110] on button "Profile" at bounding box center [241, 101] width 74 height 40
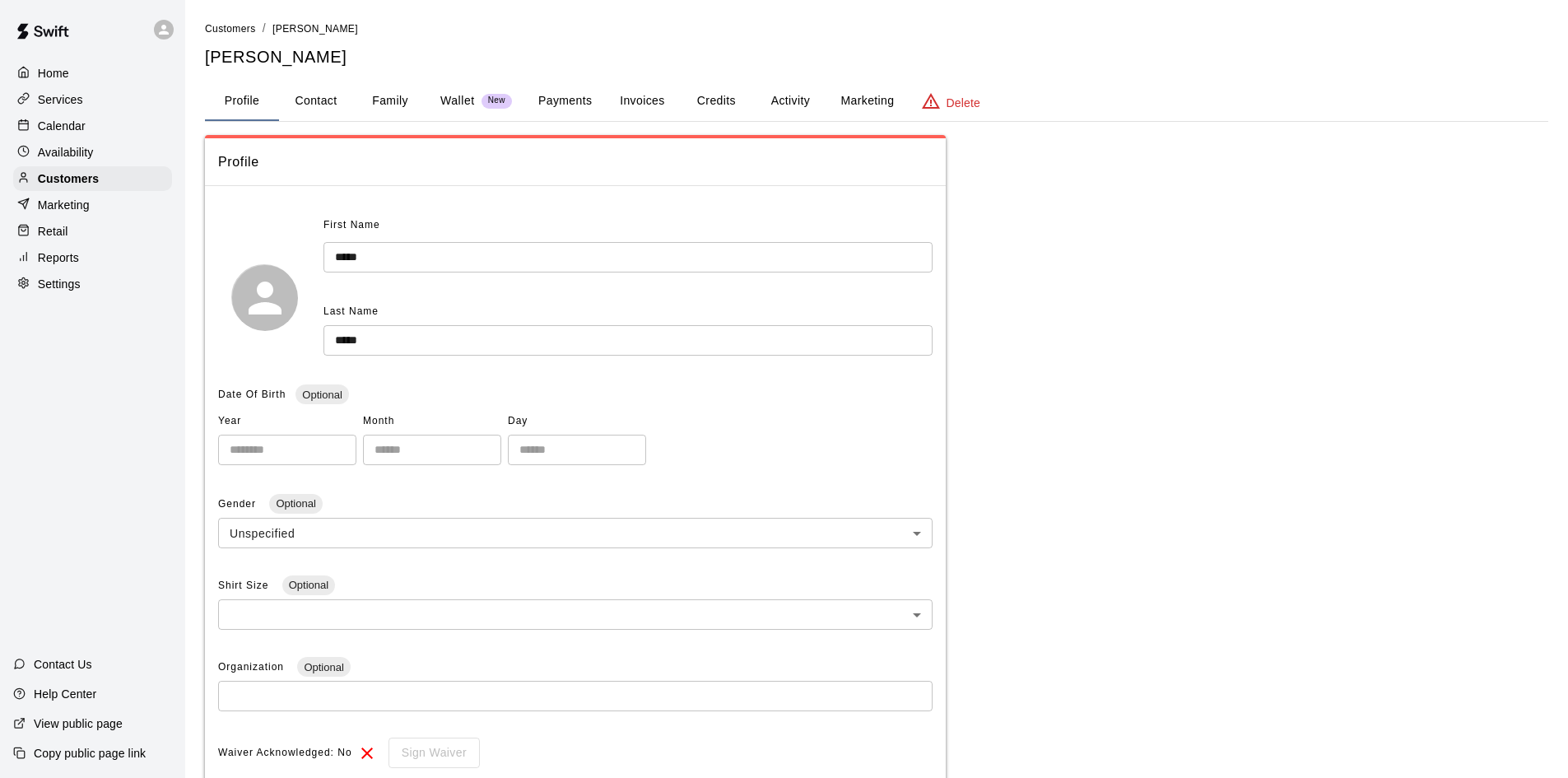
click at [591, 103] on button "Payments" at bounding box center [565, 101] width 80 height 40
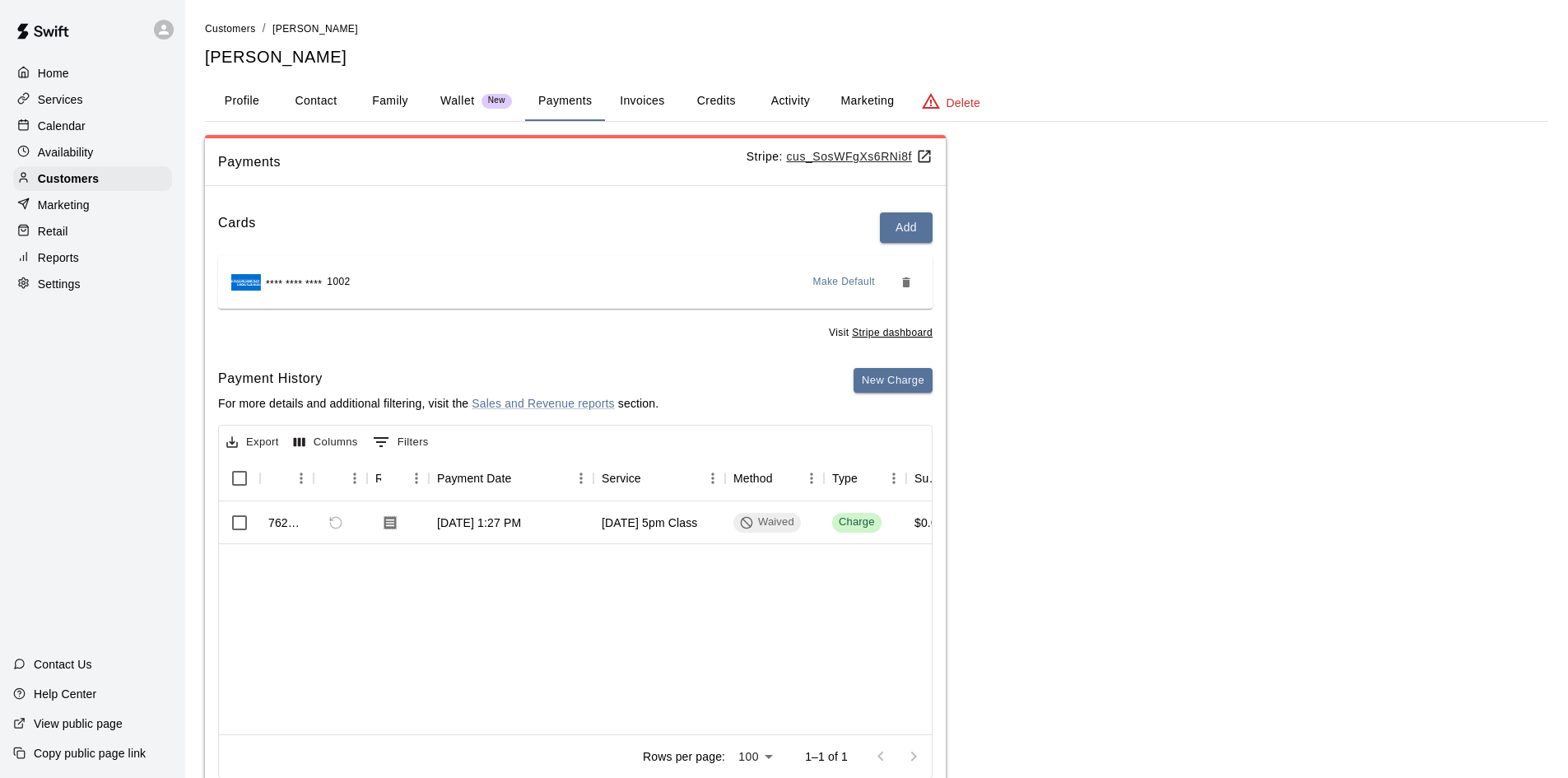
click at [785, 91] on button "Activity" at bounding box center [789, 101] width 74 height 40
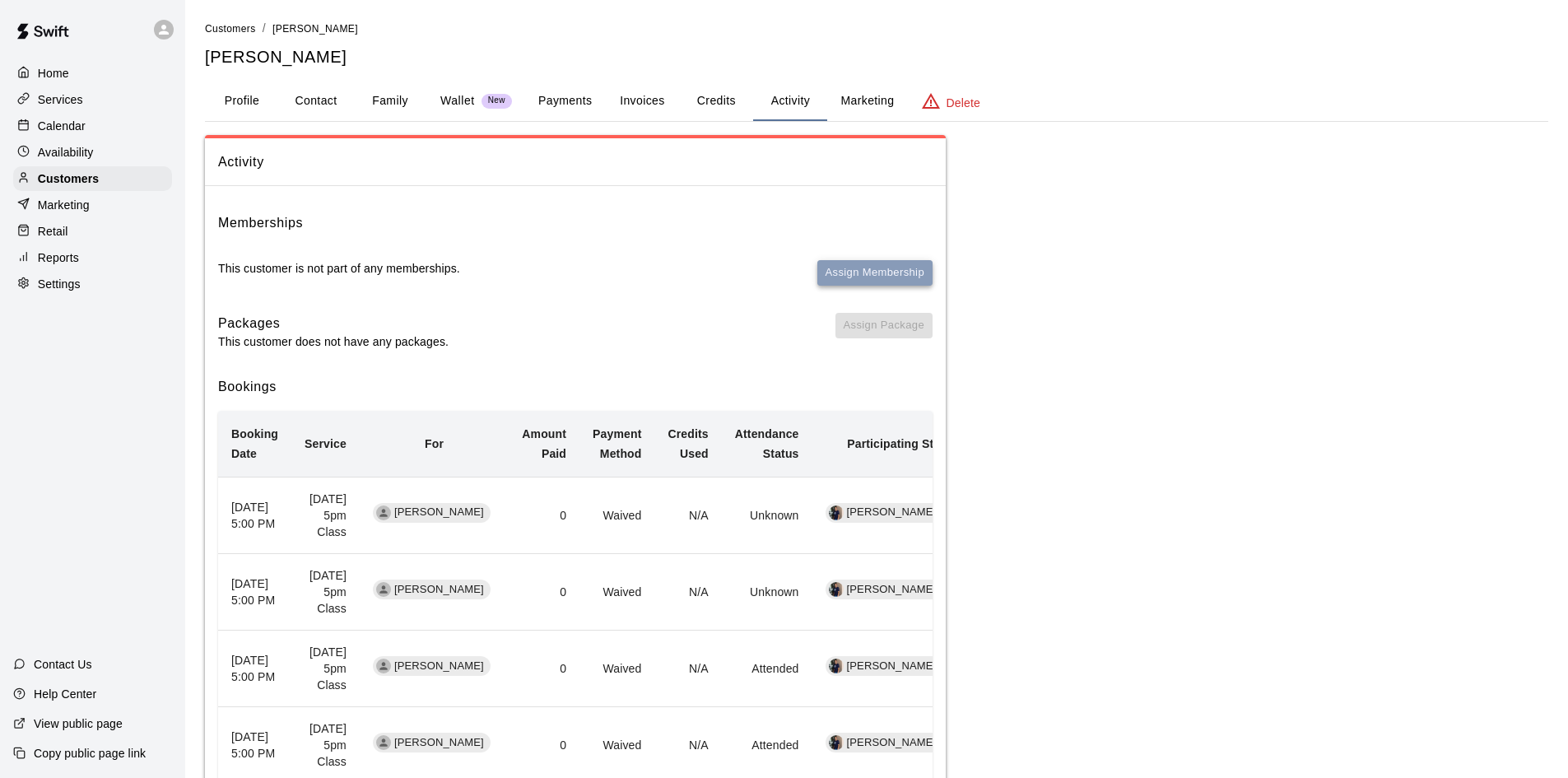
click at [835, 277] on button "Assign Membership" at bounding box center [875, 273] width 115 height 26
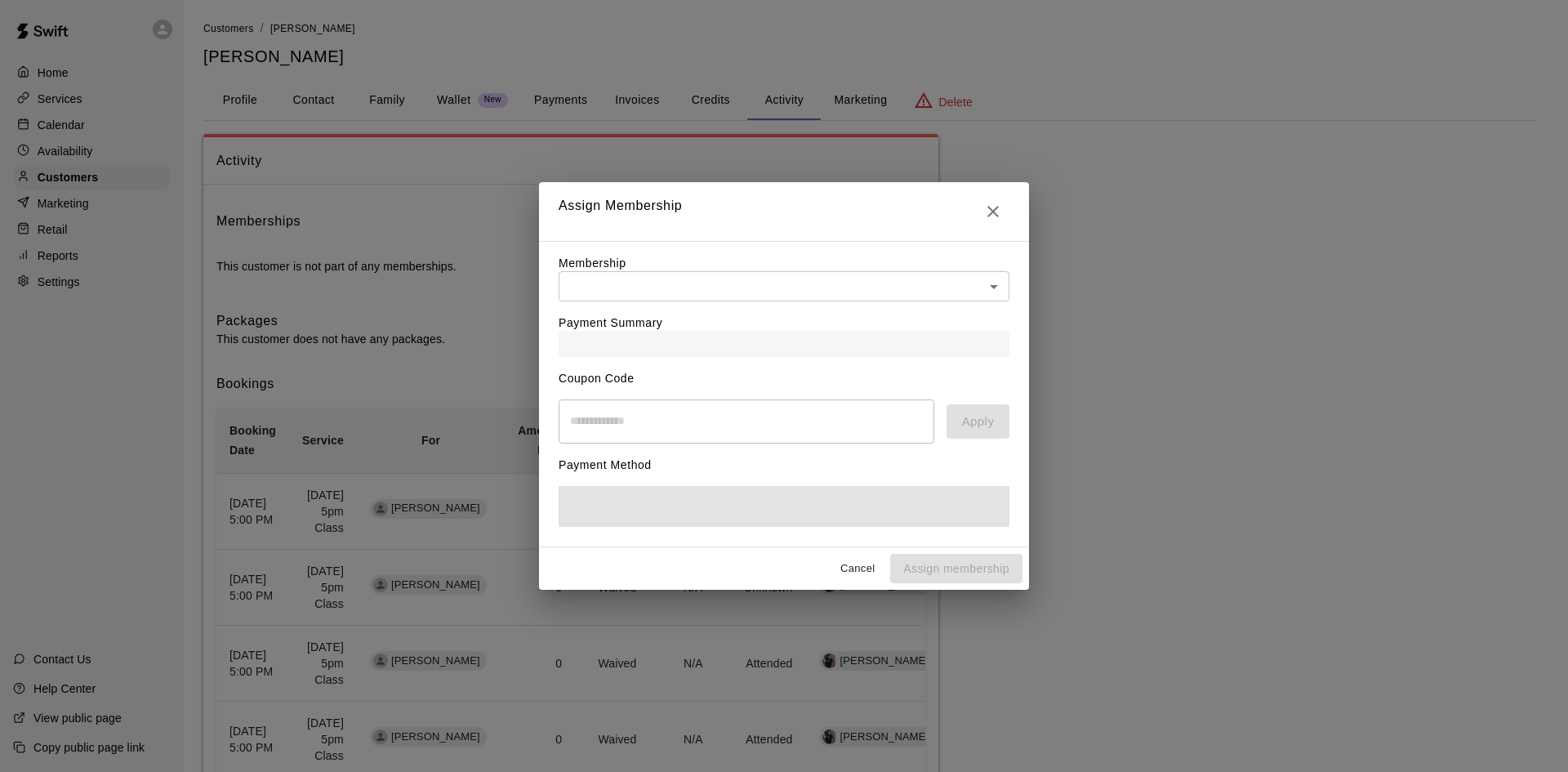
click at [777, 275] on body "Home Services Calendar Availability Customers Marketing Retail Reports Settings…" at bounding box center [784, 436] width 1568 height 871
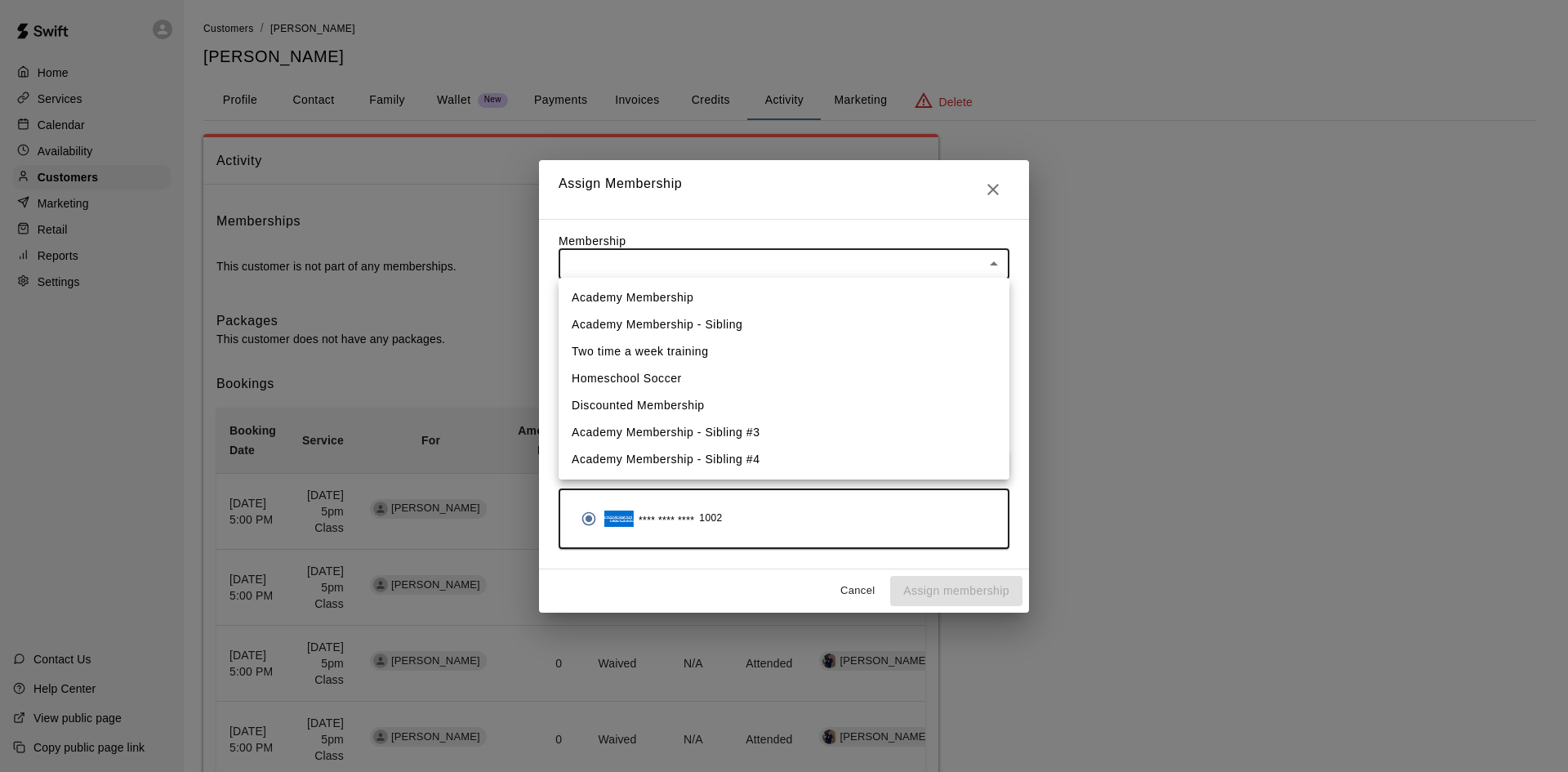
click at [697, 306] on li "Academy Membership" at bounding box center [784, 298] width 451 height 27
type input "**********"
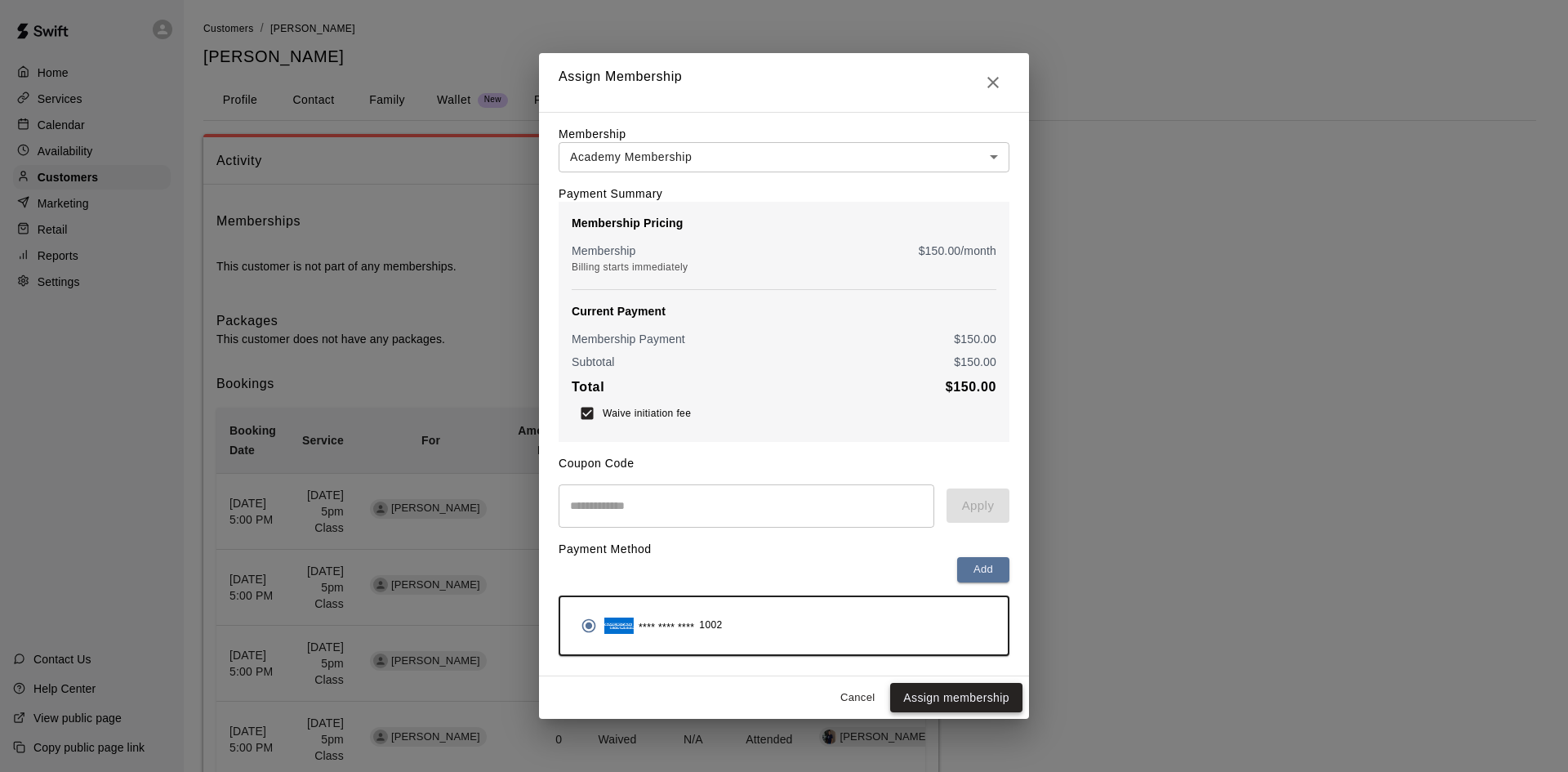
click at [938, 697] on button "Assign membership" at bounding box center [956, 698] width 132 height 30
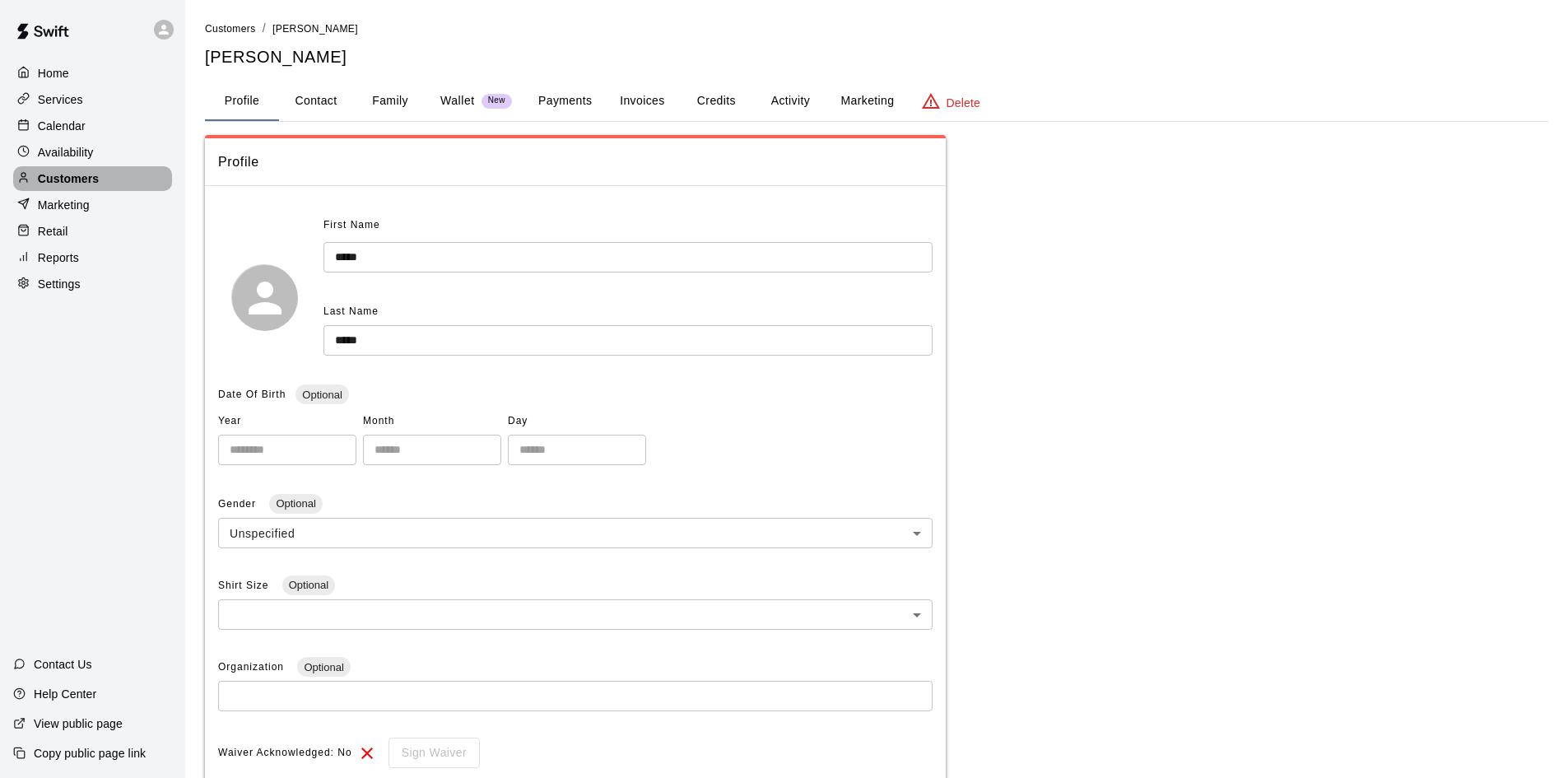
click at [74, 186] on p "Customers" at bounding box center [69, 179] width 61 height 17
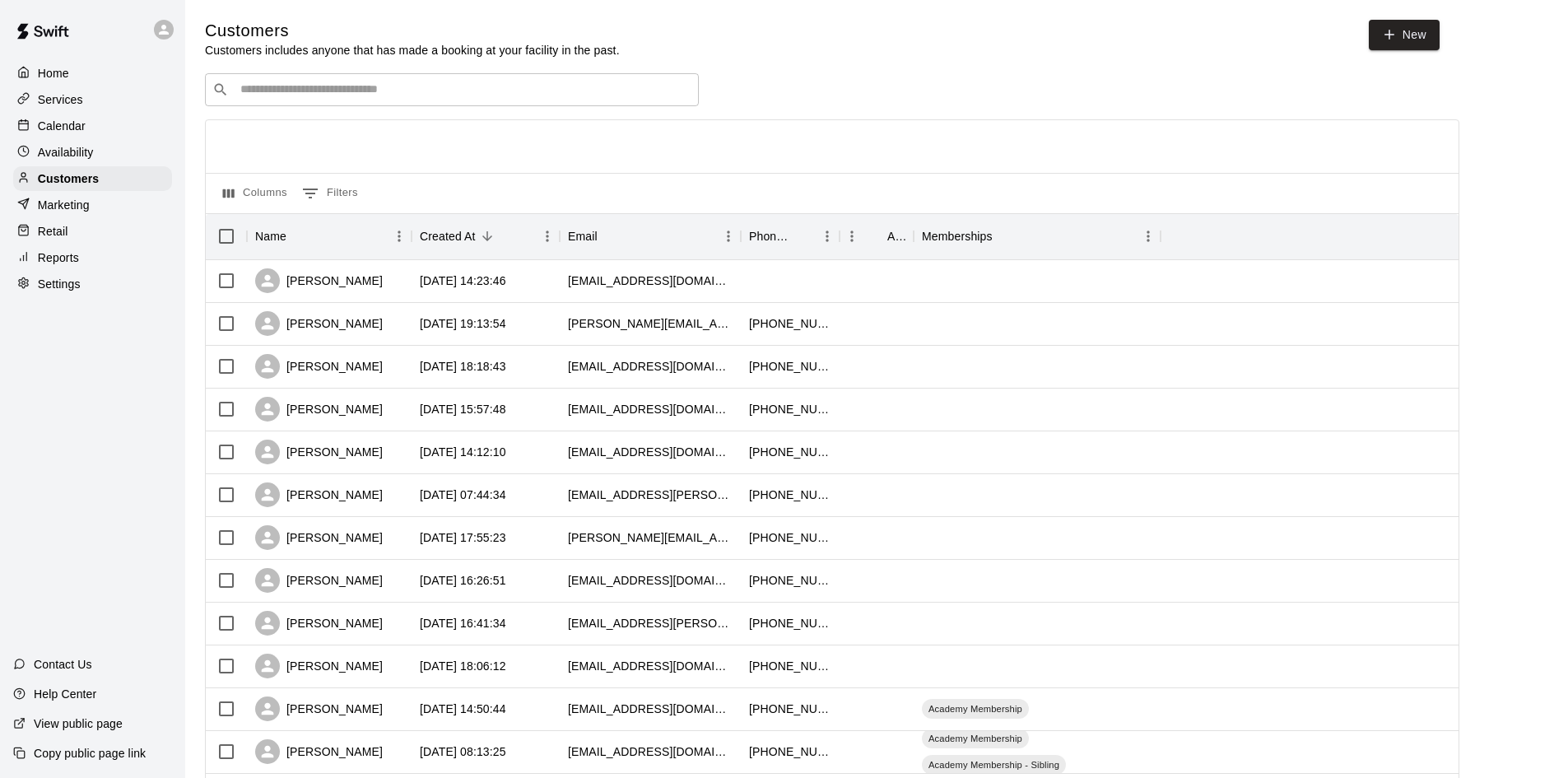
click at [418, 95] on input "Search customers by name or email" at bounding box center [463, 89] width 456 height 17
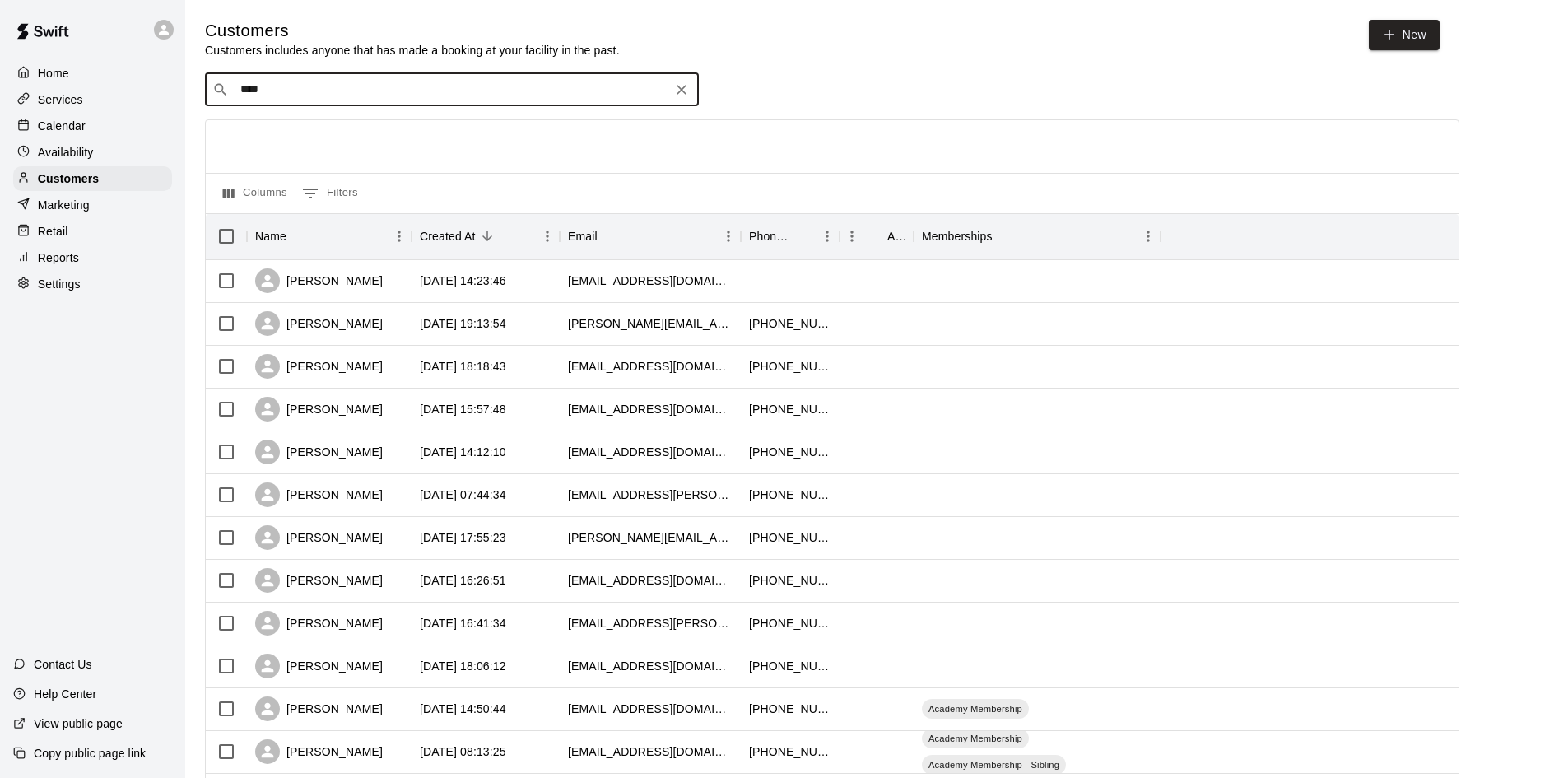
type input "*****"
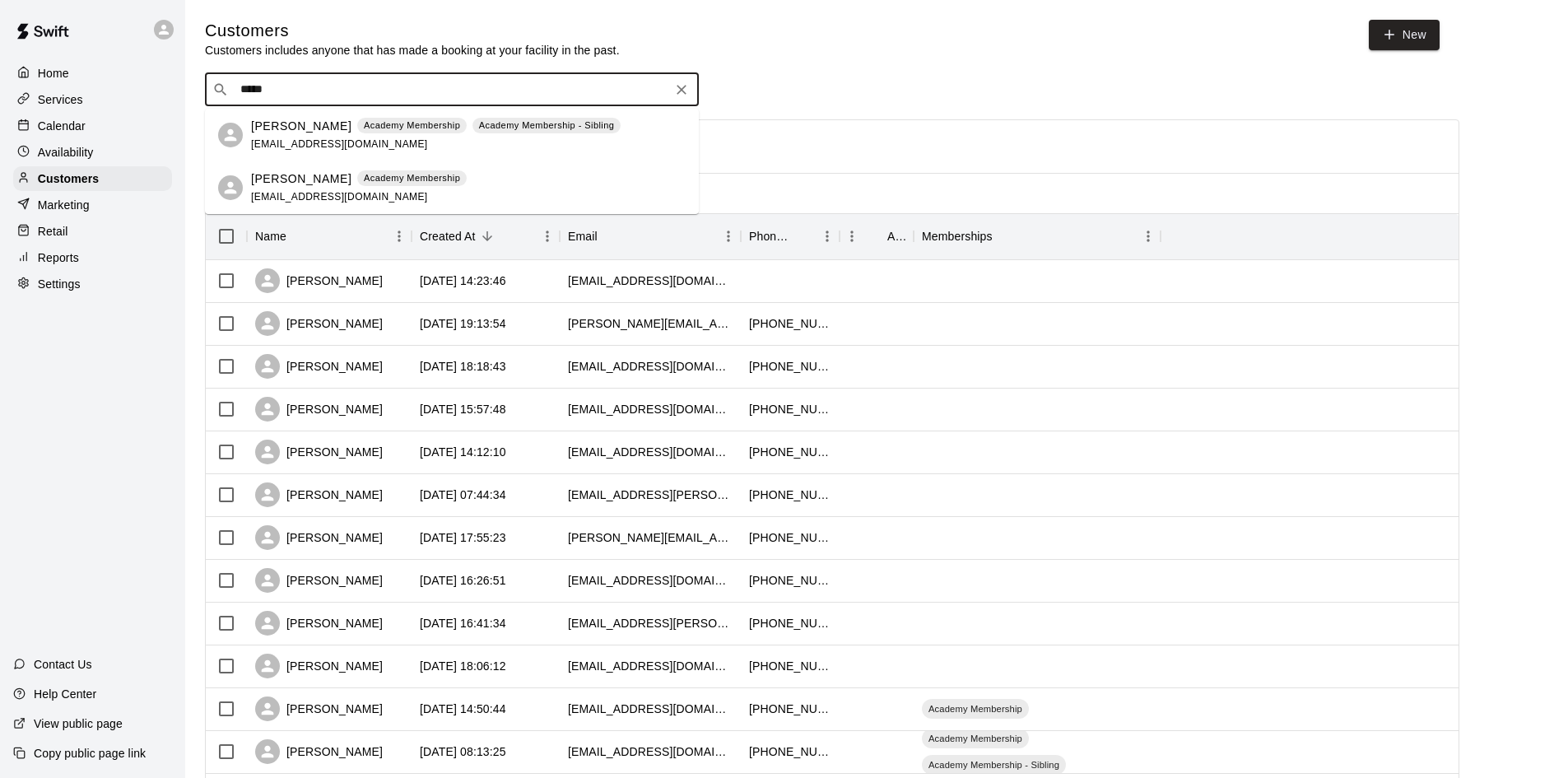
click at [343, 172] on p "Anthony Dangelico" at bounding box center [301, 179] width 100 height 17
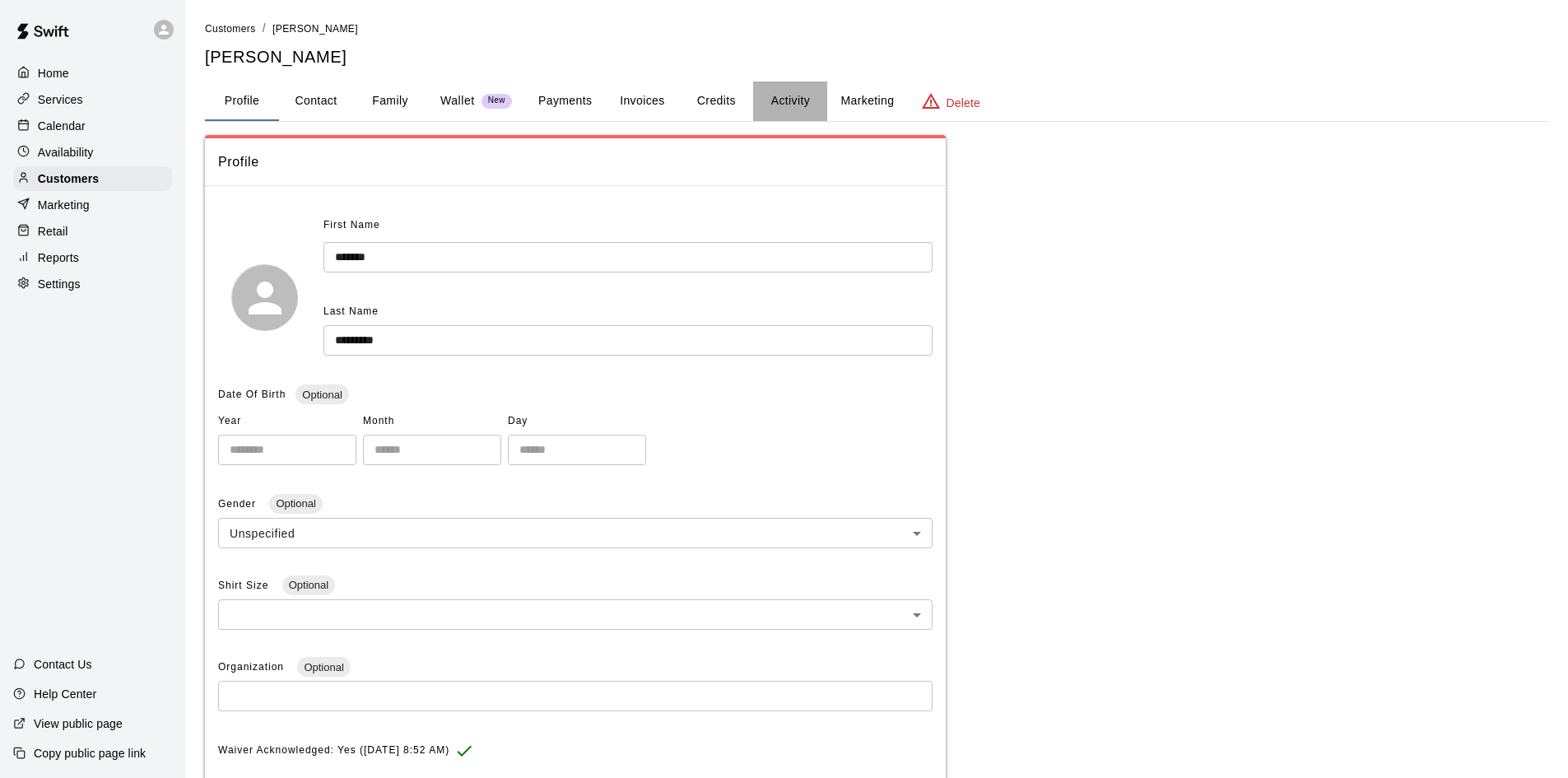
click at [798, 96] on button "Activity" at bounding box center [789, 101] width 74 height 40
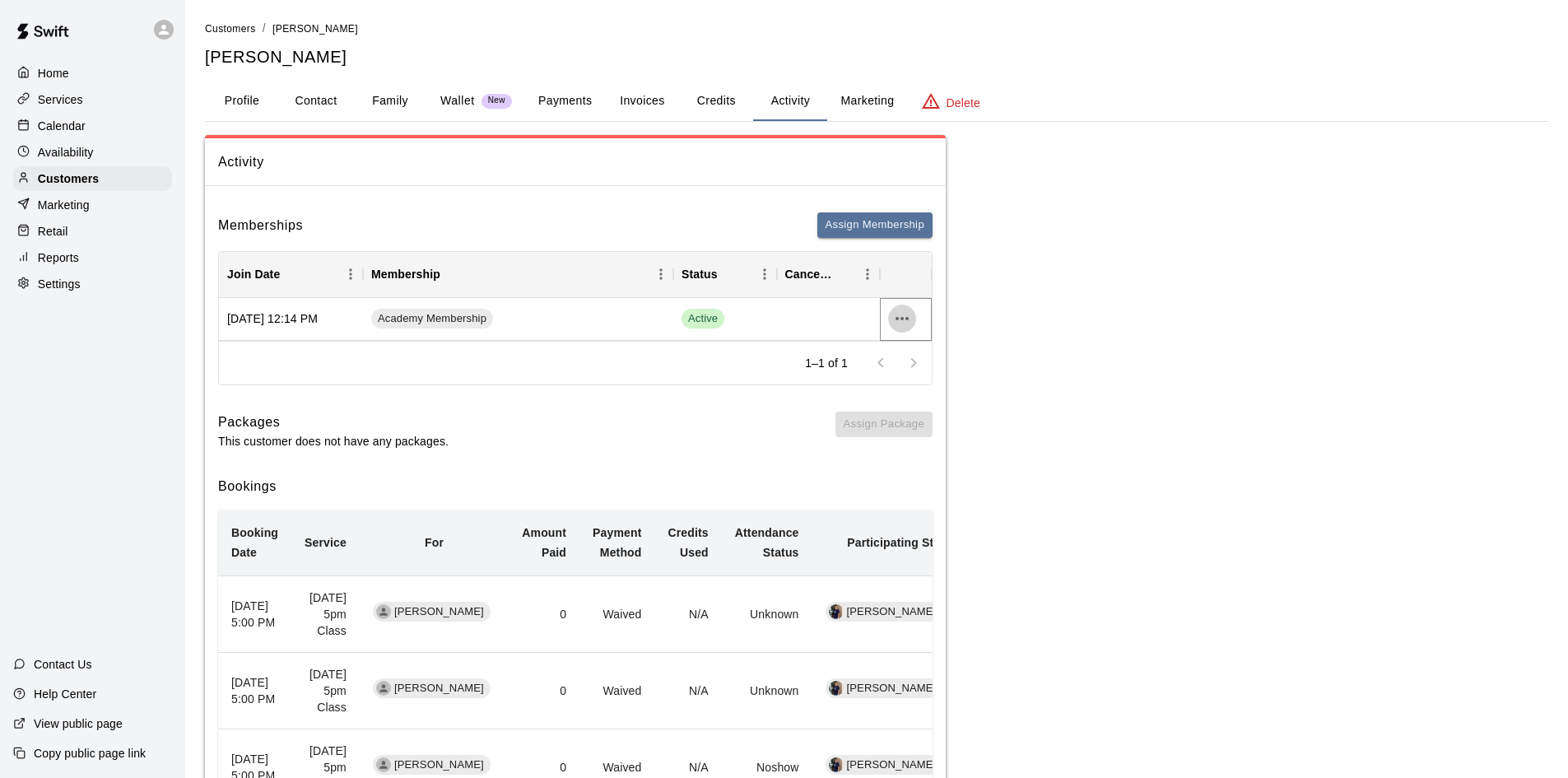
click at [906, 320] on icon "more actions" at bounding box center [902, 319] width 13 height 3
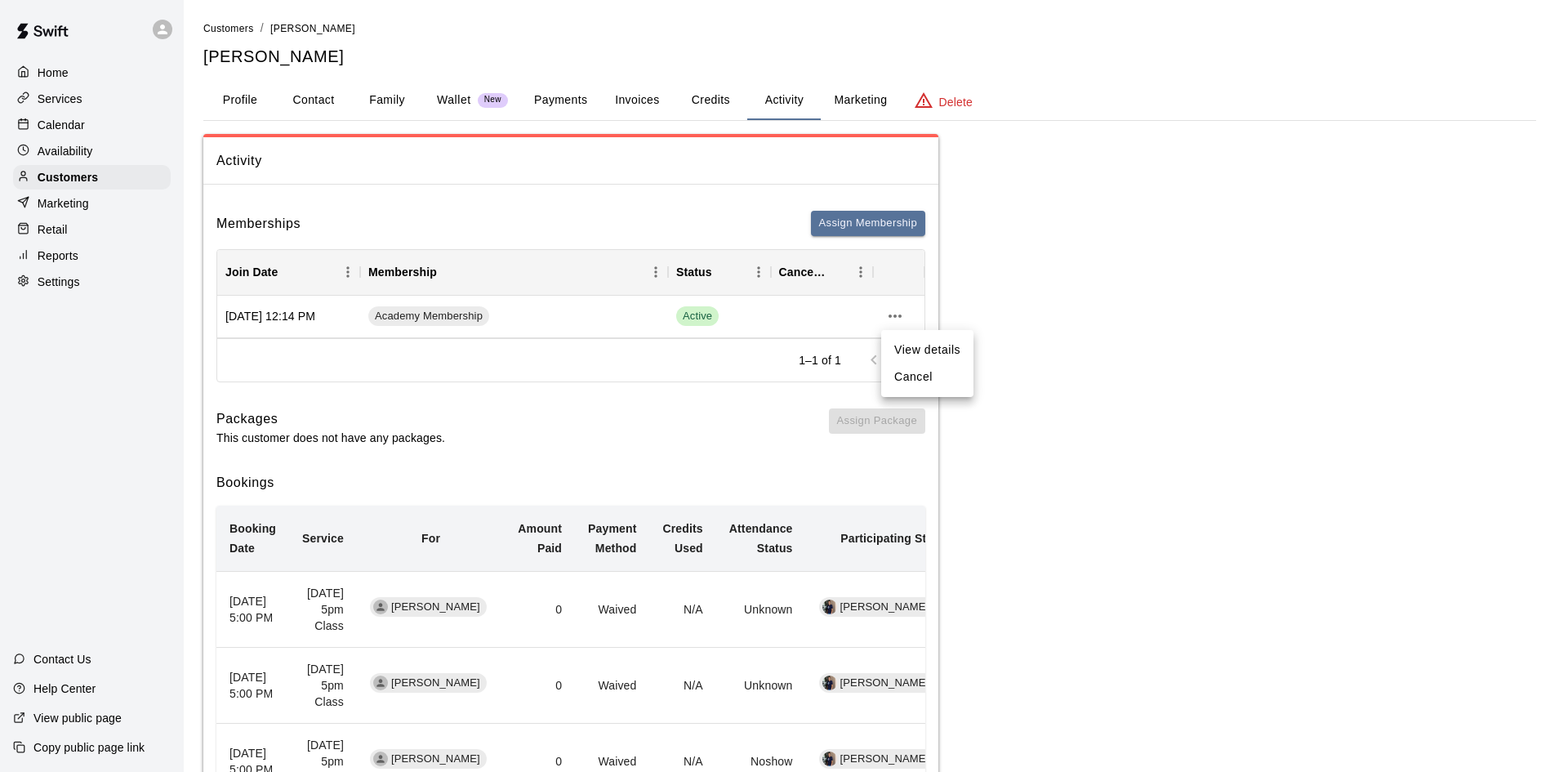
click at [1153, 316] on div at bounding box center [784, 386] width 1568 height 772
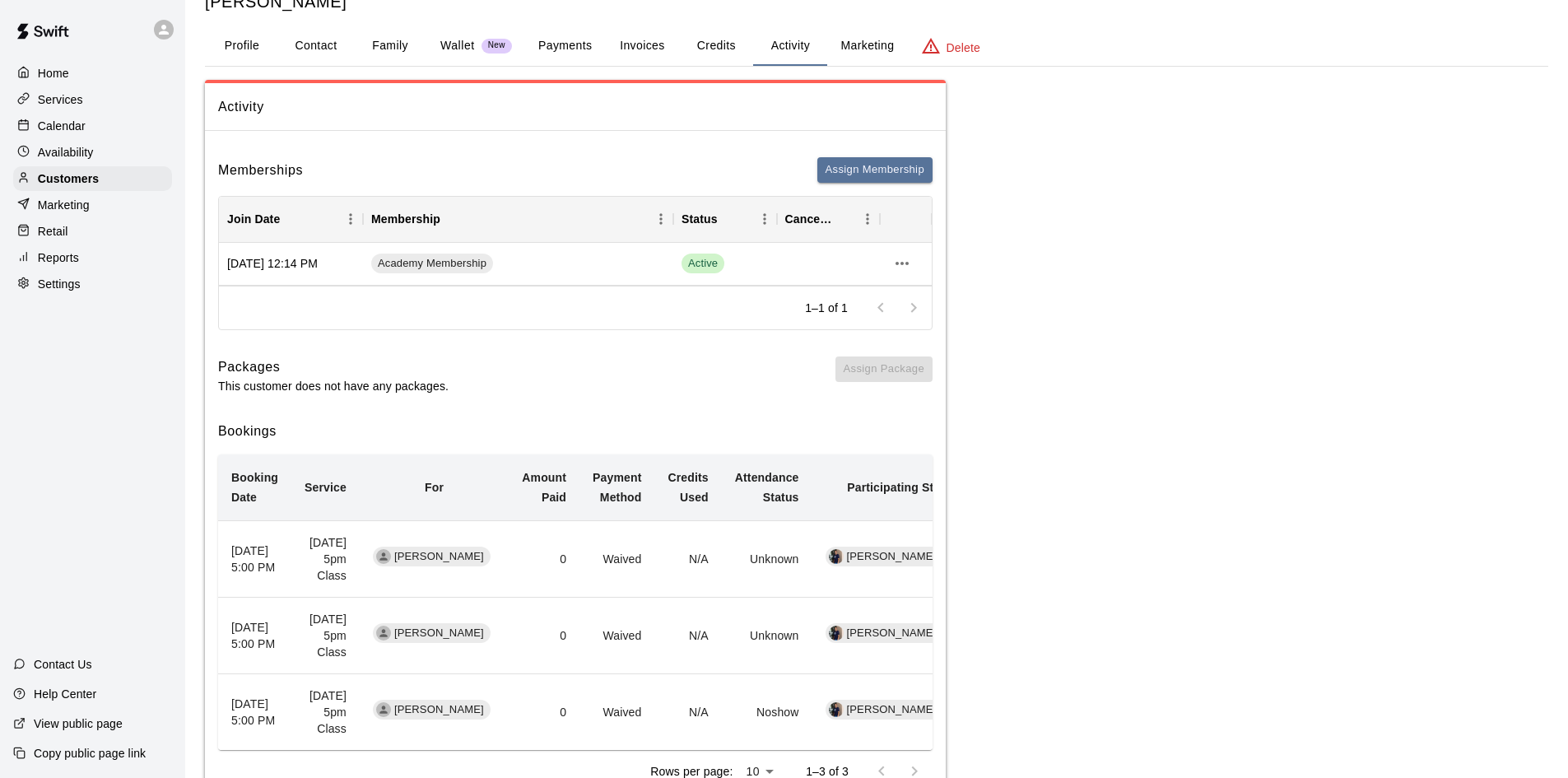
scroll to position [82, 0]
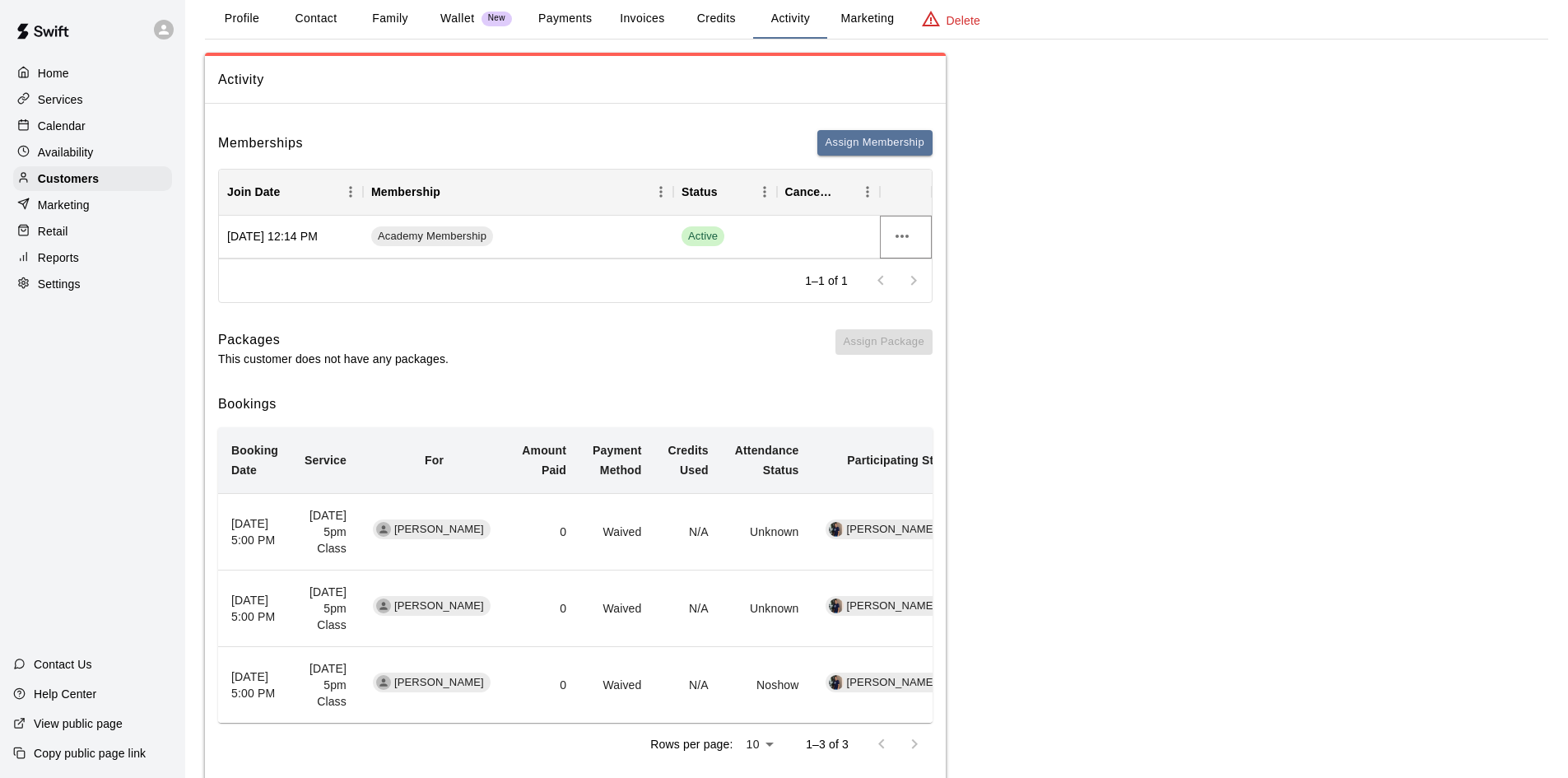
click at [908, 232] on icon "more actions" at bounding box center [902, 236] width 20 height 20
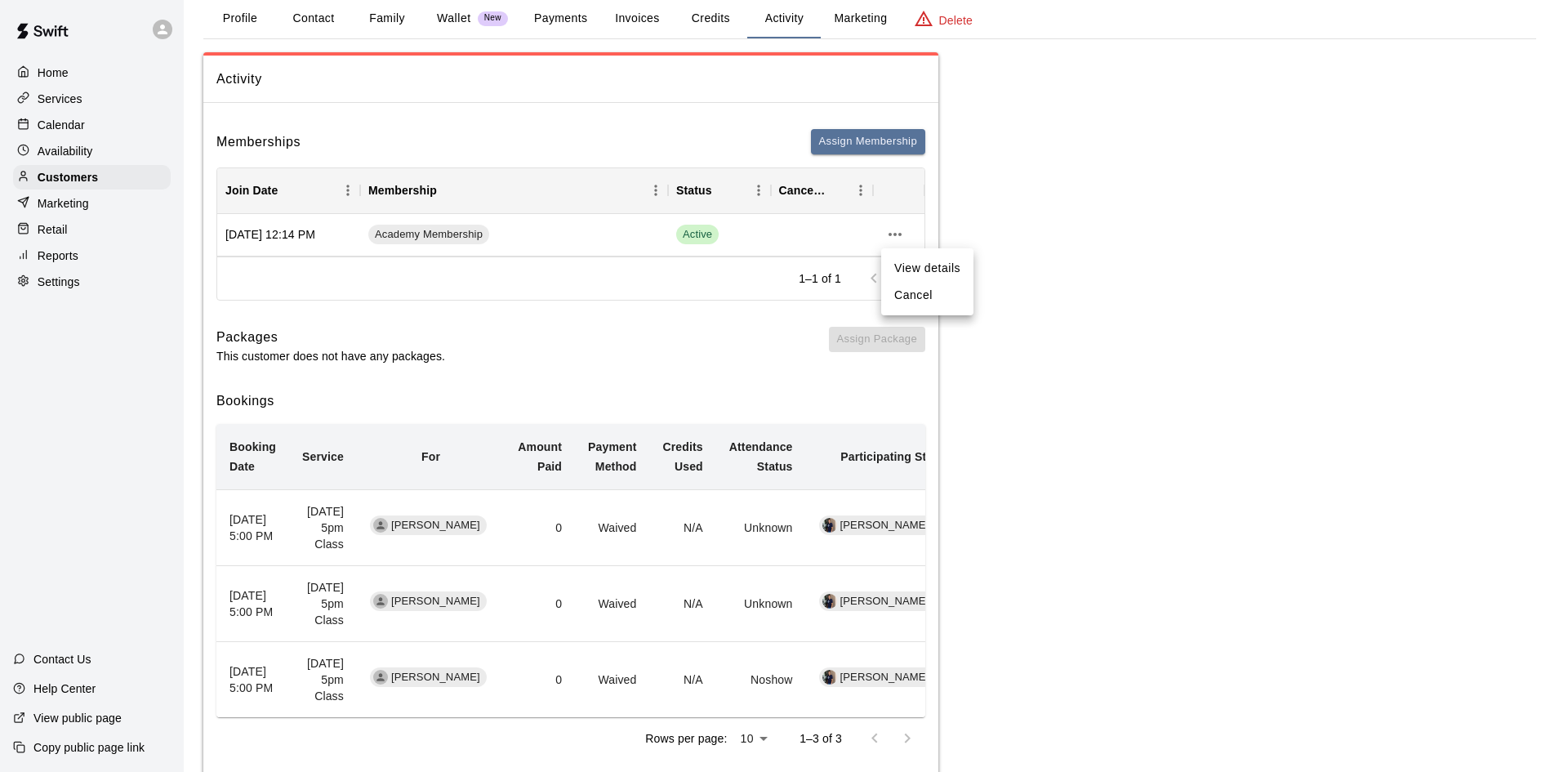
click at [381, 65] on div at bounding box center [784, 386] width 1568 height 772
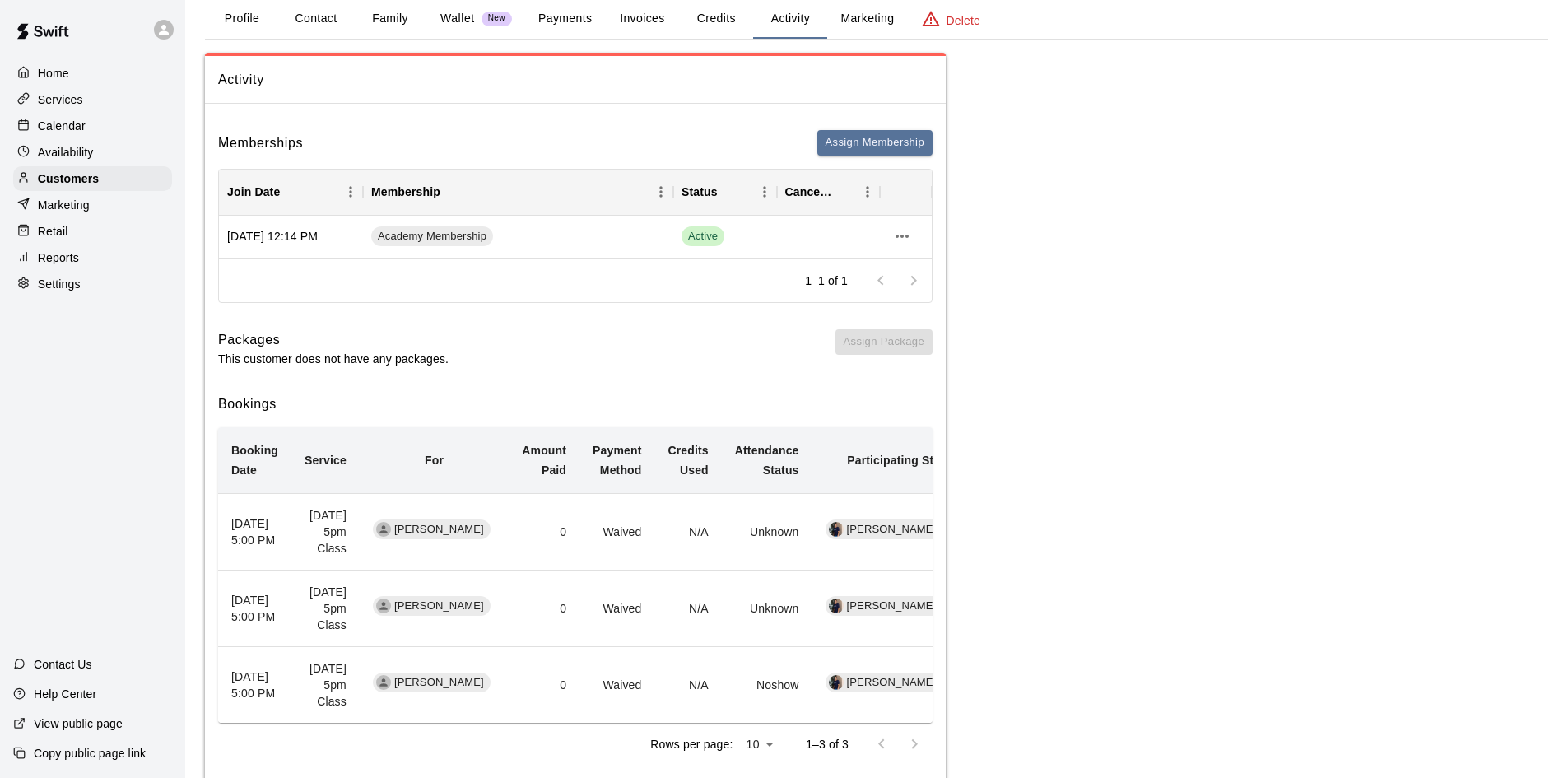
click at [403, 20] on button "Family" at bounding box center [389, 19] width 74 height 40
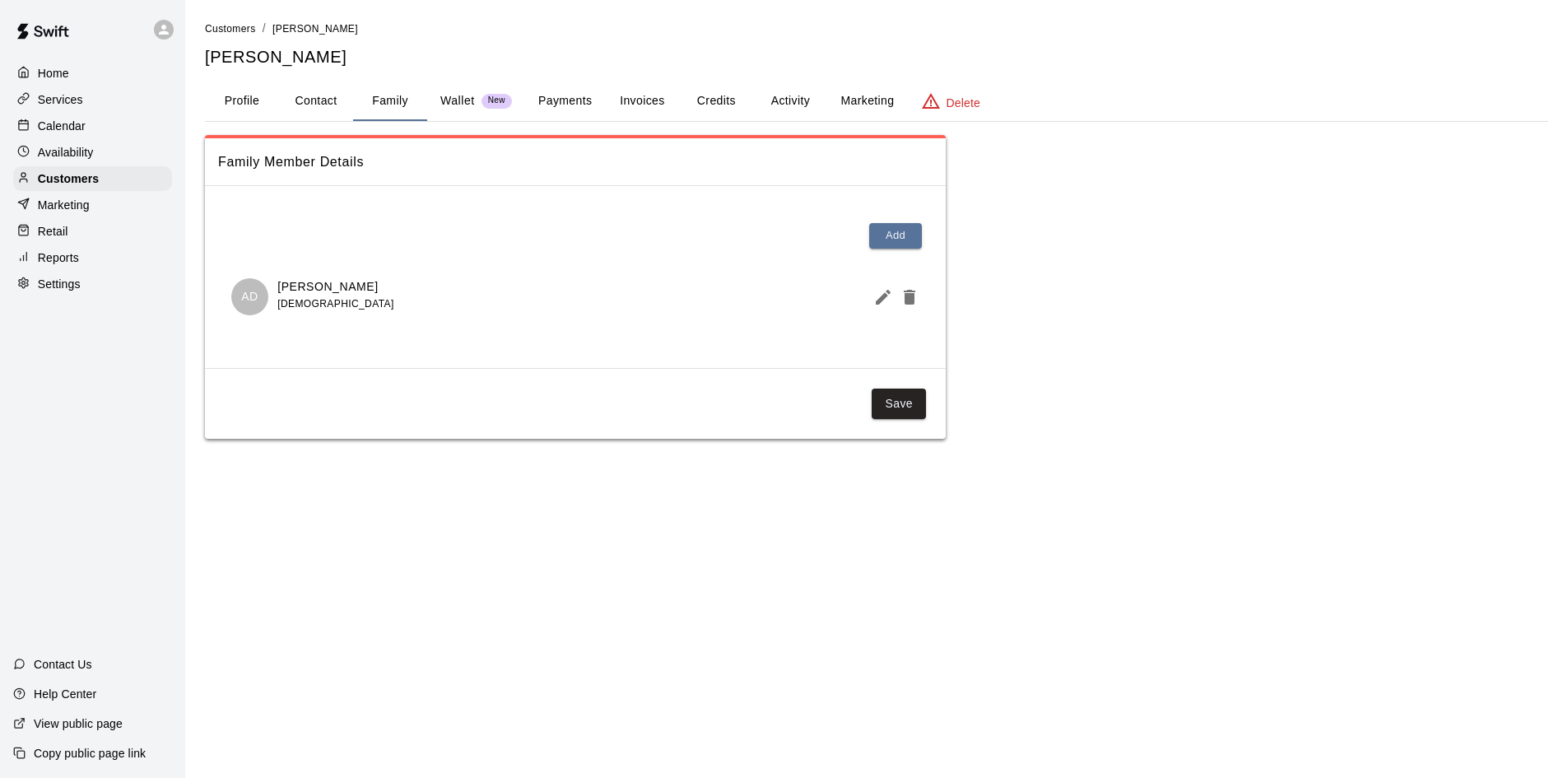
scroll to position [0, 0]
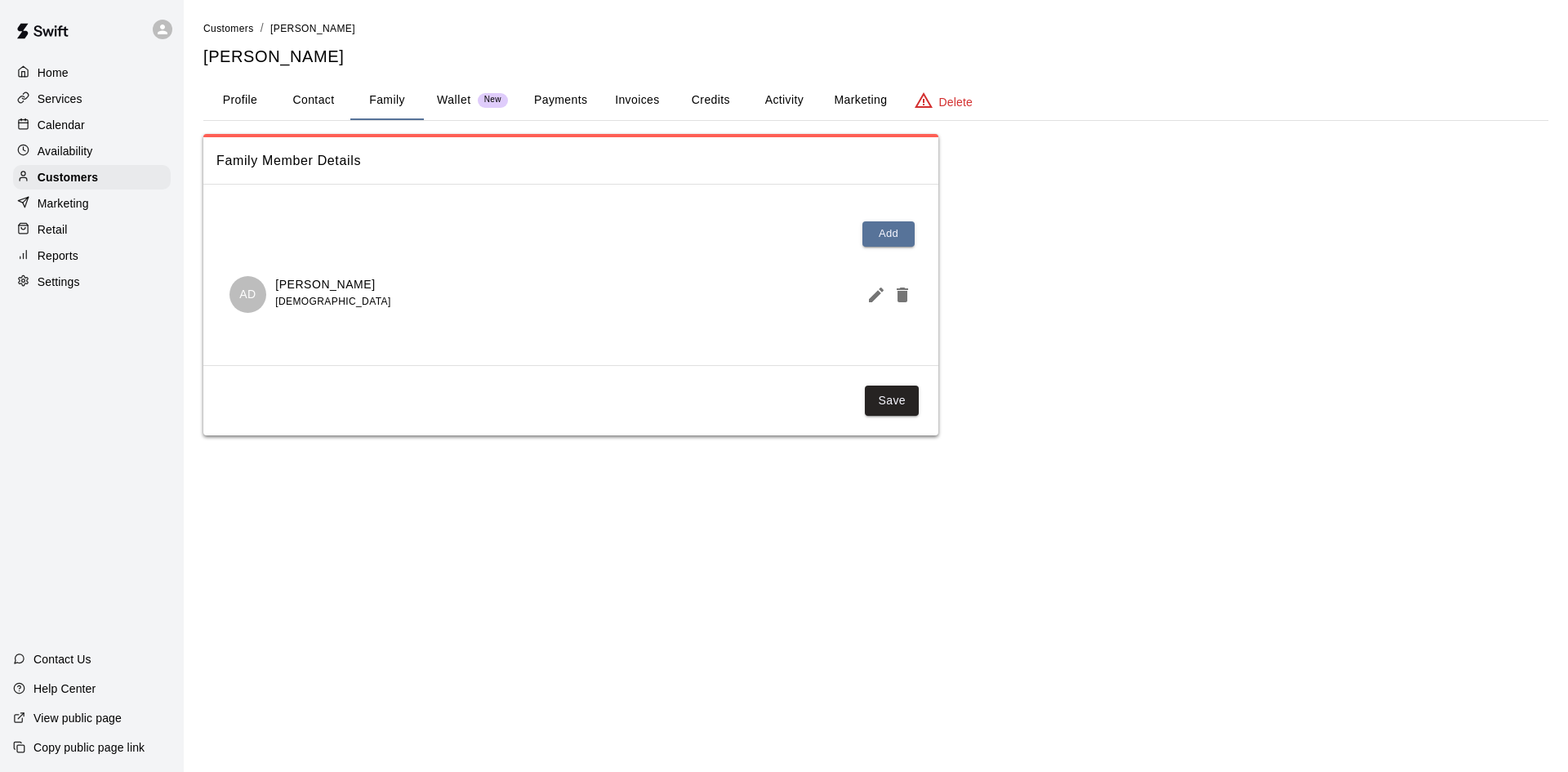
click at [773, 100] on button "Activity" at bounding box center [783, 100] width 73 height 39
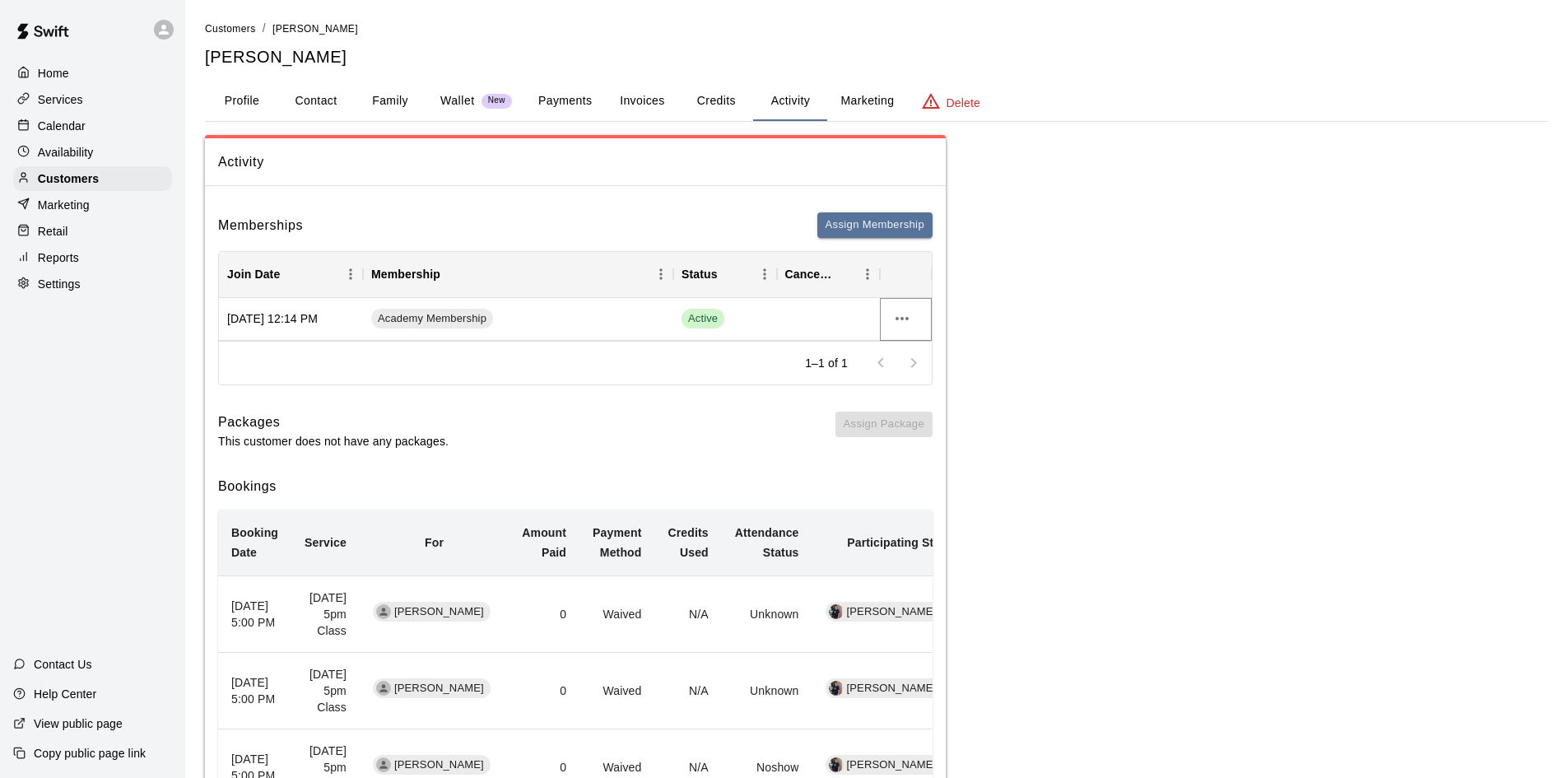
click at [901, 311] on icon "more actions" at bounding box center [902, 319] width 20 height 20
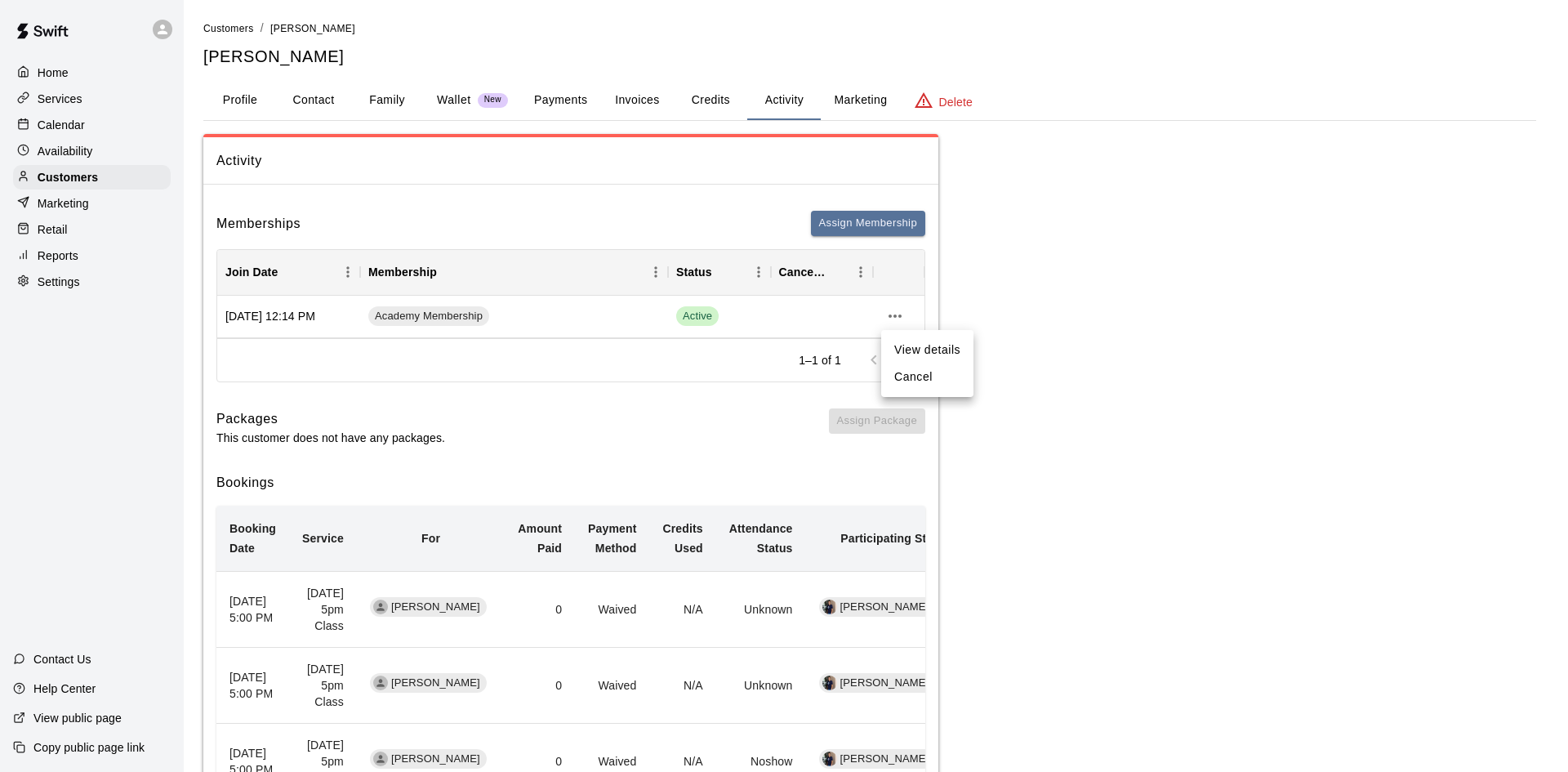
click at [953, 379] on li "Cancel" at bounding box center [927, 377] width 92 height 27
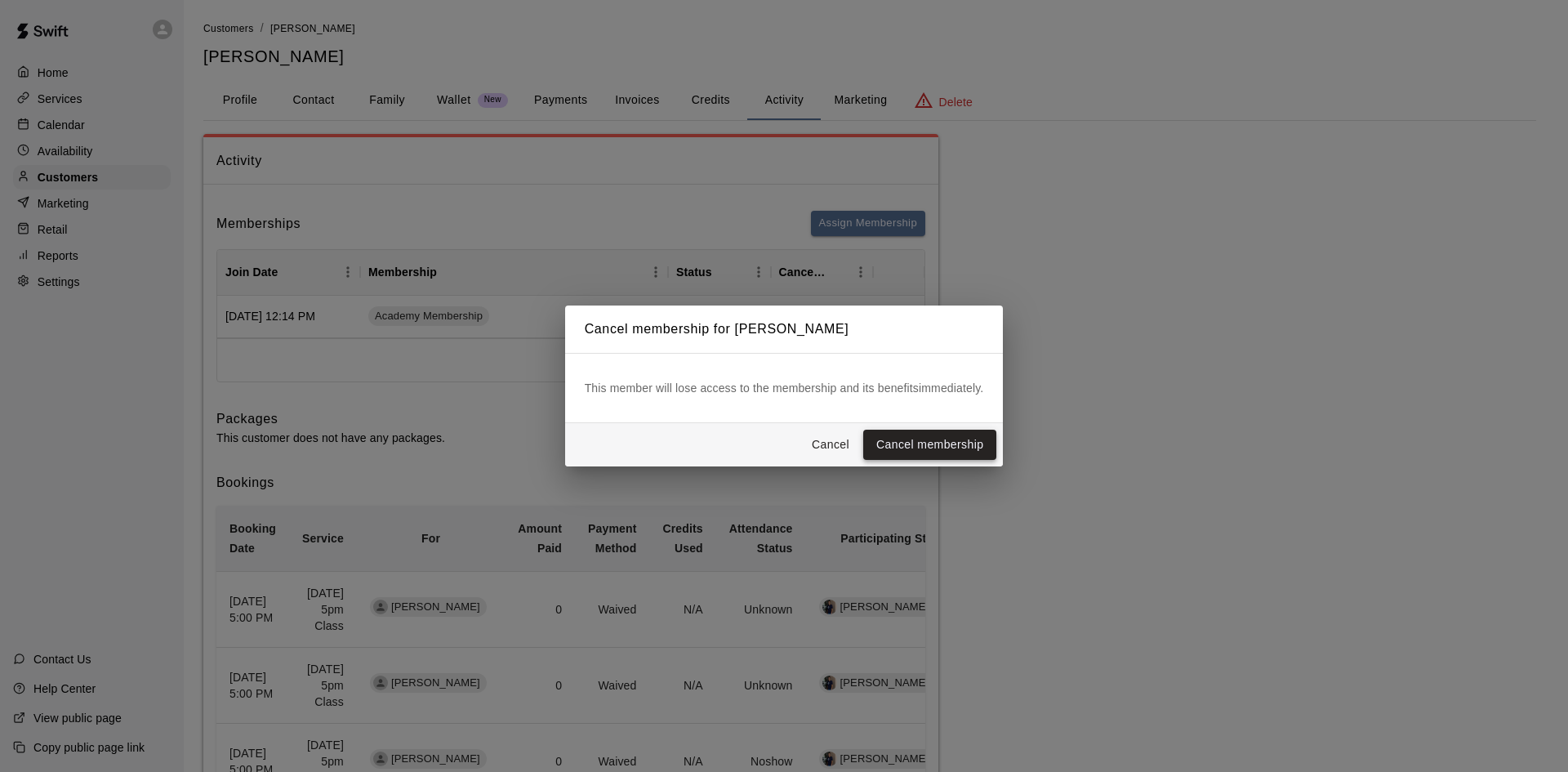
click at [937, 436] on button "Cancel membership" at bounding box center [929, 445] width 133 height 30
